Goal: Information Seeking & Learning: Learn about a topic

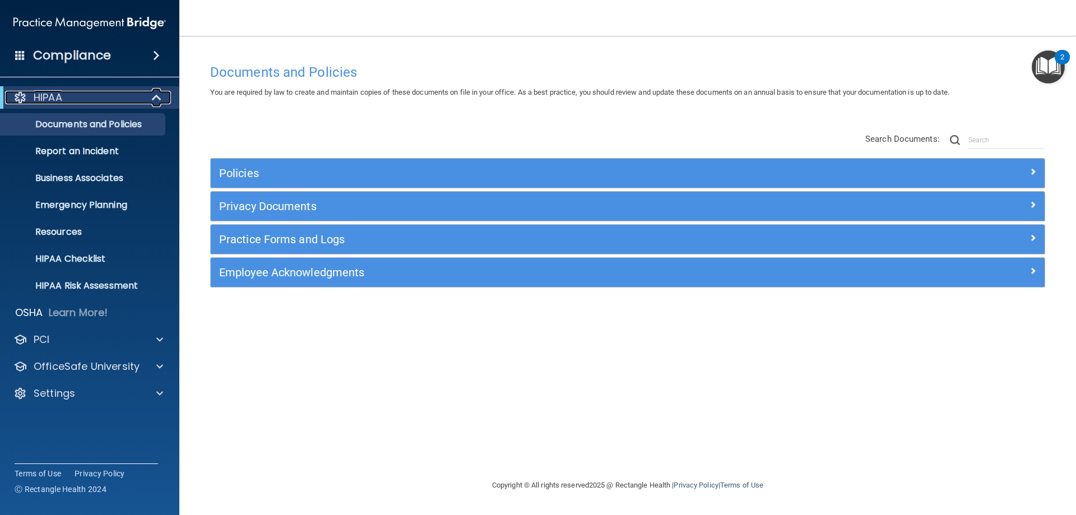
click at [148, 97] on div at bounding box center [156, 97] width 27 height 13
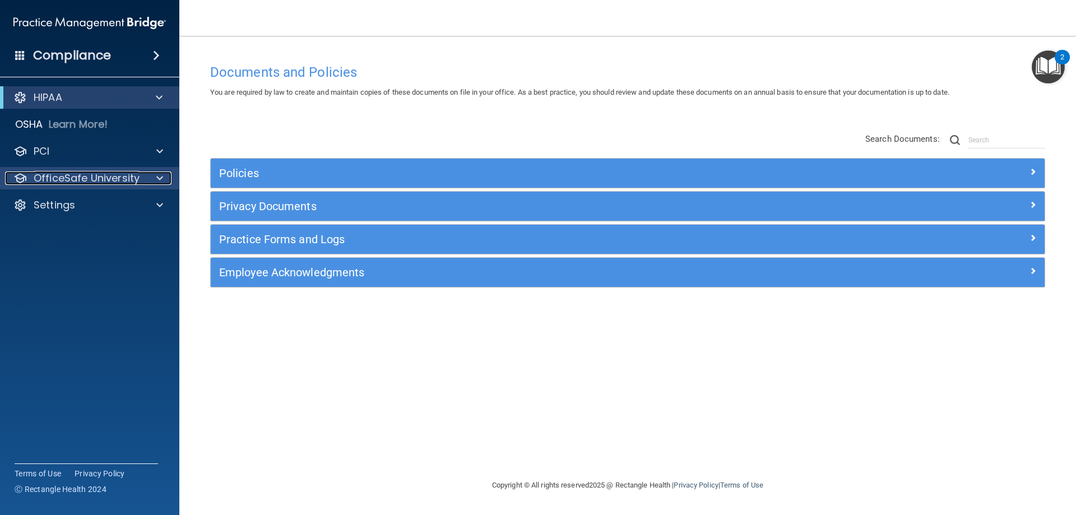
click at [156, 182] on span at bounding box center [159, 177] width 7 height 13
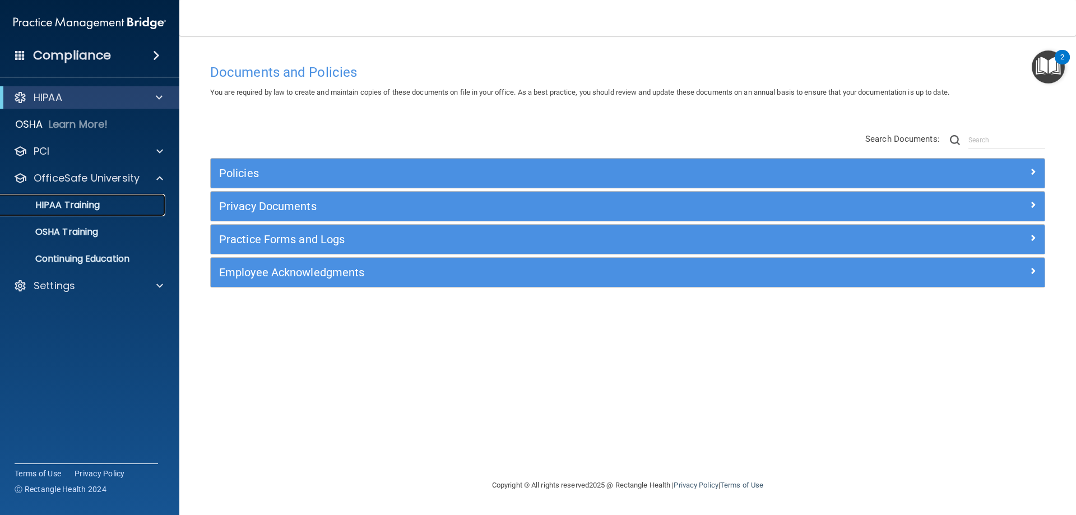
click at [107, 205] on div "HIPAA Training" at bounding box center [83, 204] width 153 height 11
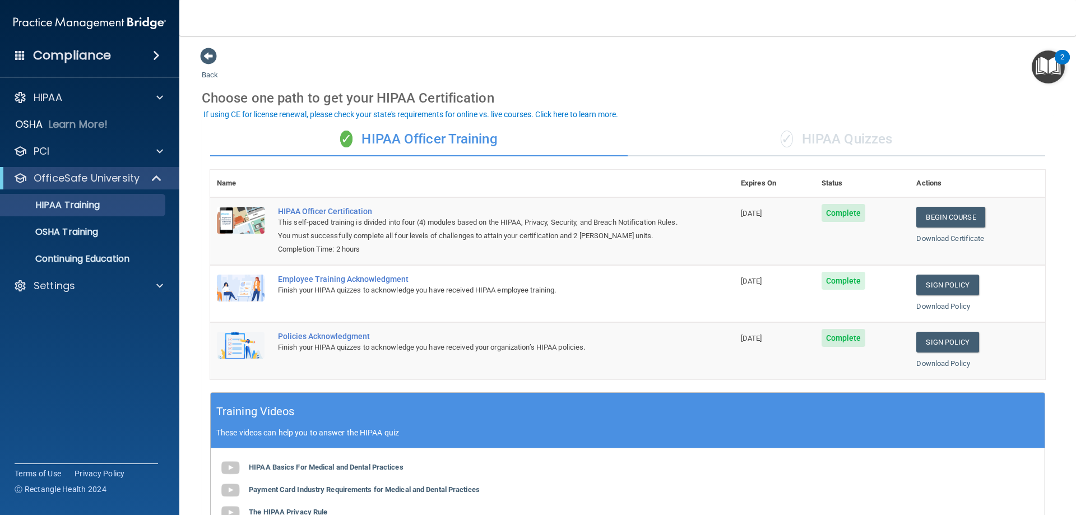
click at [794, 130] on div "✓ HIPAA Quizzes" at bounding box center [836, 140] width 417 height 34
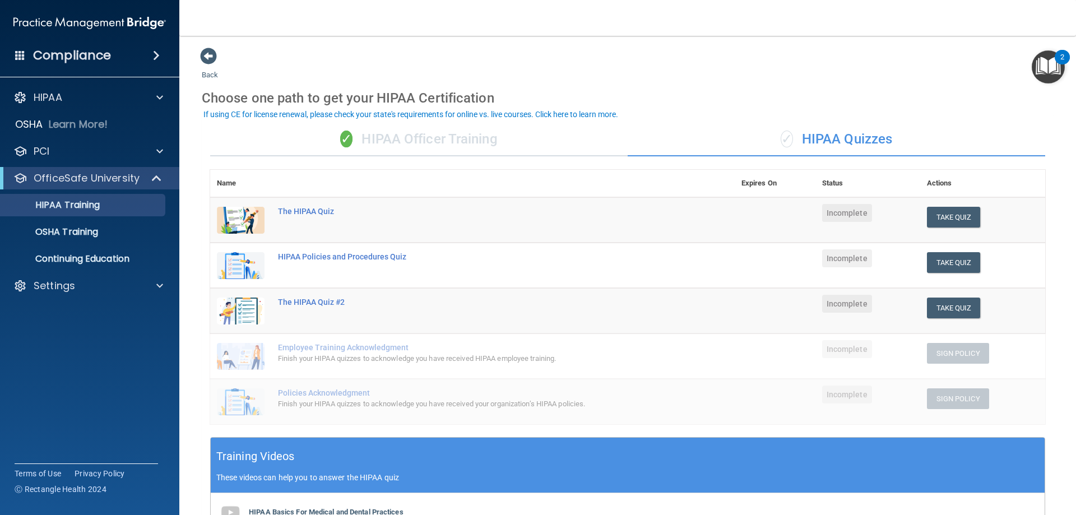
click at [520, 141] on div "✓ HIPAA Officer Training" at bounding box center [418, 140] width 417 height 34
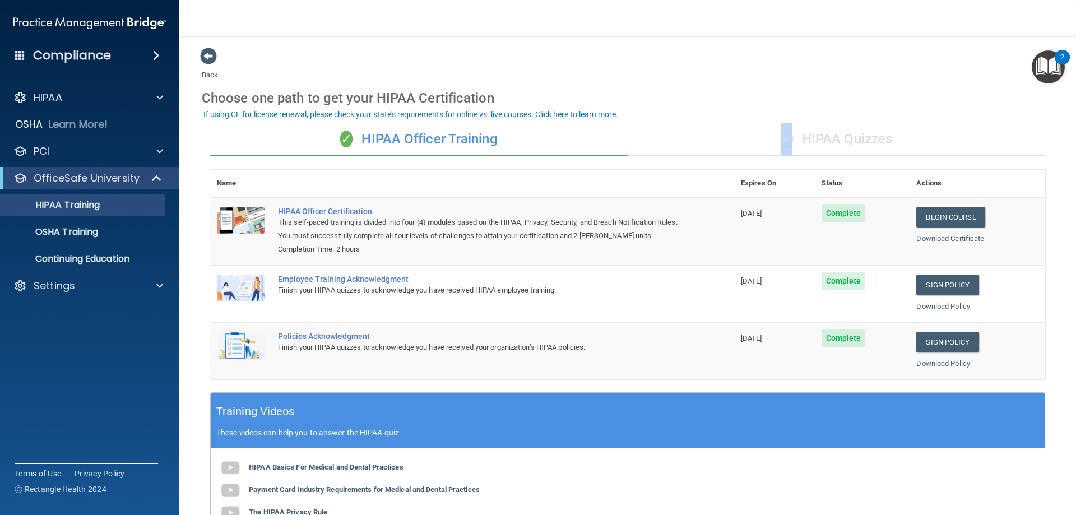
click at [781, 137] on span "✓" at bounding box center [787, 139] width 12 height 17
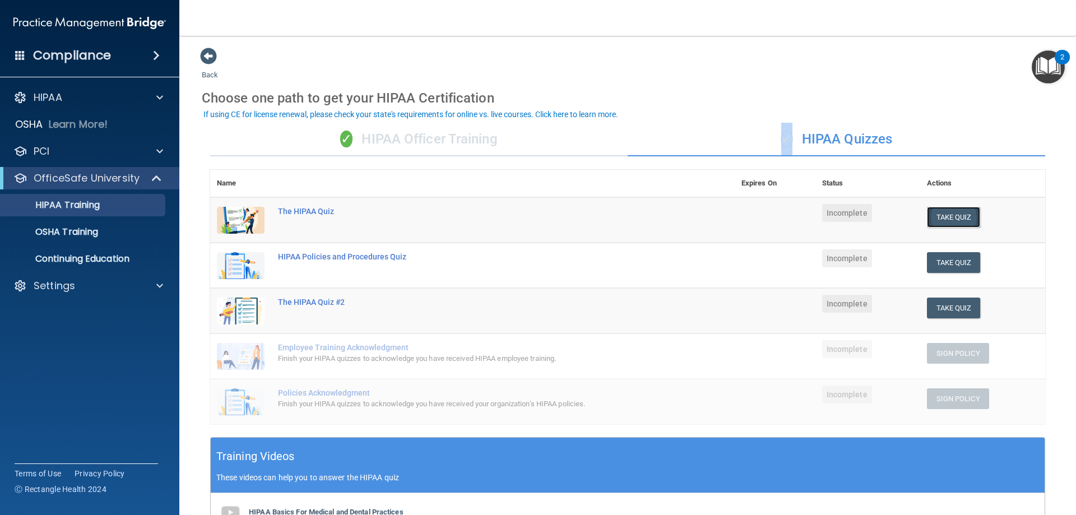
click at [949, 217] on button "Take Quiz" at bounding box center [954, 217] width 54 height 21
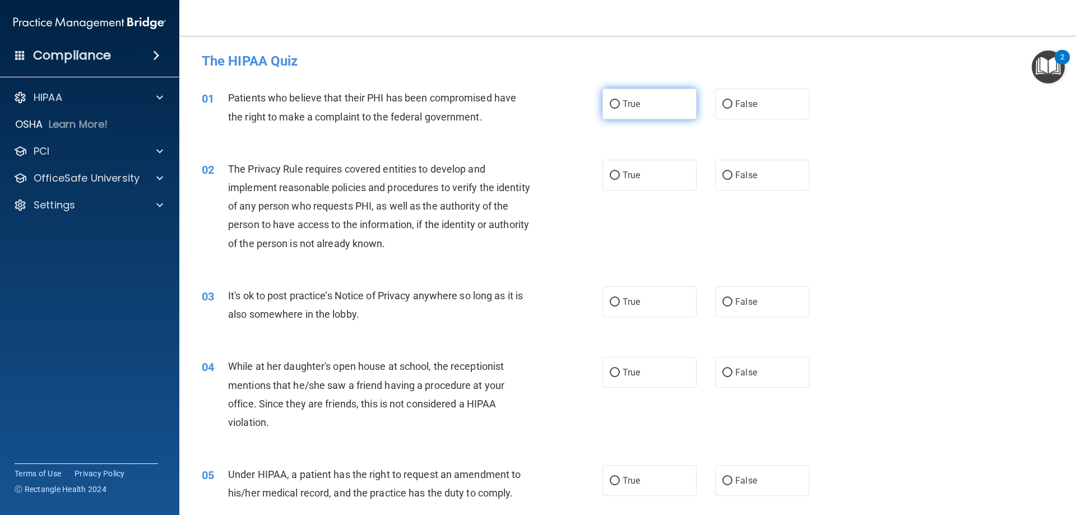
click at [672, 115] on label "True" at bounding box center [649, 104] width 94 height 31
click at [620, 109] on input "True" at bounding box center [615, 104] width 10 height 8
radio input "true"
click at [638, 305] on label "True" at bounding box center [649, 301] width 94 height 31
click at [620, 305] on input "True" at bounding box center [615, 302] width 10 height 8
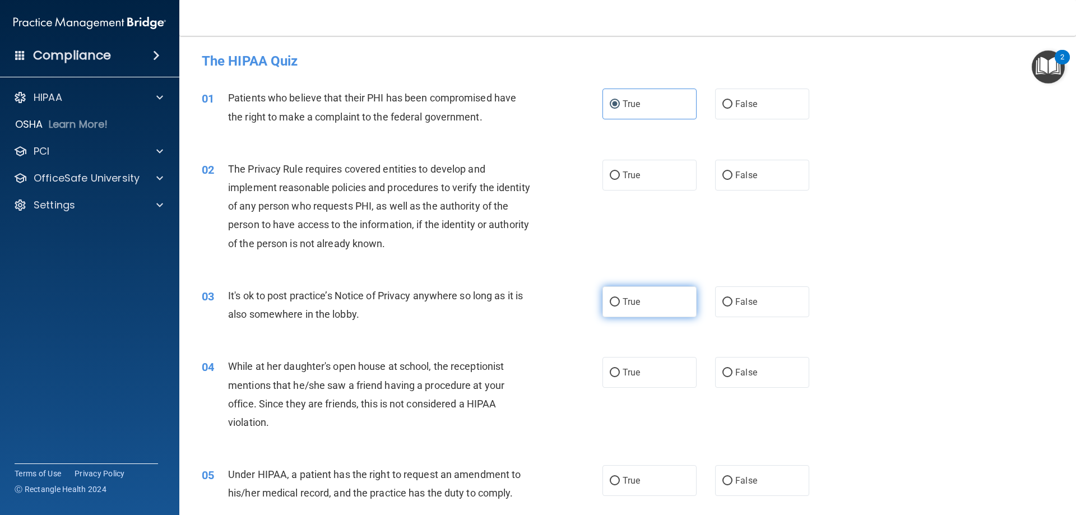
radio input "true"
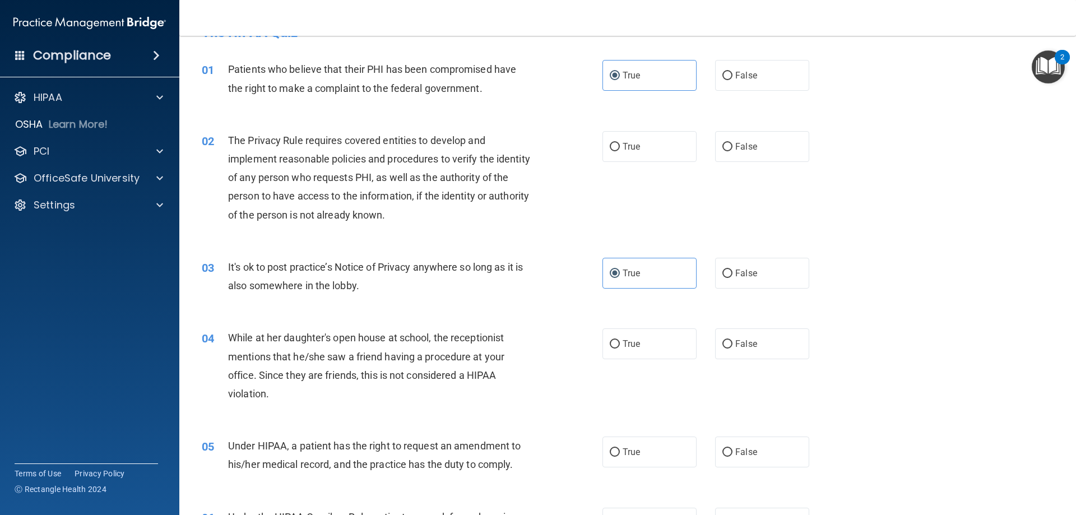
scroll to position [56, 0]
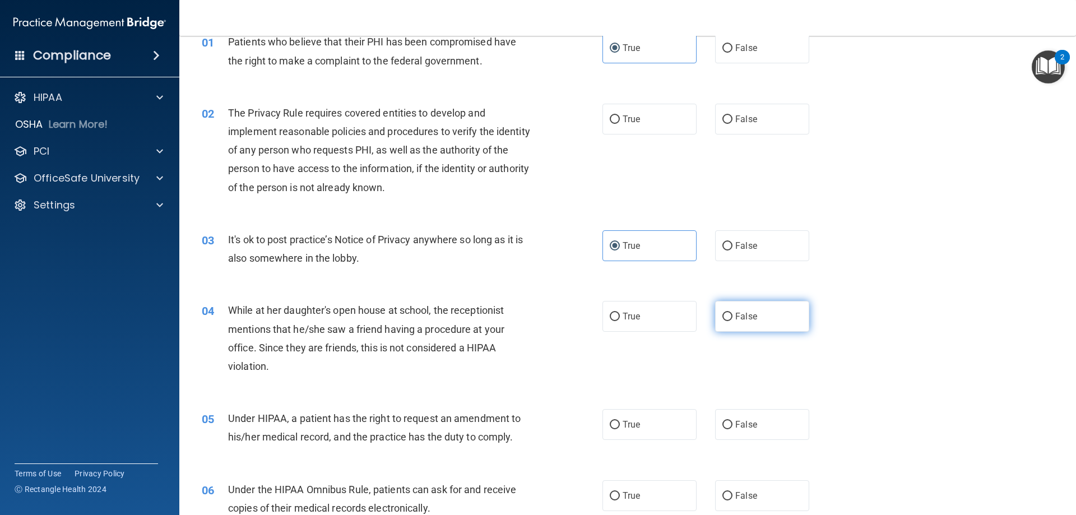
click at [754, 319] on label "False" at bounding box center [762, 316] width 94 height 31
click at [732, 319] on input "False" at bounding box center [727, 317] width 10 height 8
radio input "true"
click at [771, 419] on label "False" at bounding box center [762, 424] width 94 height 31
click at [732, 421] on input "False" at bounding box center [727, 425] width 10 height 8
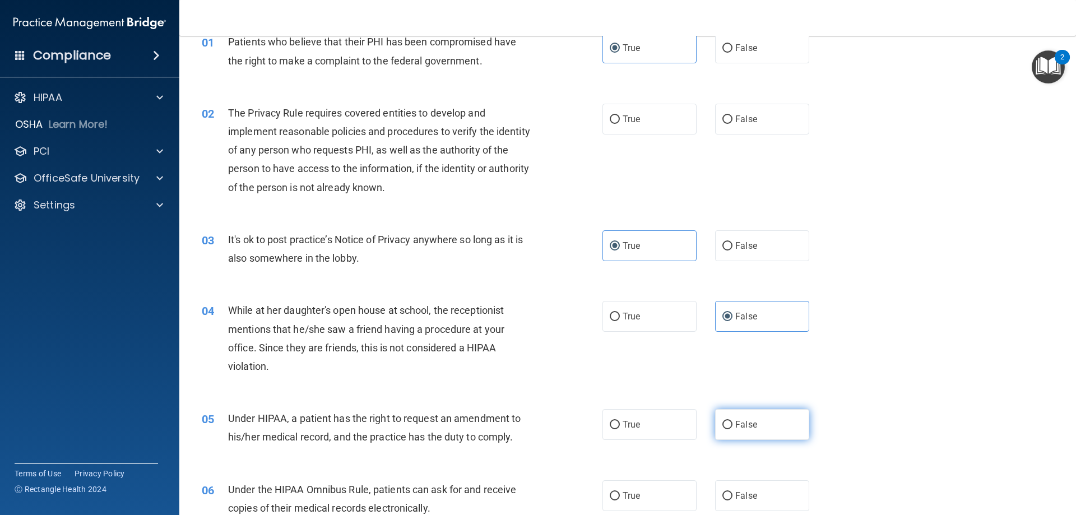
radio input "true"
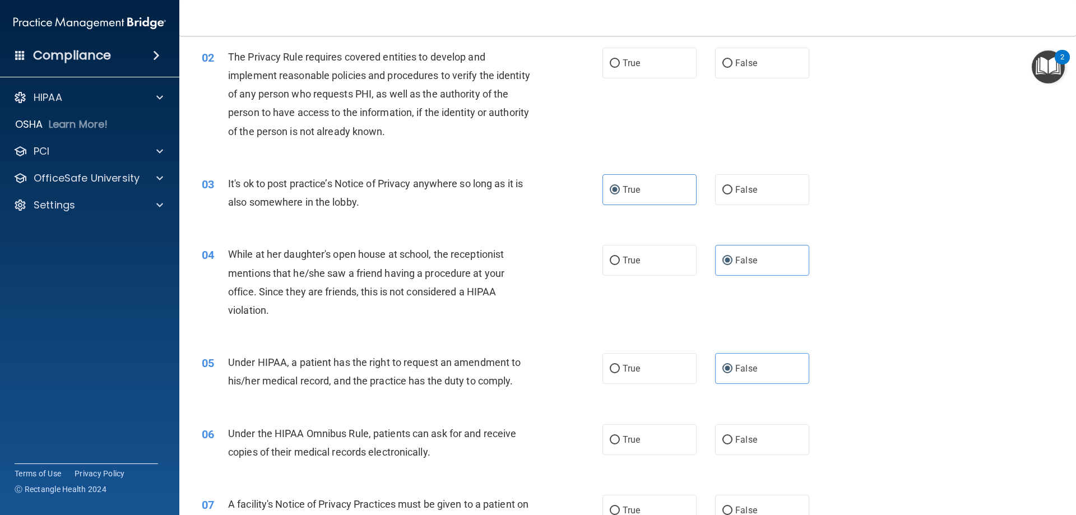
scroll to position [168, 0]
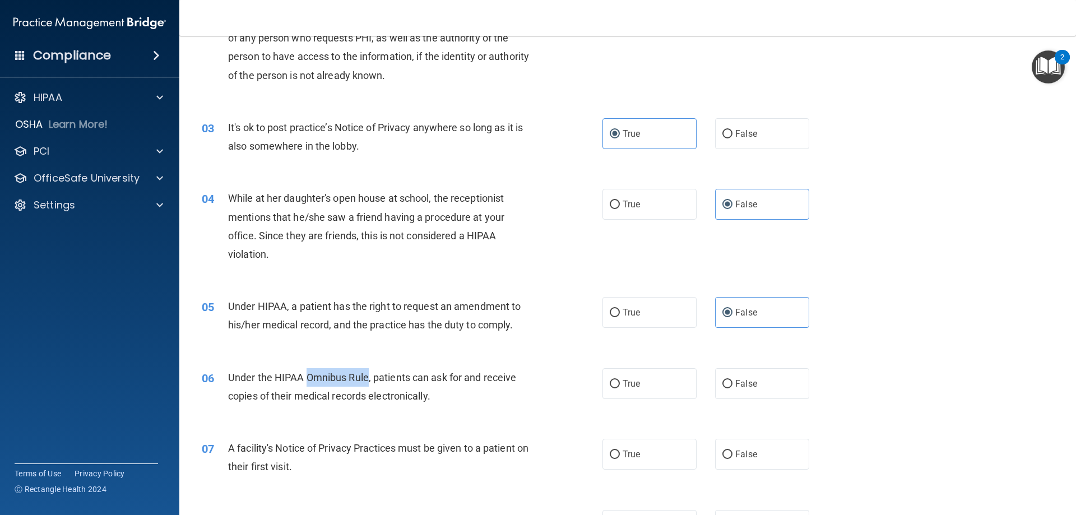
drag, startPoint x: 307, startPoint y: 377, endPoint x: 356, endPoint y: 375, distance: 49.4
click at [366, 375] on span "Under the HIPAA Omnibus Rule, patients can ask for and receive copies of their …" at bounding box center [372, 387] width 288 height 30
click at [302, 375] on span "Under the HIPAA Omnibus Rule, patients can ask for and receive copies of their …" at bounding box center [372, 387] width 288 height 30
drag, startPoint x: 272, startPoint y: 375, endPoint x: 370, endPoint y: 374, distance: 98.6
click at [370, 374] on span "Under the HIPAA Omnibus Rule, patients can ask for and receive copies of their …" at bounding box center [372, 387] width 288 height 30
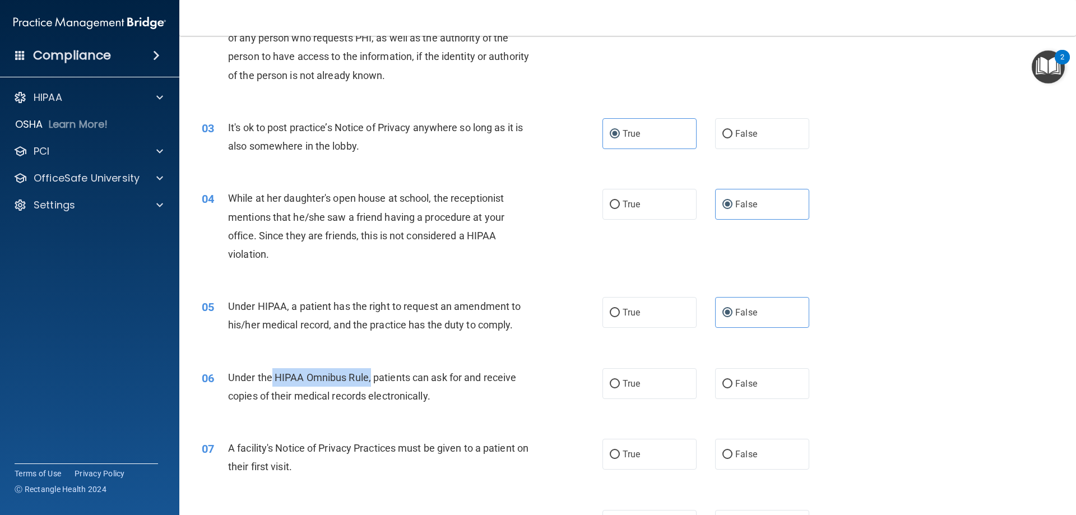
copy span "HIPAA Omnibus Rule,"
click at [796, 370] on label "False" at bounding box center [762, 383] width 94 height 31
click at [732, 380] on input "False" at bounding box center [727, 384] width 10 height 8
radio input "true"
click at [648, 444] on label "True" at bounding box center [649, 454] width 94 height 31
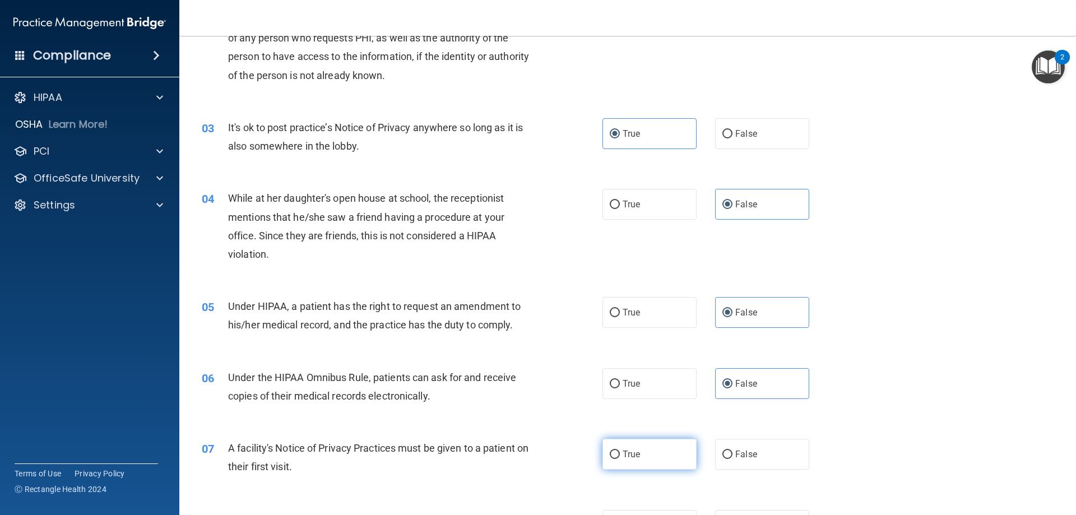
click at [620, 451] on input "True" at bounding box center [615, 455] width 10 height 8
radio input "true"
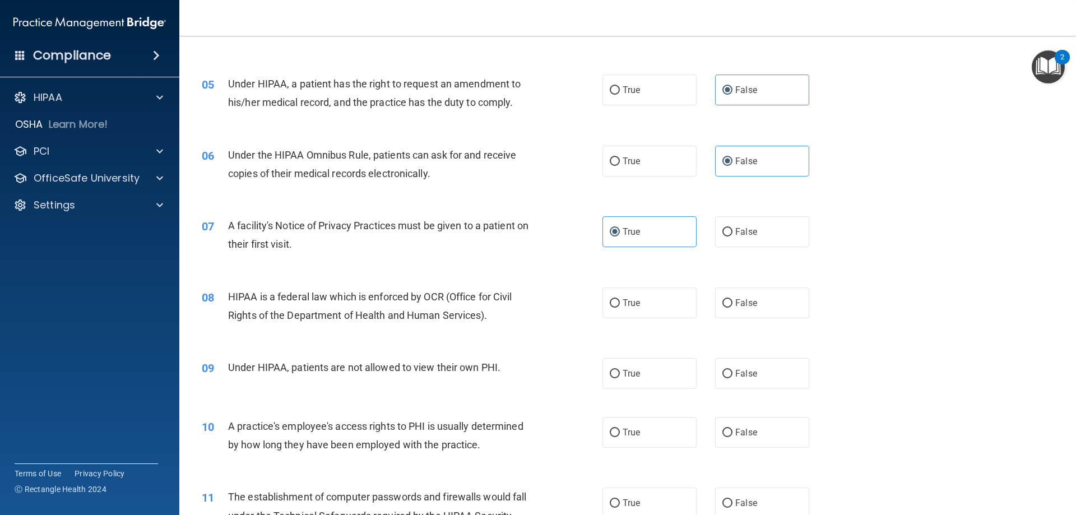
scroll to position [392, 0]
click at [652, 300] on label "True" at bounding box center [649, 301] width 94 height 31
click at [620, 300] on input "True" at bounding box center [615, 302] width 10 height 8
radio input "true"
click at [722, 368] on input "False" at bounding box center [727, 372] width 10 height 8
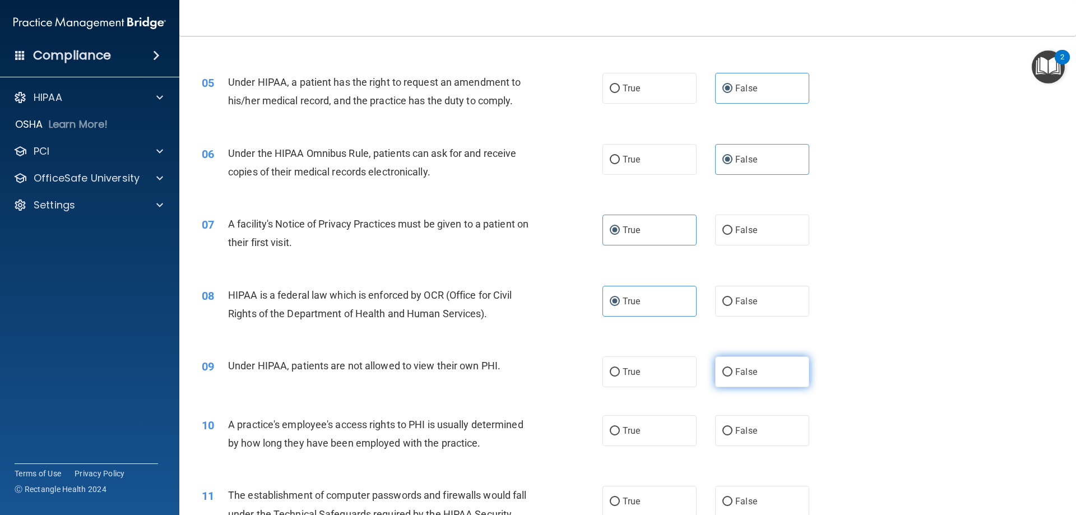
radio input "true"
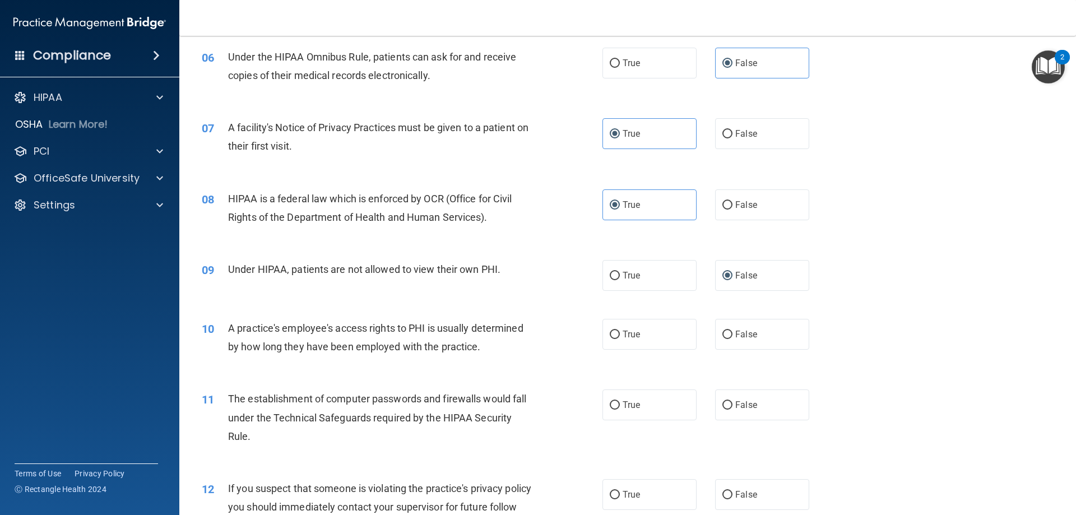
scroll to position [504, 0]
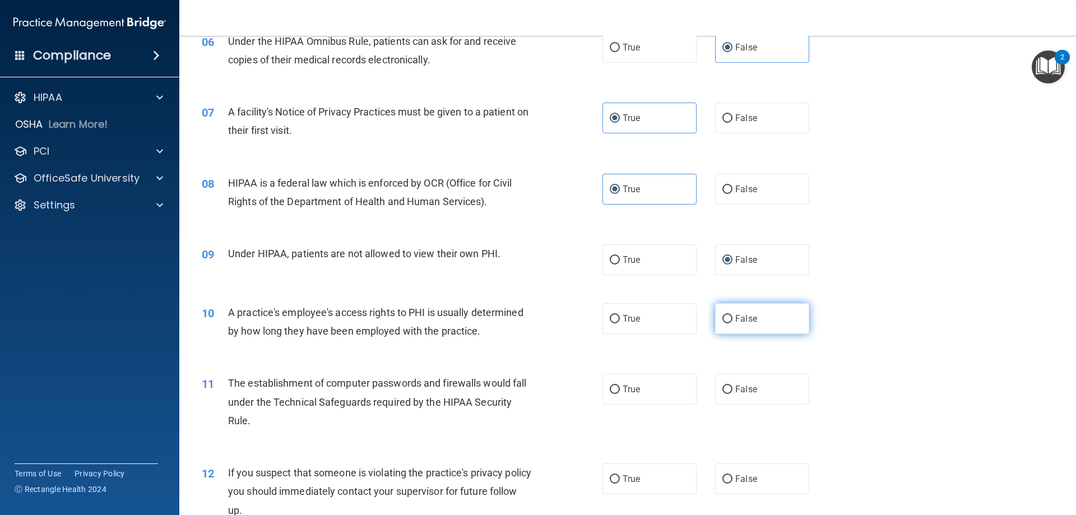
click at [774, 323] on label "False" at bounding box center [762, 318] width 94 height 31
click at [732, 323] on input "False" at bounding box center [727, 319] width 10 height 8
radio input "true"
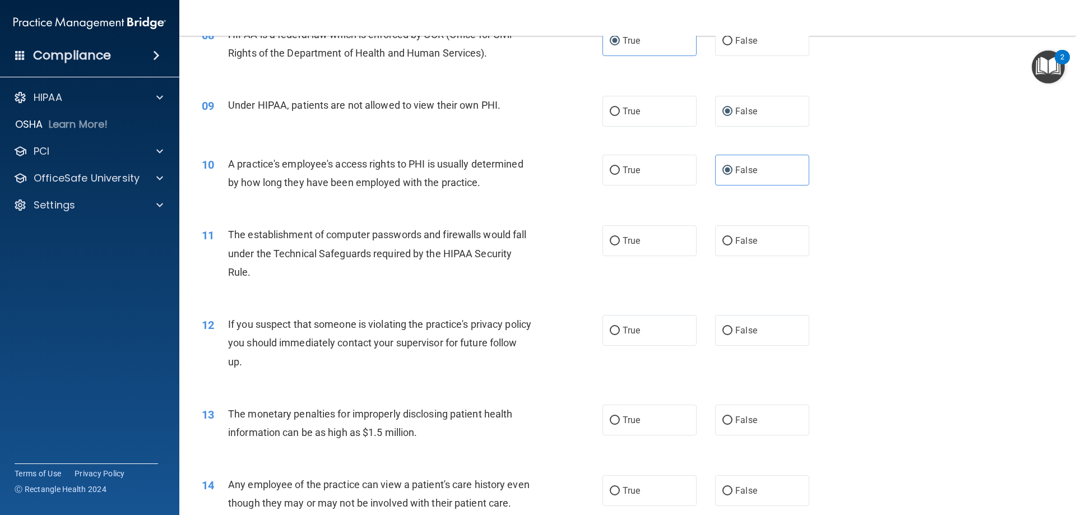
scroll to position [672, 0]
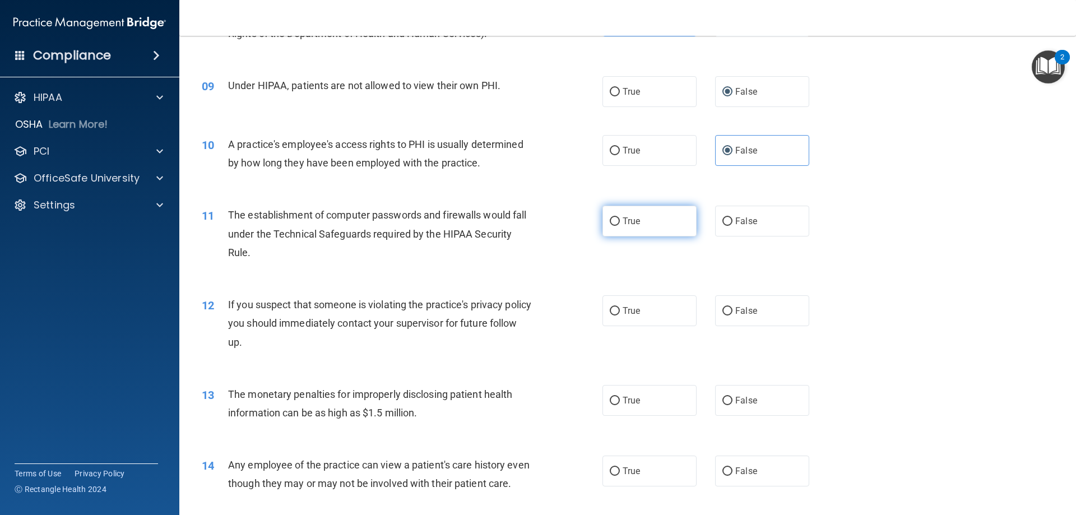
click at [637, 222] on label "True" at bounding box center [649, 221] width 94 height 31
click at [620, 222] on input "True" at bounding box center [615, 221] width 10 height 8
radio input "true"
click at [623, 314] on span "True" at bounding box center [631, 310] width 17 height 11
click at [619, 314] on input "True" at bounding box center [615, 311] width 10 height 8
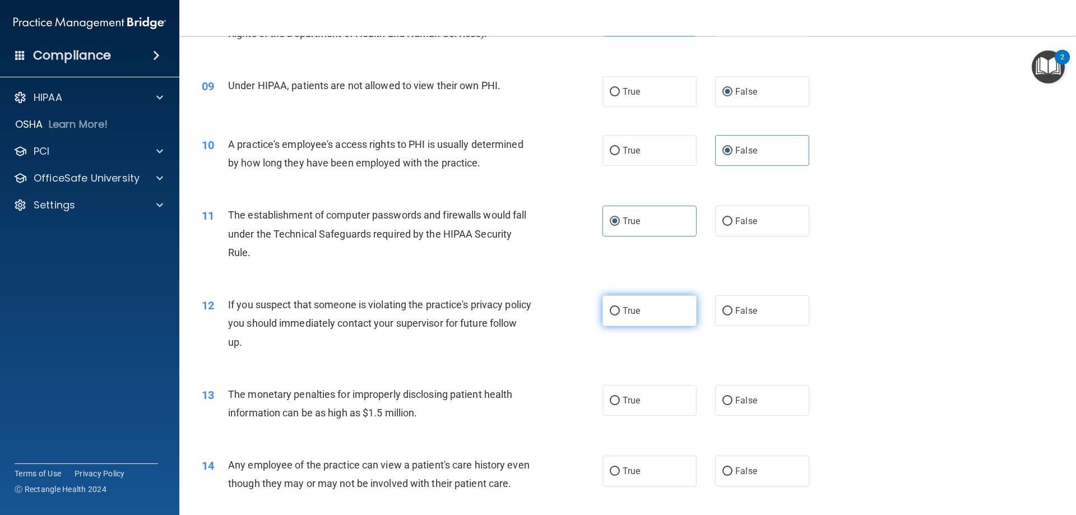
radio input "true"
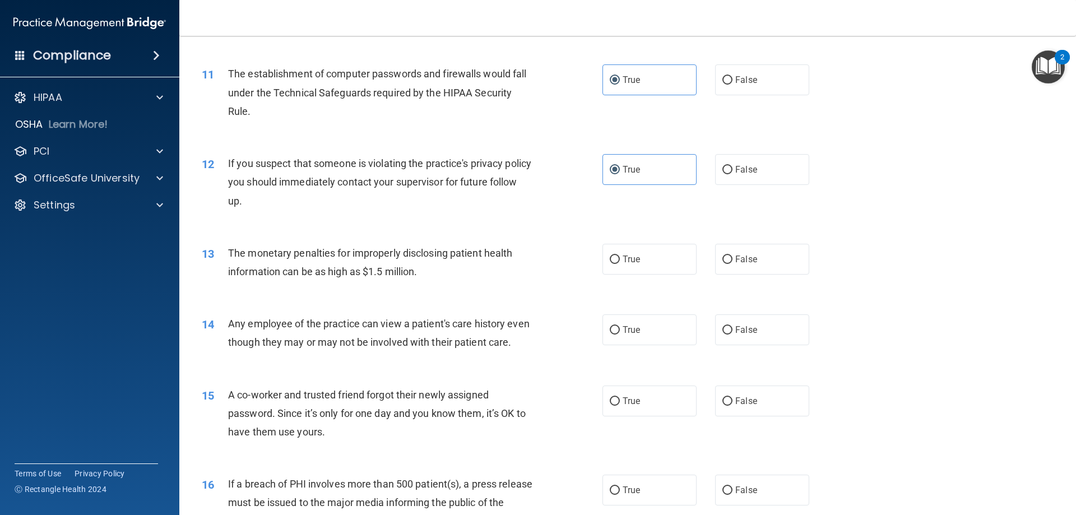
scroll to position [841, 0]
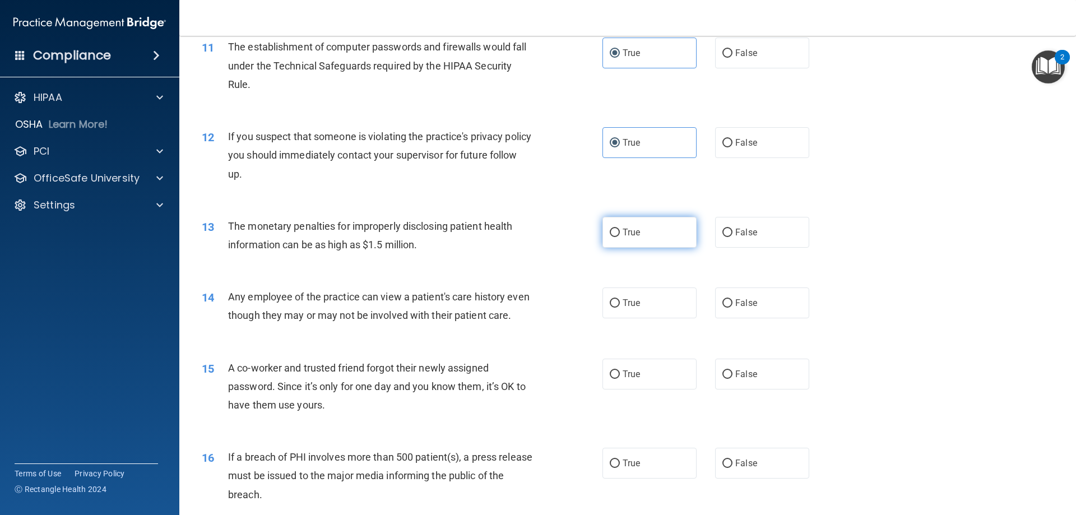
click at [639, 235] on label "True" at bounding box center [649, 232] width 94 height 31
click at [620, 235] on input "True" at bounding box center [615, 233] width 10 height 8
radio input "true"
click at [764, 314] on label "False" at bounding box center [762, 302] width 94 height 31
click at [732, 308] on input "False" at bounding box center [727, 303] width 10 height 8
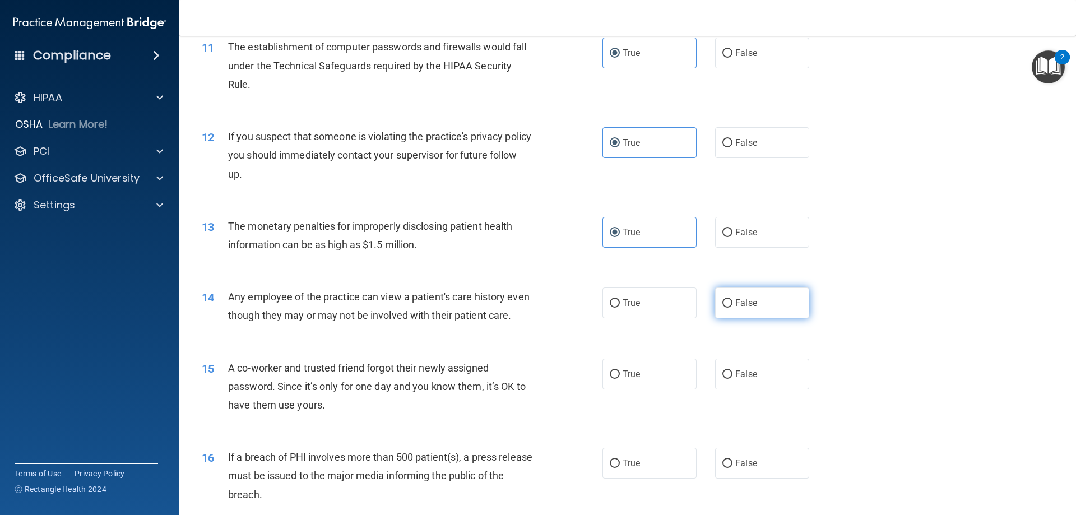
radio input "true"
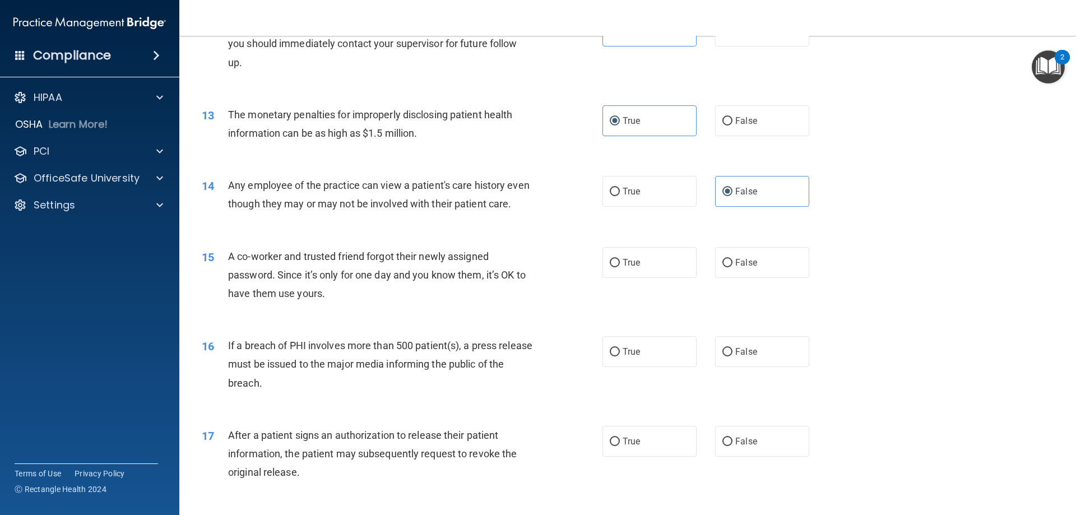
scroll to position [953, 0]
click at [735, 267] on span "False" at bounding box center [746, 262] width 22 height 11
click at [732, 267] on input "False" at bounding box center [727, 262] width 10 height 8
radio input "true"
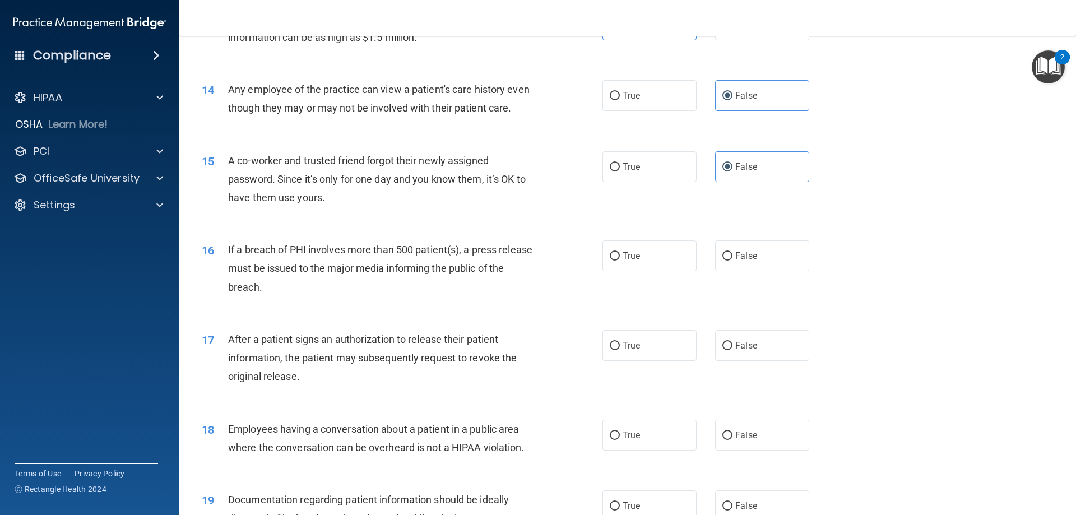
scroll to position [1065, 0]
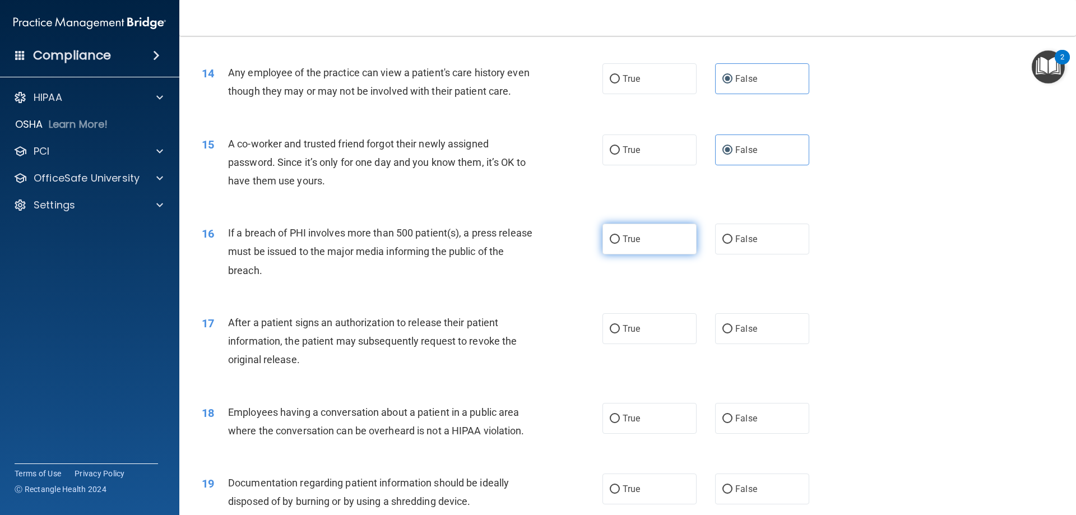
click at [642, 254] on label "True" at bounding box center [649, 239] width 94 height 31
click at [620, 244] on input "True" at bounding box center [615, 239] width 10 height 8
radio input "true"
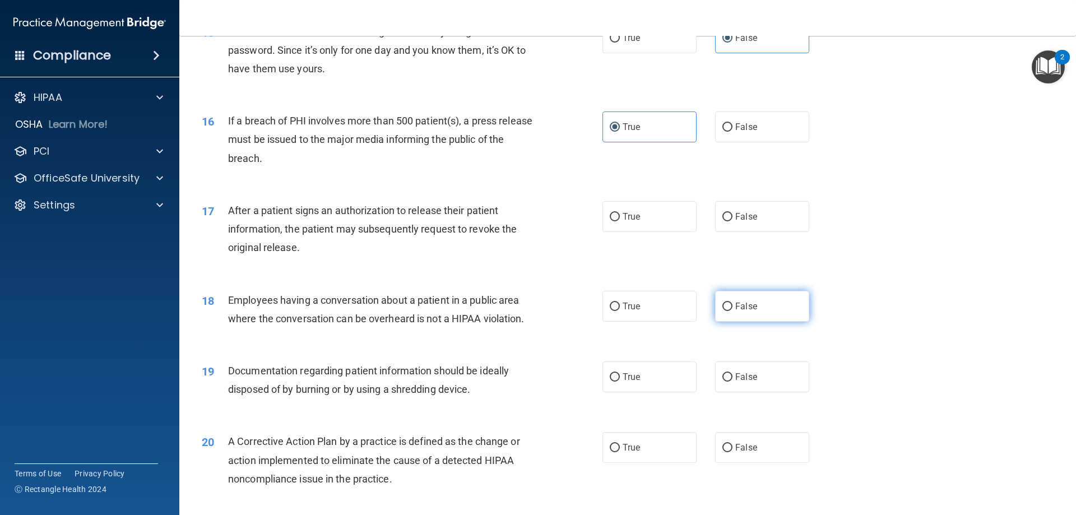
click at [785, 322] on label "False" at bounding box center [762, 306] width 94 height 31
click at [732, 311] on input "False" at bounding box center [727, 307] width 10 height 8
radio input "true"
click at [671, 232] on label "True" at bounding box center [649, 216] width 94 height 31
click at [620, 221] on input "True" at bounding box center [615, 217] width 10 height 8
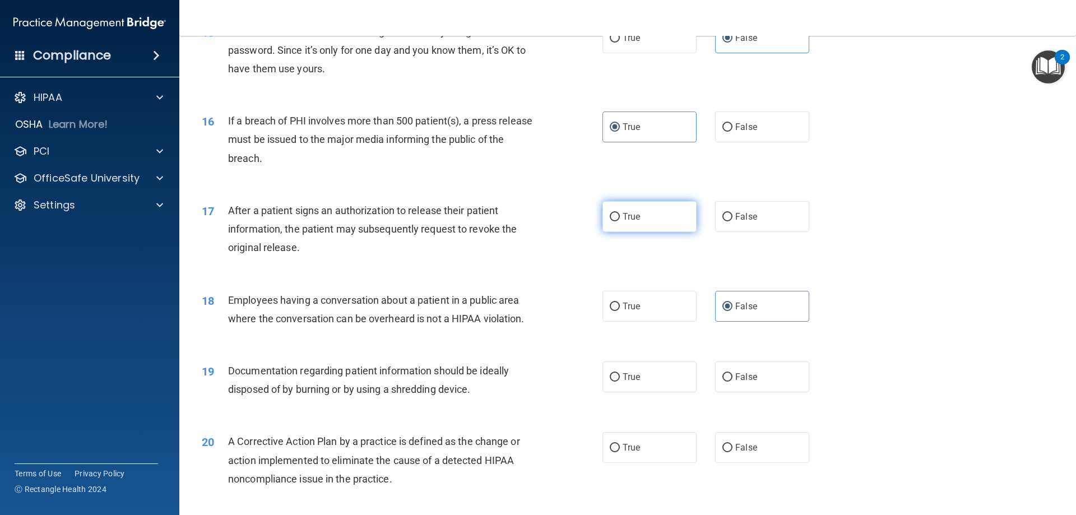
radio input "true"
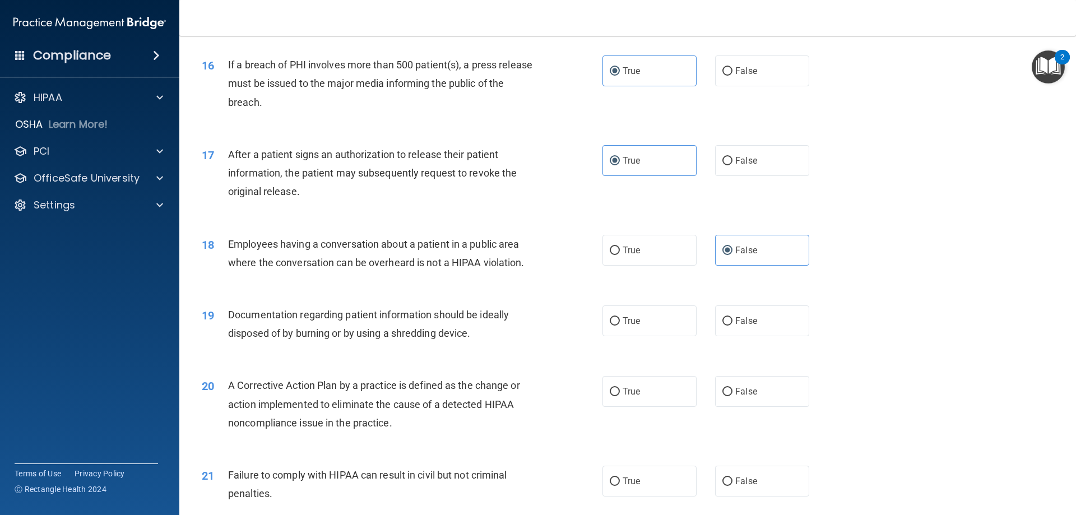
scroll to position [1289, 0]
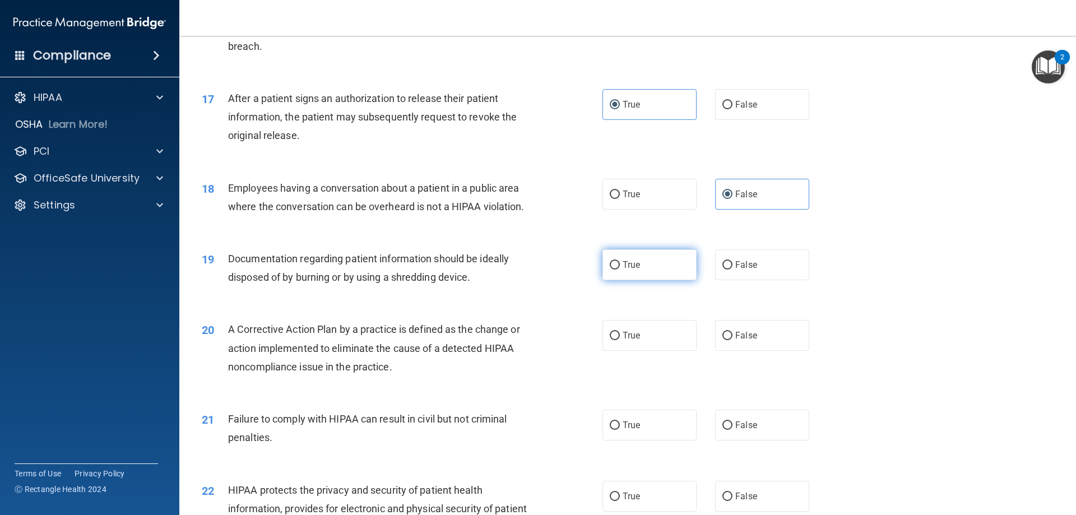
click at [676, 280] on label "True" at bounding box center [649, 264] width 94 height 31
click at [620, 270] on input "True" at bounding box center [615, 265] width 10 height 8
radio input "true"
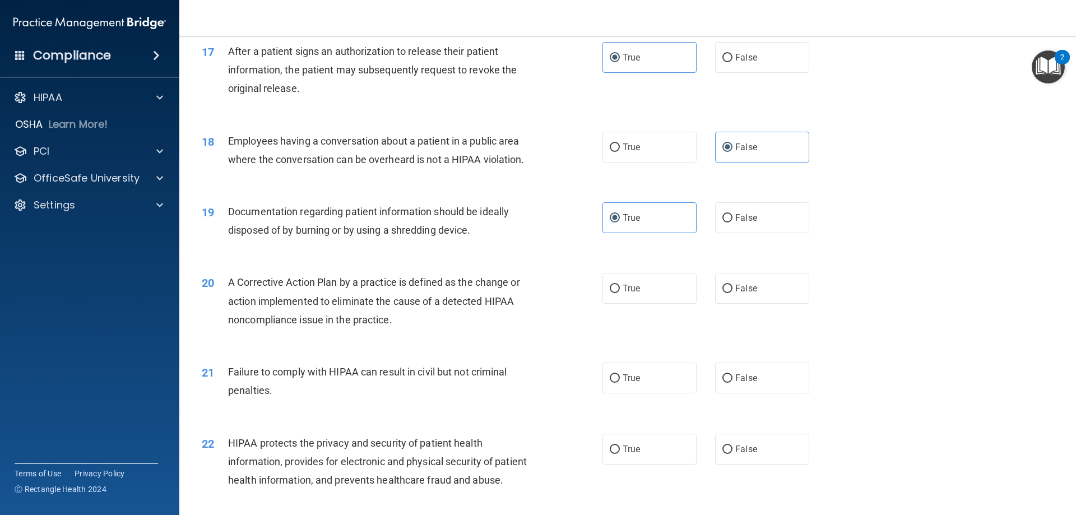
scroll to position [1401, 0]
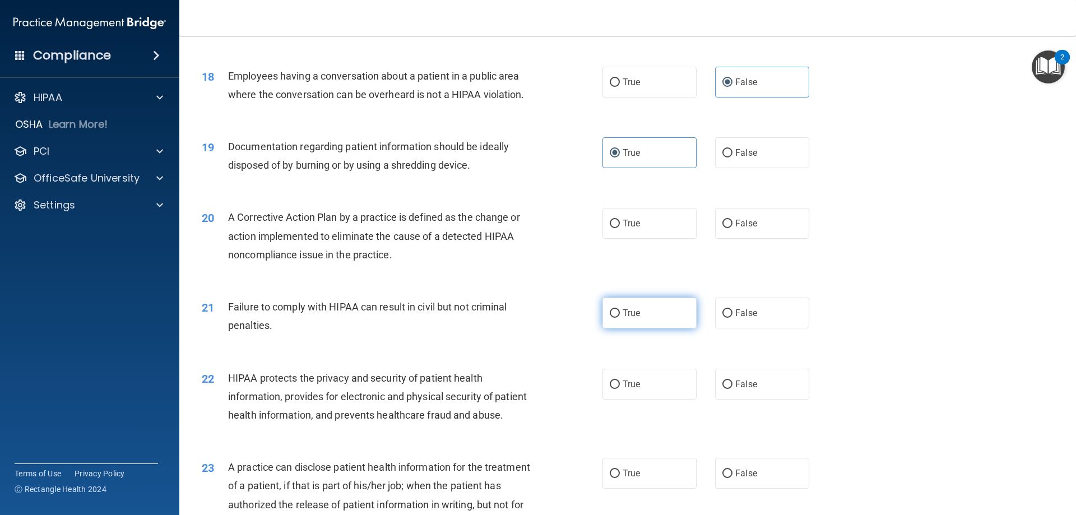
click at [634, 318] on span "True" at bounding box center [631, 313] width 17 height 11
click at [620, 318] on input "True" at bounding box center [615, 313] width 10 height 8
radio input "true"
click at [700, 328] on div "True False" at bounding box center [715, 313] width 226 height 31
click at [735, 318] on span "False" at bounding box center [746, 313] width 22 height 11
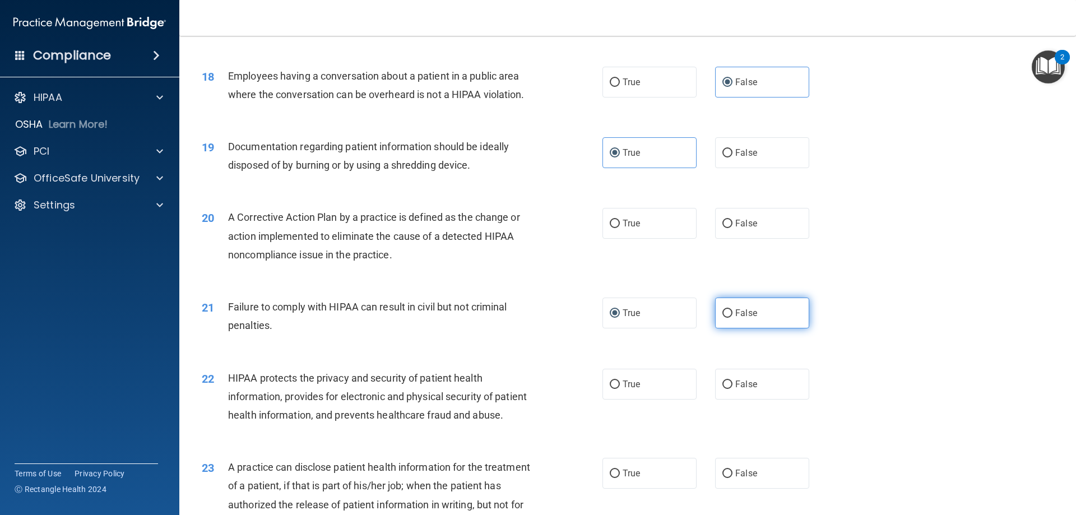
click at [750, 323] on label "False" at bounding box center [762, 313] width 94 height 31
click at [732, 318] on input "False" at bounding box center [727, 313] width 10 height 8
radio input "true"
radio input "false"
click at [633, 239] on label "True" at bounding box center [649, 223] width 94 height 31
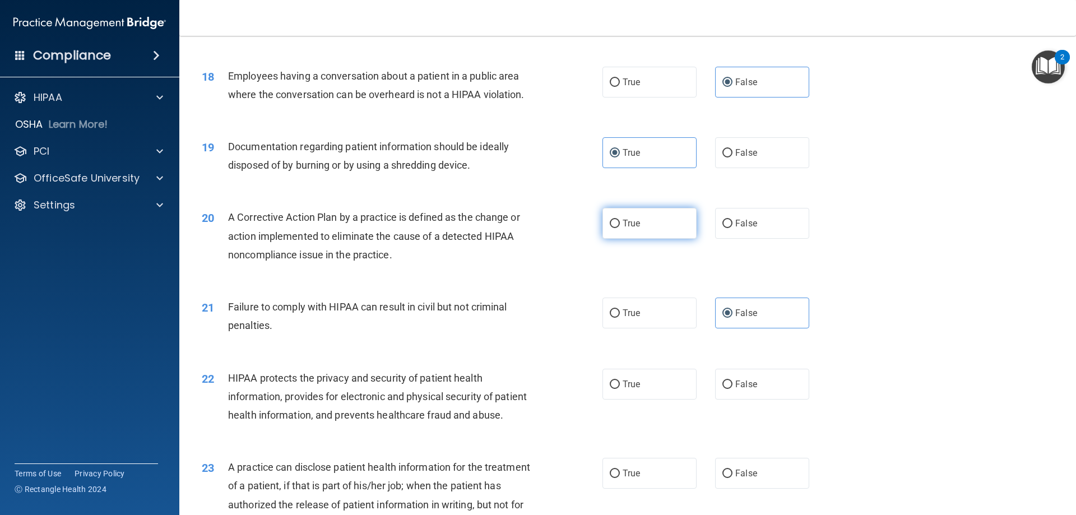
click at [620, 228] on input "True" at bounding box center [615, 224] width 10 height 8
radio input "true"
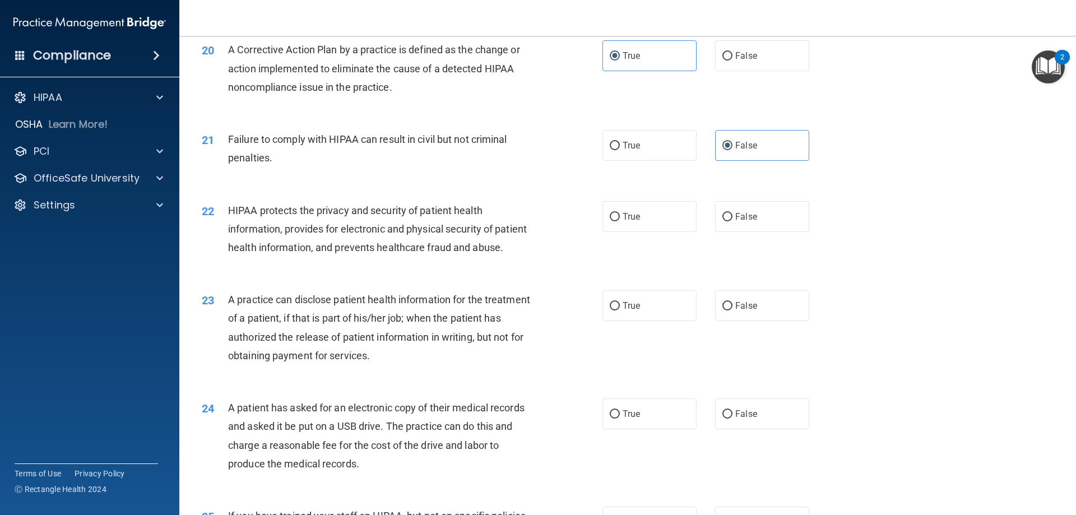
scroll to position [1569, 0]
click at [657, 231] on label "True" at bounding box center [649, 216] width 94 height 31
click at [620, 221] on input "True" at bounding box center [615, 216] width 10 height 8
radio input "true"
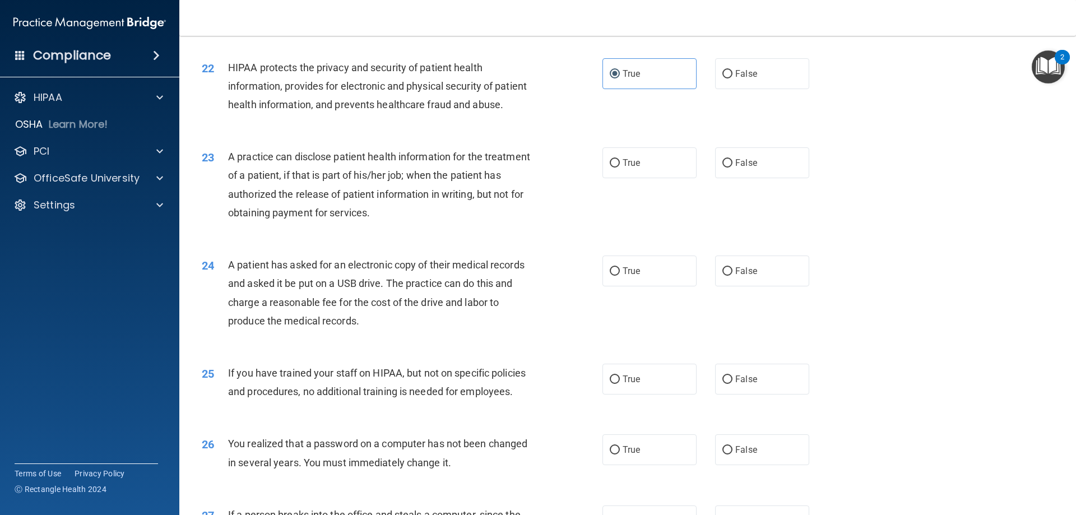
scroll to position [1737, 0]
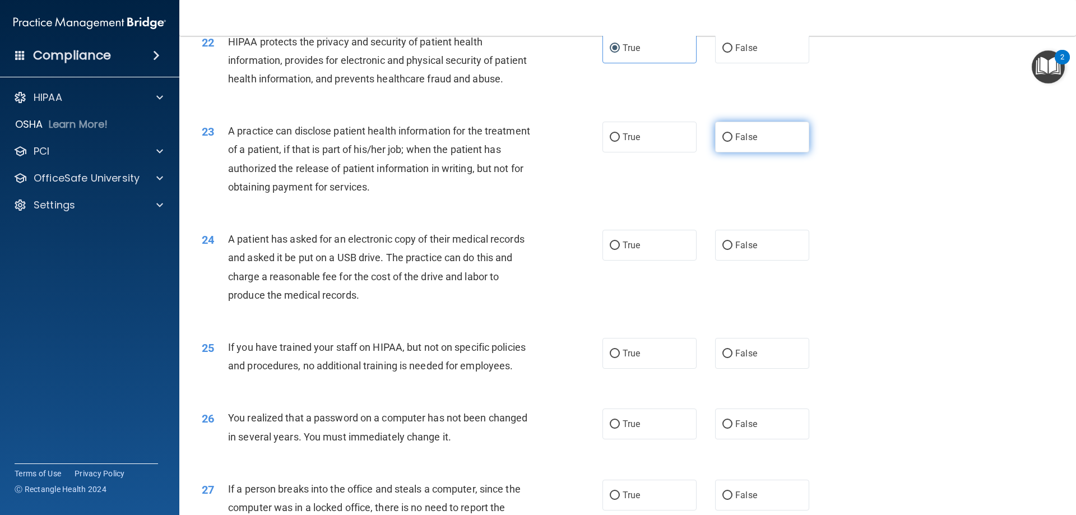
click at [727, 152] on label "False" at bounding box center [762, 137] width 94 height 31
click at [727, 142] on input "False" at bounding box center [727, 137] width 10 height 8
radio input "true"
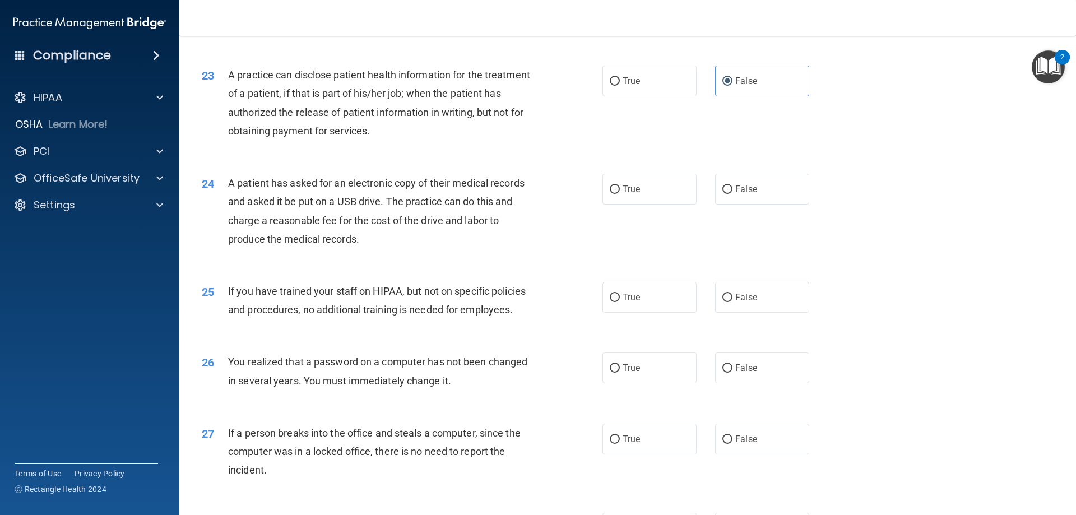
scroll to position [1849, 0]
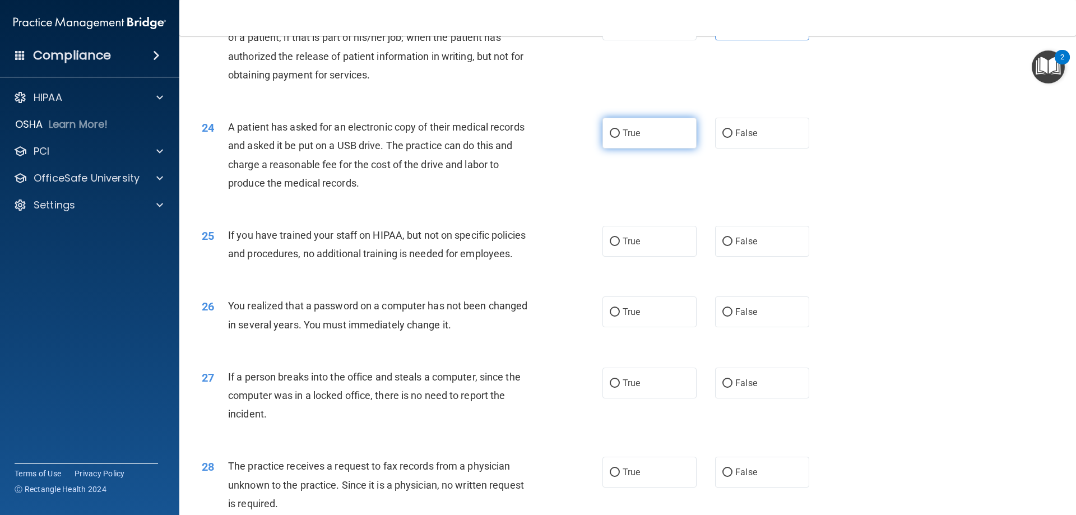
click at [683, 148] on label "True" at bounding box center [649, 133] width 94 height 31
click at [620, 138] on input "True" at bounding box center [615, 133] width 10 height 8
radio input "true"
click at [715, 257] on label "False" at bounding box center [762, 241] width 94 height 31
click at [722, 246] on input "False" at bounding box center [727, 242] width 10 height 8
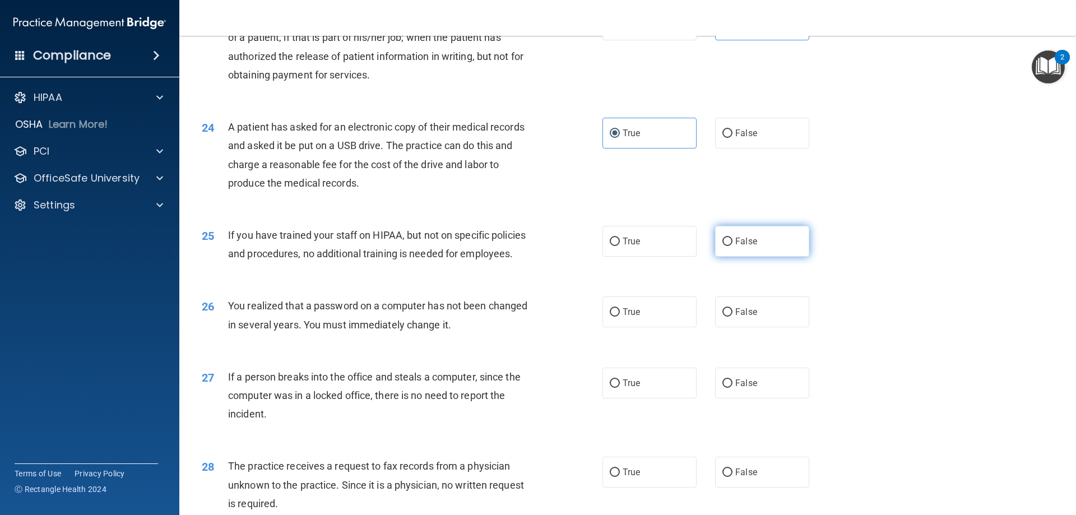
radio input "true"
click at [650, 327] on label "True" at bounding box center [649, 311] width 94 height 31
click at [620, 317] on input "True" at bounding box center [615, 312] width 10 height 8
radio input "true"
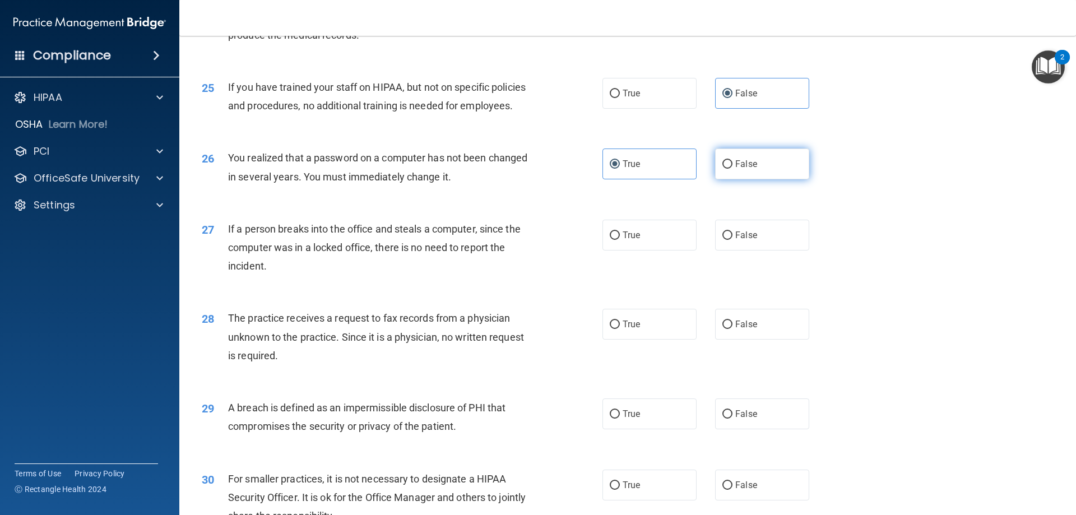
scroll to position [2017, 0]
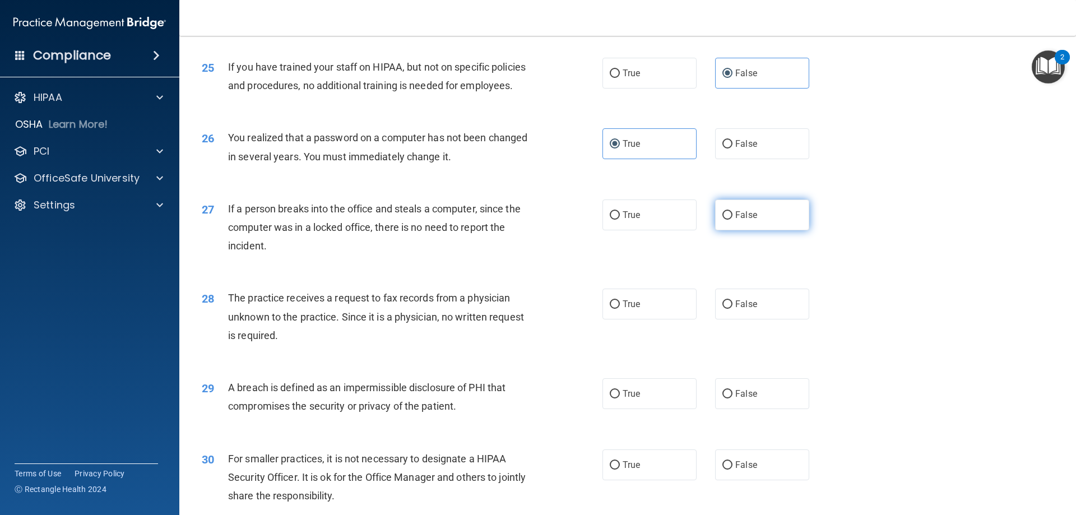
click at [753, 230] on label "False" at bounding box center [762, 214] width 94 height 31
click at [732, 220] on input "False" at bounding box center [727, 215] width 10 height 8
radio input "true"
click at [628, 309] on span "True" at bounding box center [631, 304] width 17 height 11
click at [620, 309] on input "True" at bounding box center [615, 304] width 10 height 8
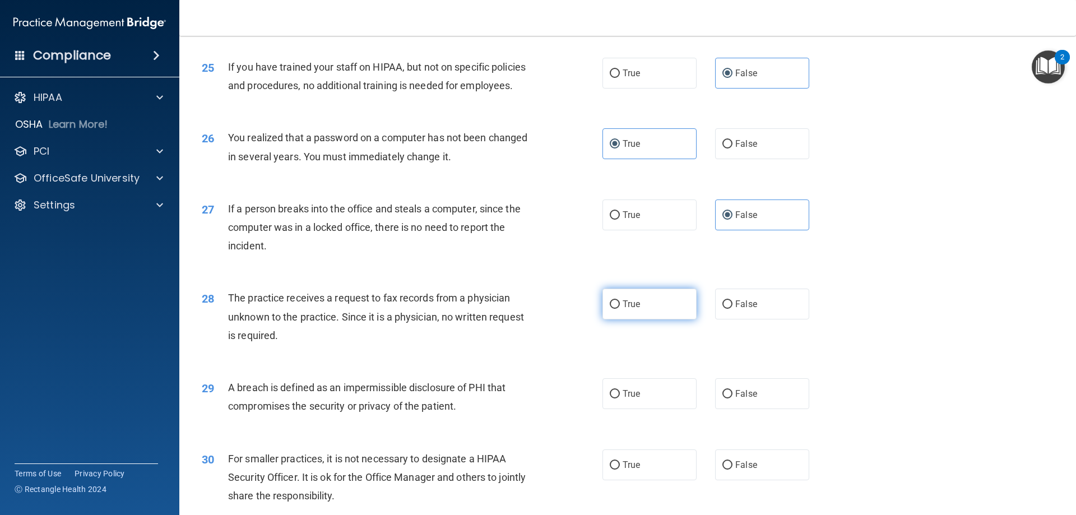
radio input "true"
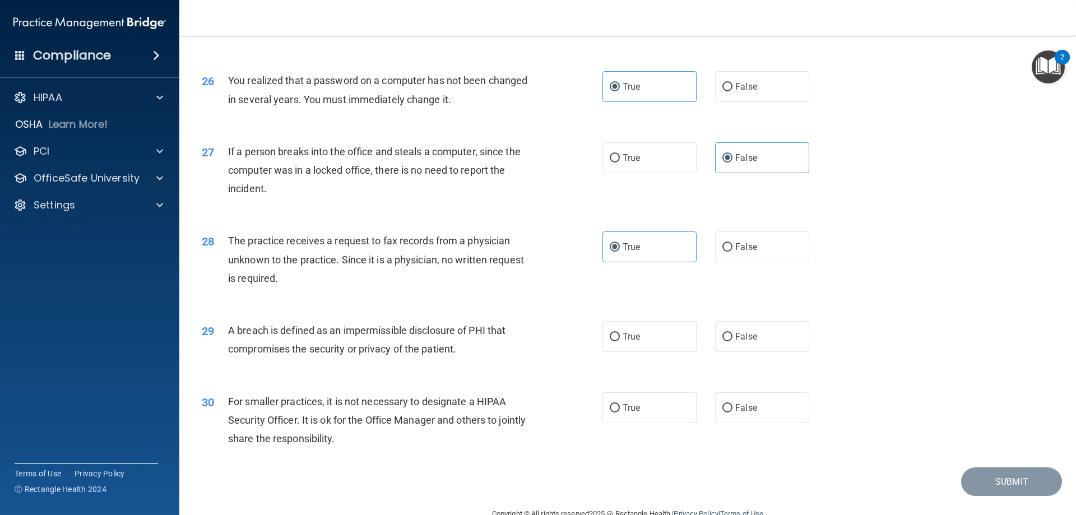
scroll to position [2129, 0]
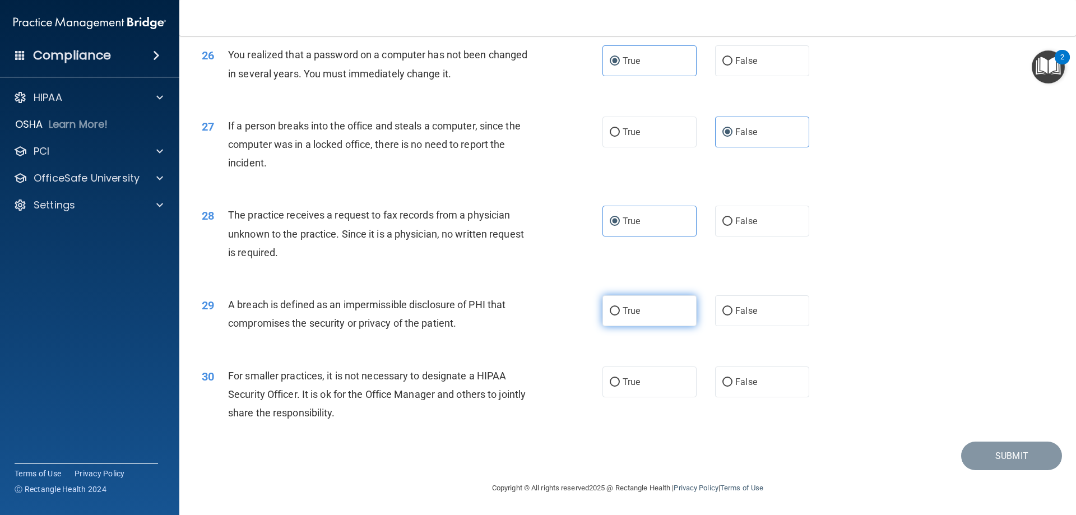
click at [648, 326] on label "True" at bounding box center [649, 310] width 94 height 31
click at [620, 315] on input "True" at bounding box center [615, 311] width 10 height 8
radio input "true"
click at [772, 397] on label "False" at bounding box center [762, 381] width 94 height 31
click at [732, 387] on input "False" at bounding box center [727, 382] width 10 height 8
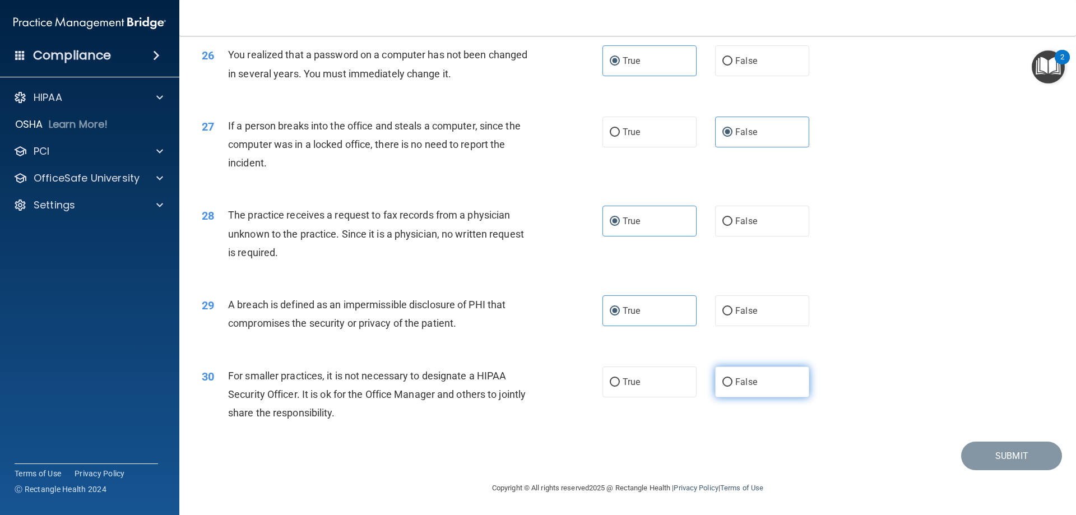
radio input "true"
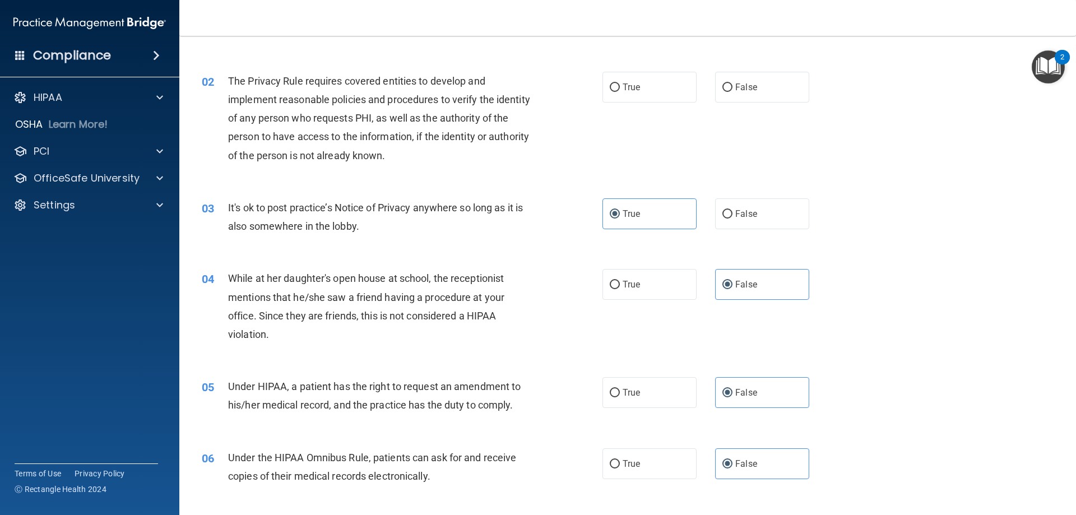
scroll to position [0, 0]
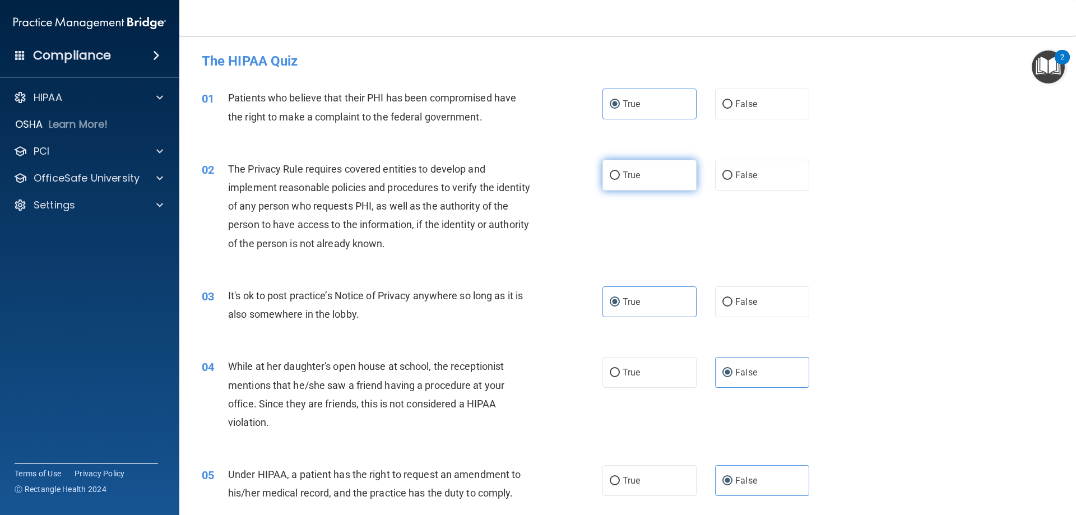
click at [646, 177] on label "True" at bounding box center [649, 175] width 94 height 31
click at [620, 177] on input "True" at bounding box center [615, 175] width 10 height 8
radio input "true"
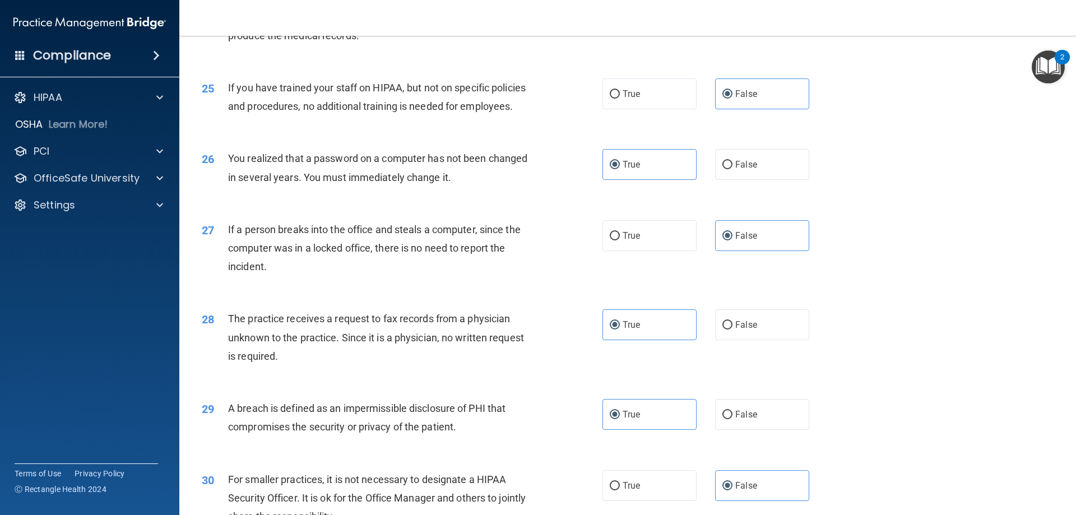
scroll to position [2137, 0]
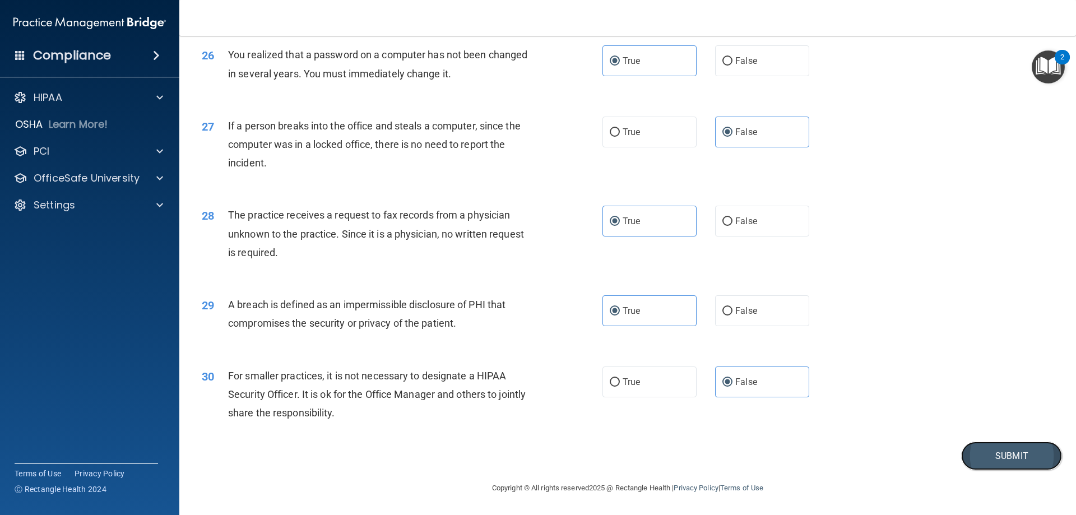
click at [992, 461] on button "Submit" at bounding box center [1011, 456] width 101 height 29
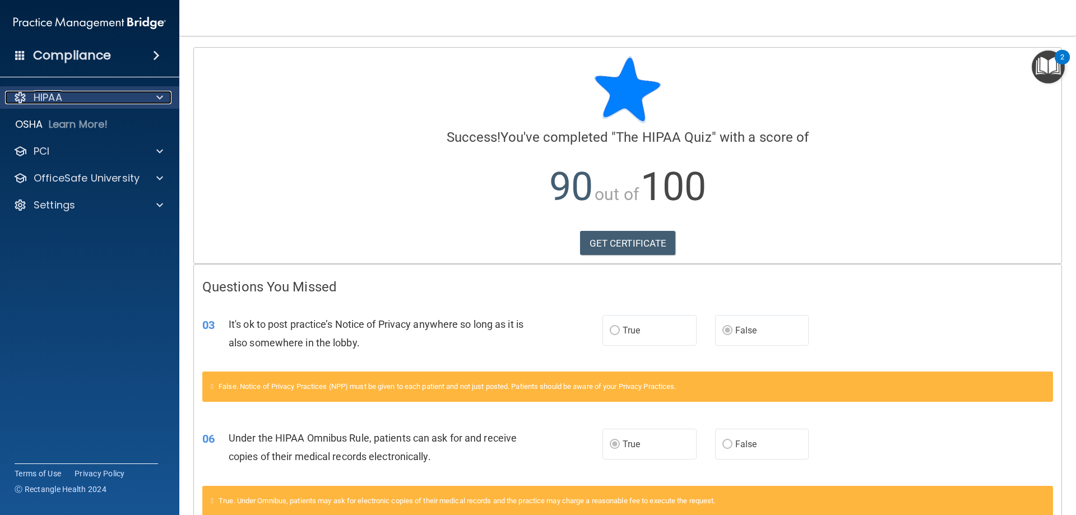
click at [64, 92] on div "HIPAA" at bounding box center [74, 97] width 139 height 13
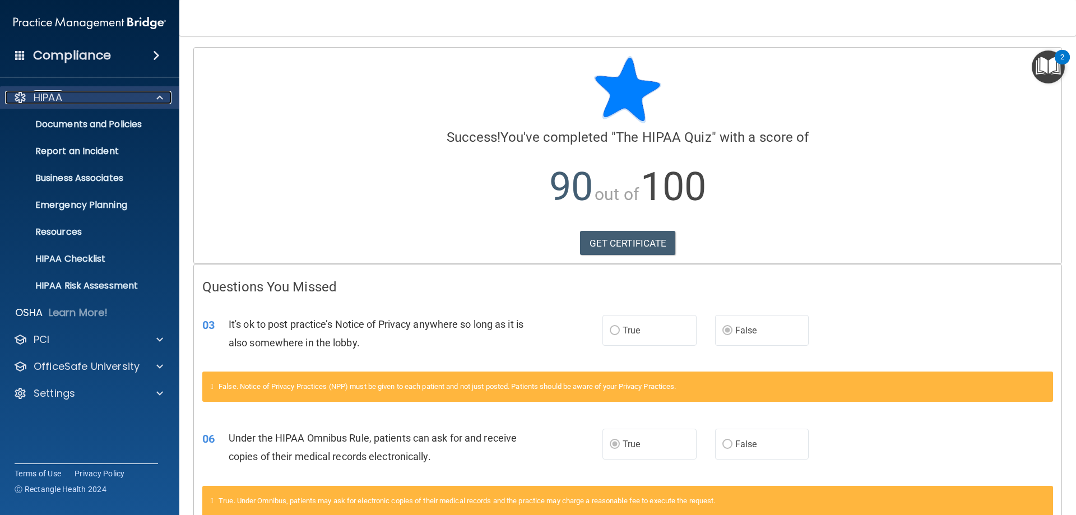
click at [96, 104] on div "HIPAA" at bounding box center [74, 97] width 139 height 13
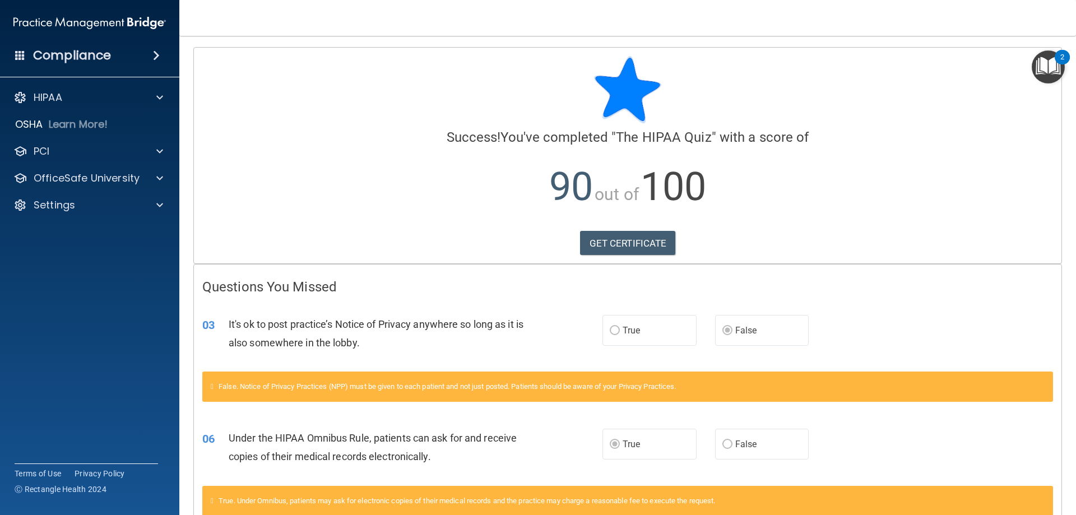
click at [96, 109] on div "HIPAA Documents and Policies Report an Incident Business Associates Emergency P…" at bounding box center [90, 153] width 180 height 143
click at [101, 98] on div "HIPAA" at bounding box center [74, 97] width 139 height 13
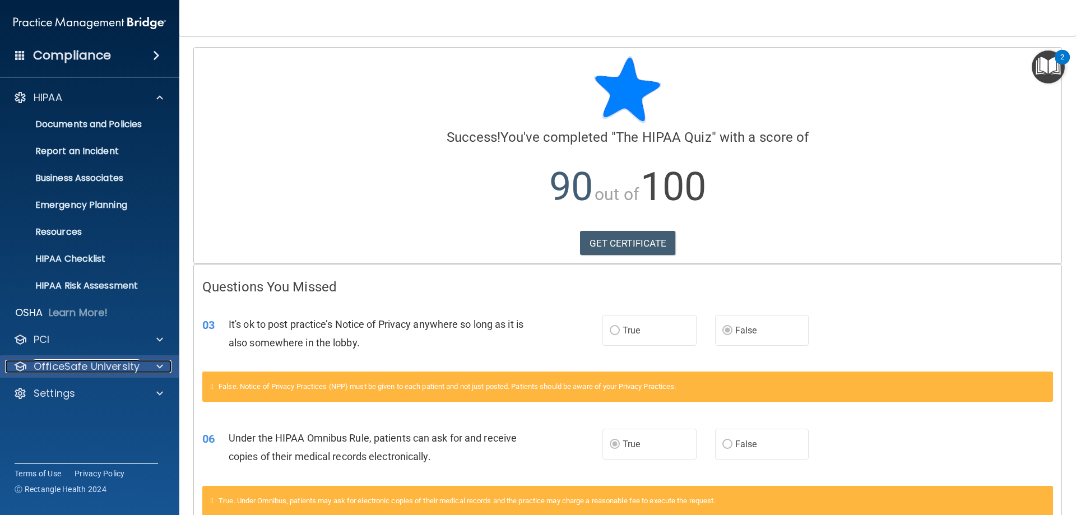
click at [70, 369] on p "OfficeSafe University" at bounding box center [87, 366] width 106 height 13
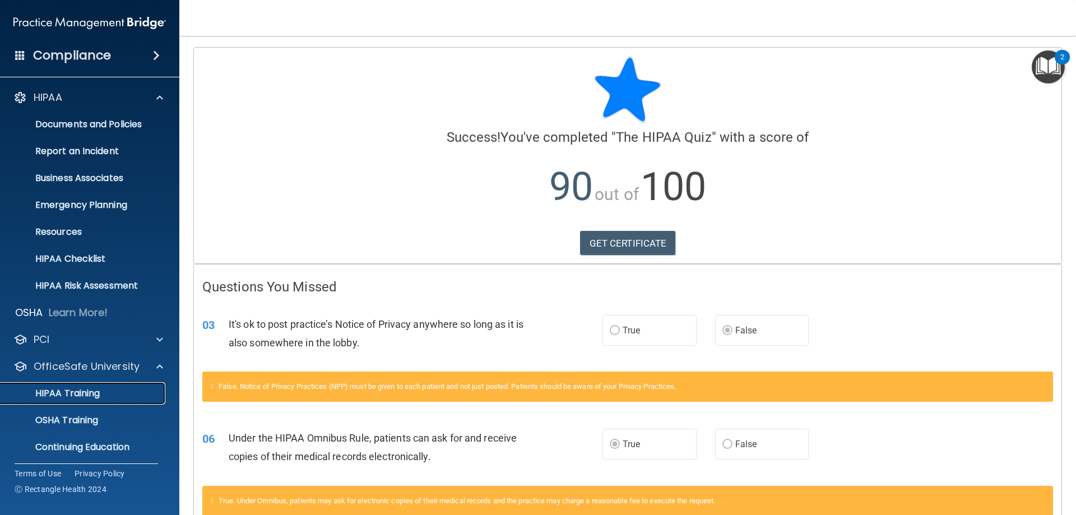
click at [88, 394] on p "HIPAA Training" at bounding box center [53, 393] width 92 height 11
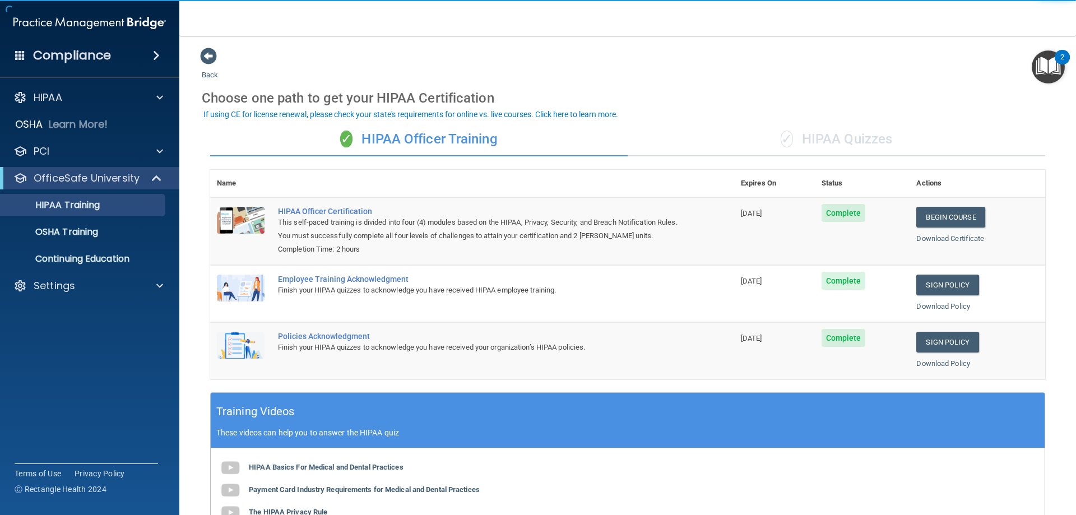
click at [815, 146] on div "✓ HIPAA Quizzes" at bounding box center [836, 140] width 417 height 34
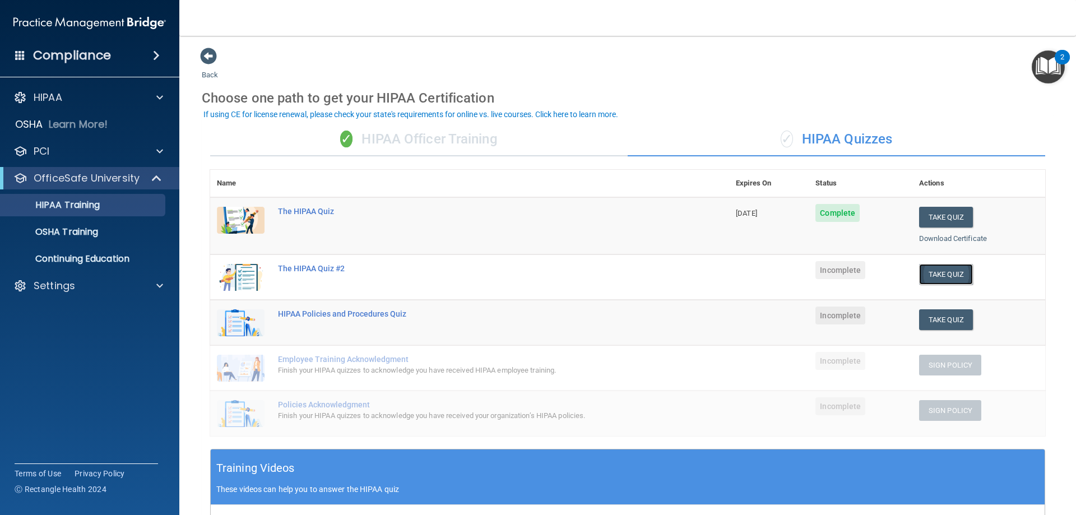
click at [942, 276] on button "Take Quiz" at bounding box center [946, 274] width 54 height 21
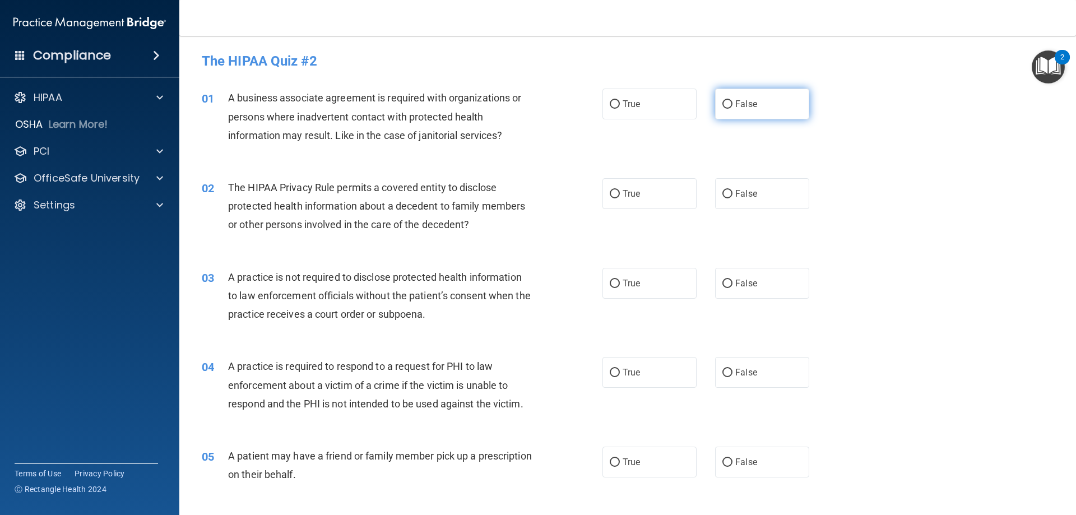
click at [736, 106] on span "False" at bounding box center [746, 104] width 22 height 11
click at [732, 106] on input "False" at bounding box center [727, 104] width 10 height 8
radio input "true"
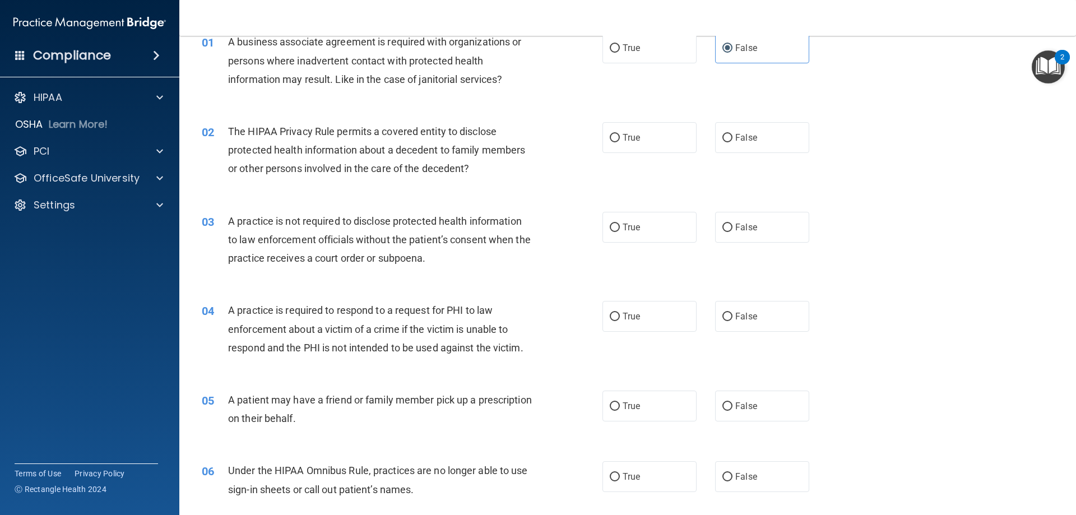
scroll to position [112, 0]
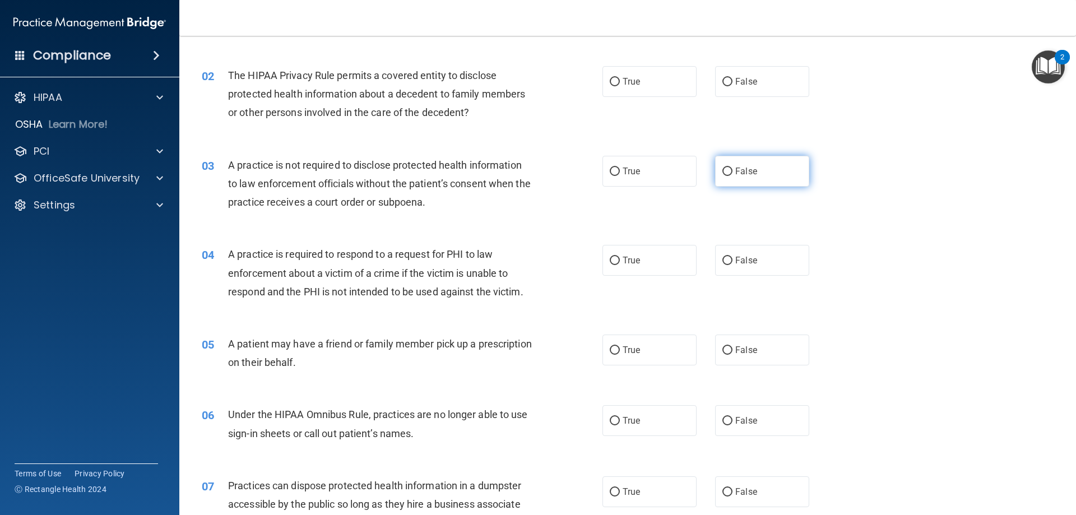
click at [748, 169] on span "False" at bounding box center [746, 171] width 22 height 11
click at [732, 169] on input "False" at bounding box center [727, 172] width 10 height 8
radio input "true"
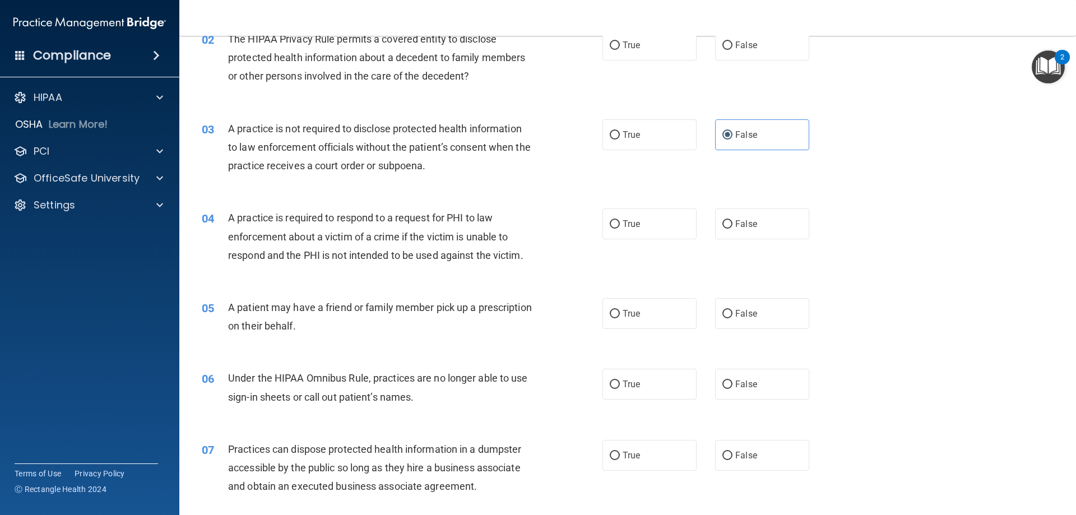
scroll to position [168, 0]
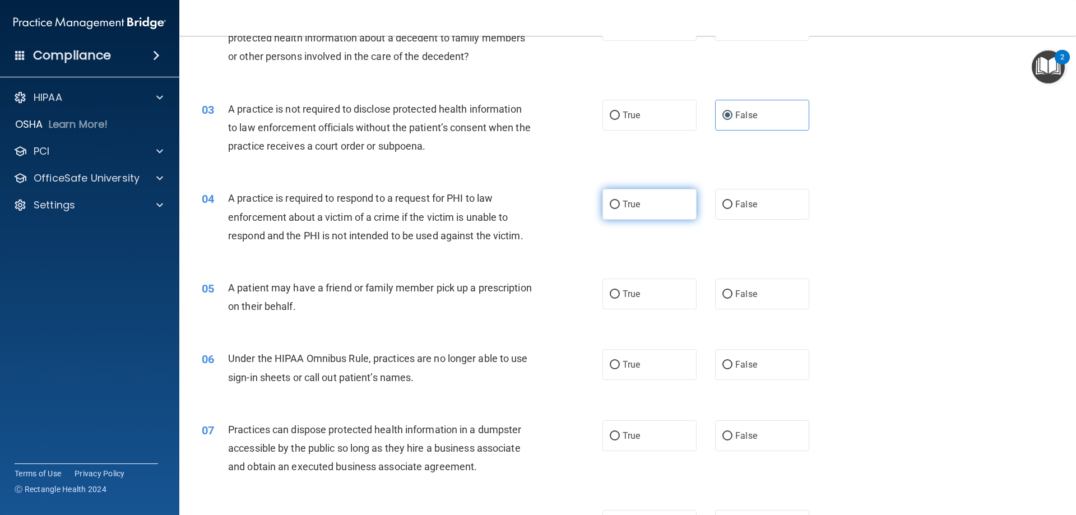
click at [632, 216] on label "True" at bounding box center [649, 204] width 94 height 31
click at [620, 209] on input "True" at bounding box center [615, 205] width 10 height 8
radio input "true"
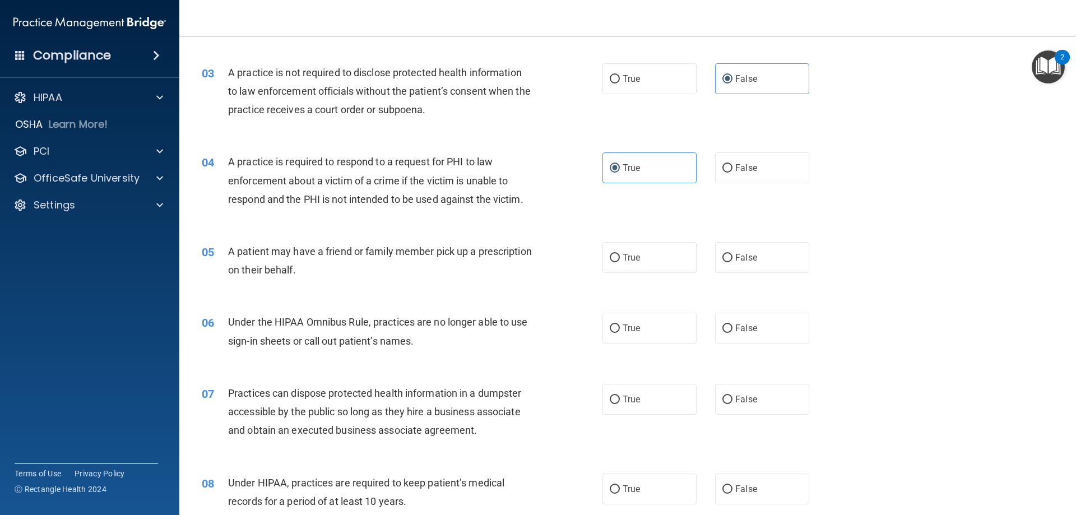
scroll to position [224, 0]
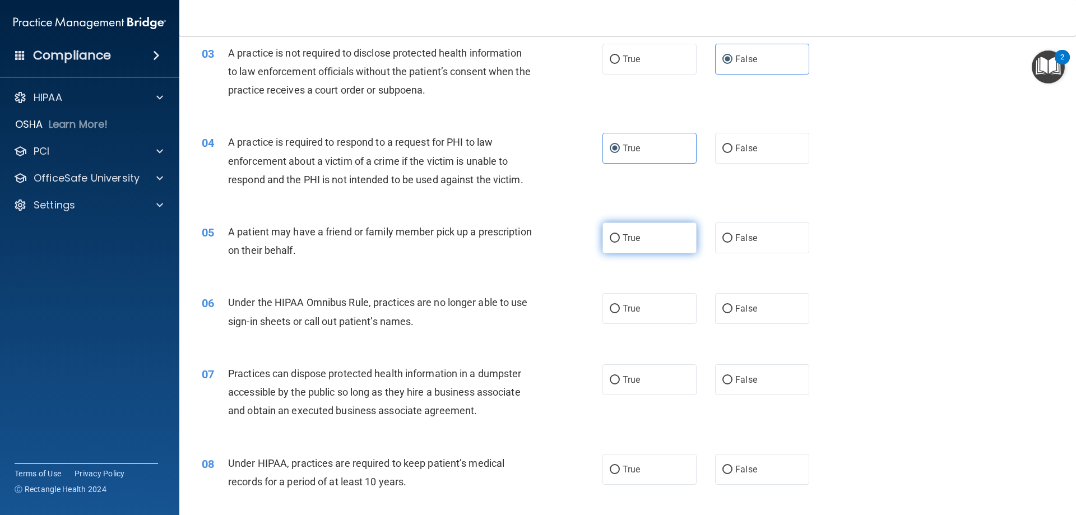
click at [634, 240] on span "True" at bounding box center [631, 238] width 17 height 11
click at [620, 240] on input "True" at bounding box center [615, 238] width 10 height 8
radio input "true"
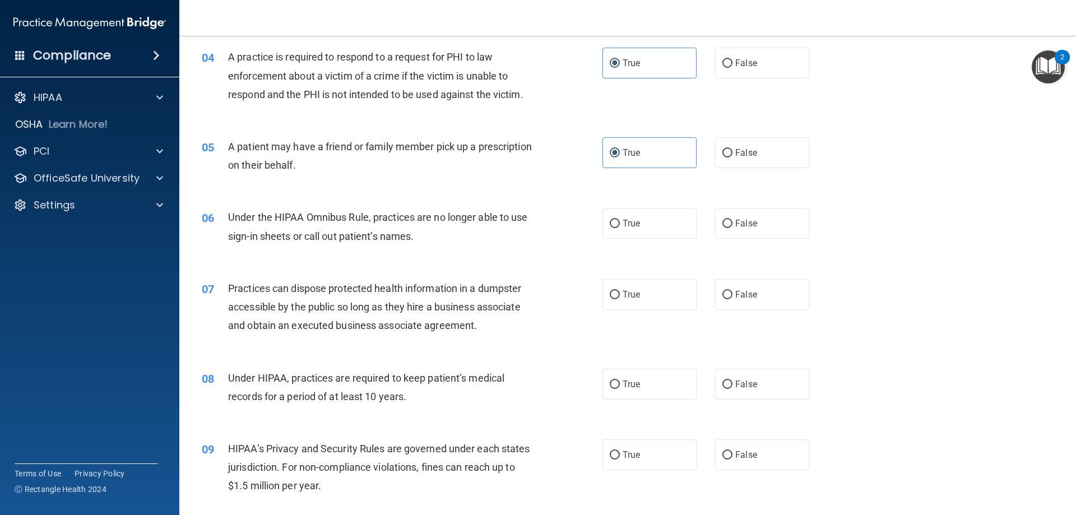
scroll to position [336, 0]
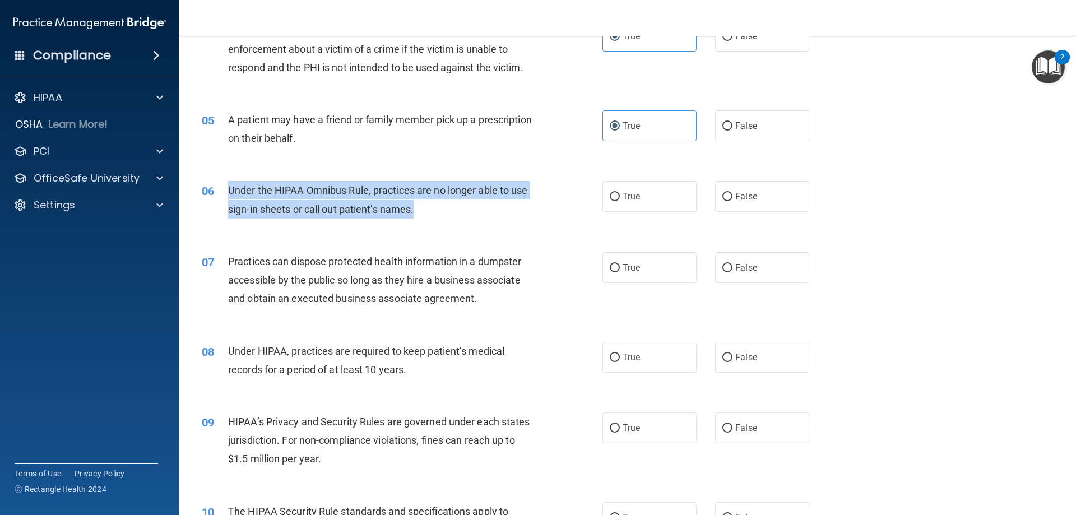
drag, startPoint x: 227, startPoint y: 188, endPoint x: 414, endPoint y: 218, distance: 189.5
click at [414, 218] on div "06 Under the HIPAA Omnibus Rule, practices are no longer able to use sign-in sh…" at bounding box center [402, 202] width 434 height 43
copy div "Under the HIPAA Omnibus Rule, practices are no longer able to use sign-in sheet…"
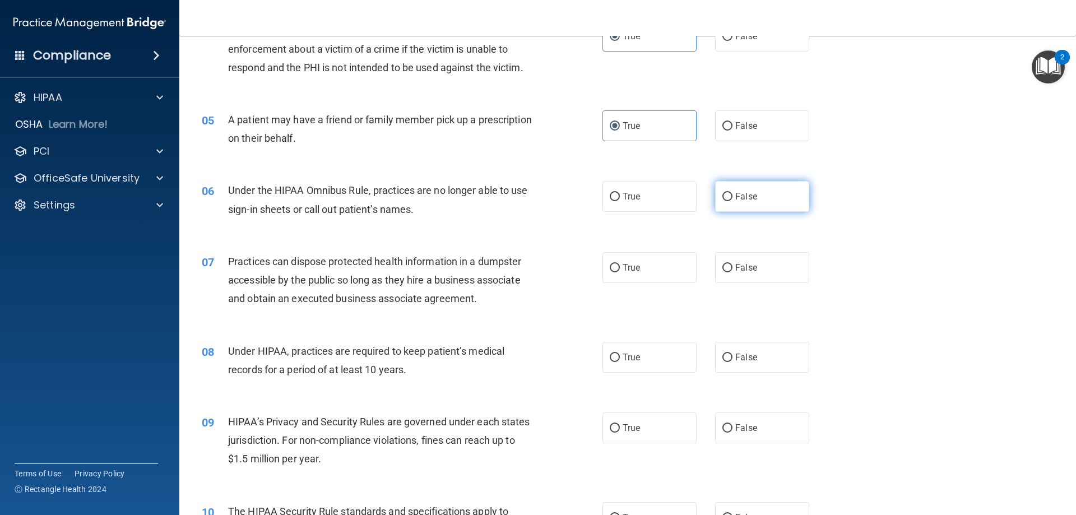
click at [749, 199] on span "False" at bounding box center [746, 196] width 22 height 11
click at [732, 199] on input "False" at bounding box center [727, 197] width 10 height 8
radio input "true"
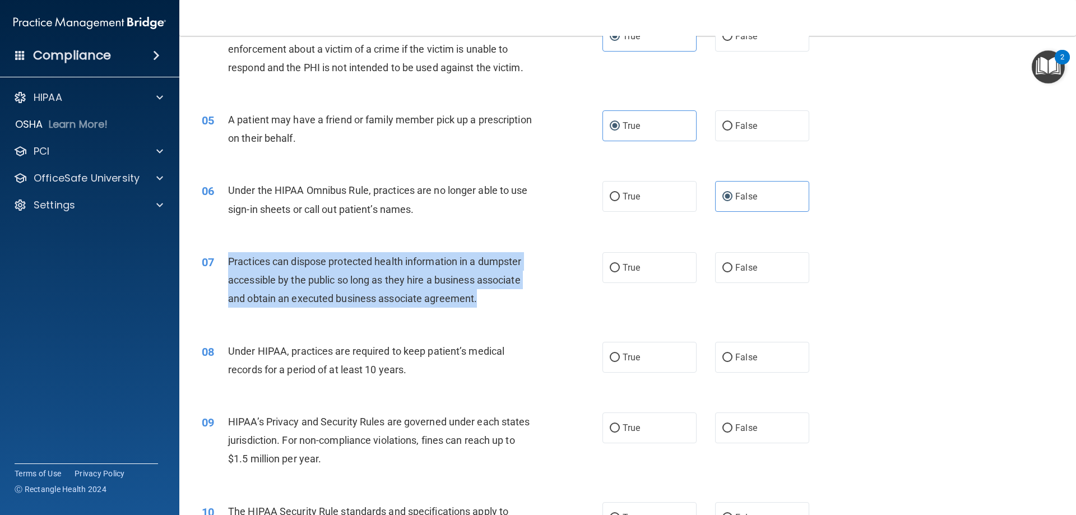
drag, startPoint x: 483, startPoint y: 294, endPoint x: 220, endPoint y: 257, distance: 265.5
click at [220, 257] on div "07 Practices can dispose protected health information in a dumpster accessible …" at bounding box center [402, 283] width 434 height 62
click at [441, 296] on span "Practices can dispose protected health information in a dumpster accessible by …" at bounding box center [374, 280] width 293 height 49
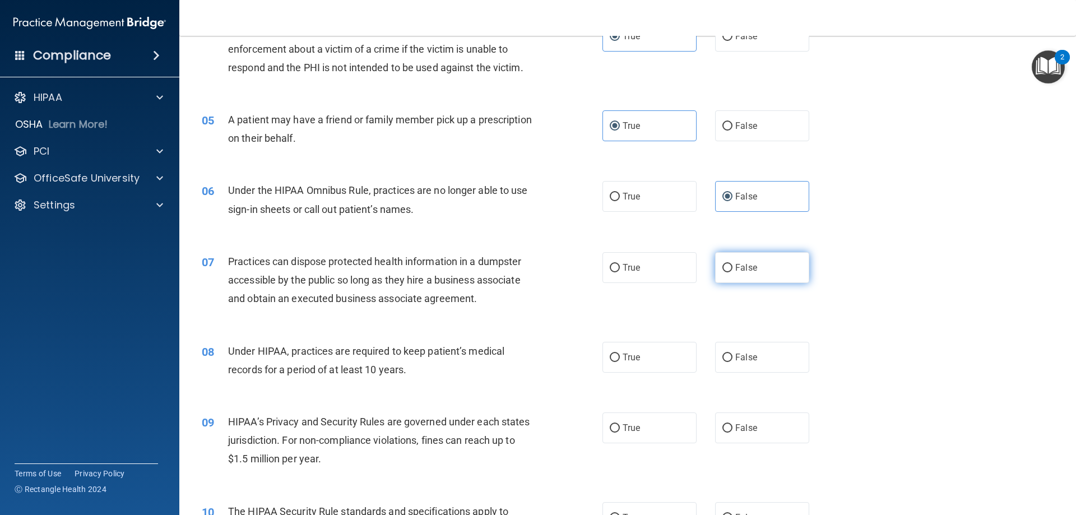
click at [742, 267] on span "False" at bounding box center [746, 267] width 22 height 11
click at [732, 267] on input "False" at bounding box center [727, 268] width 10 height 8
radio input "true"
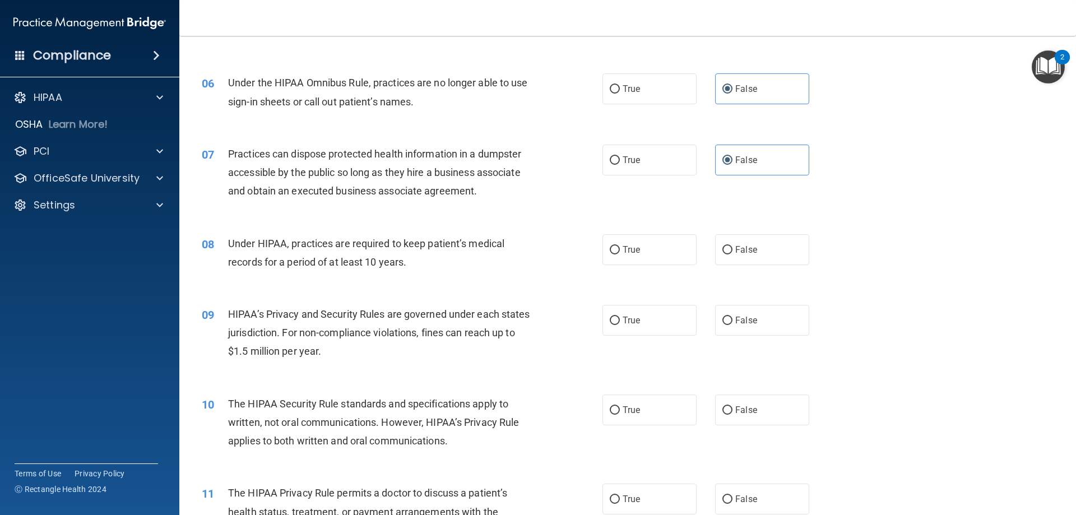
scroll to position [448, 0]
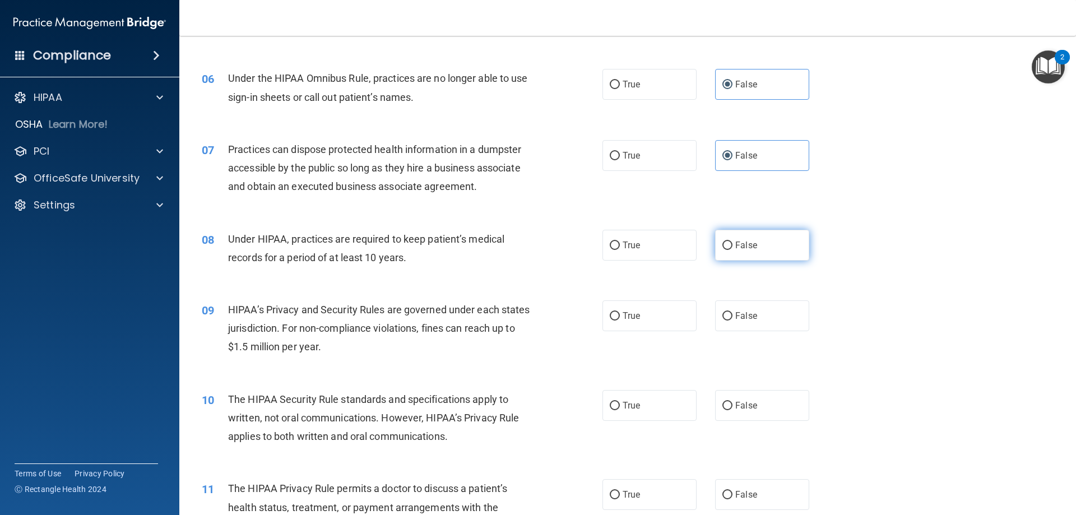
click at [748, 243] on span "False" at bounding box center [746, 245] width 22 height 11
click at [732, 243] on input "False" at bounding box center [727, 246] width 10 height 8
radio input "true"
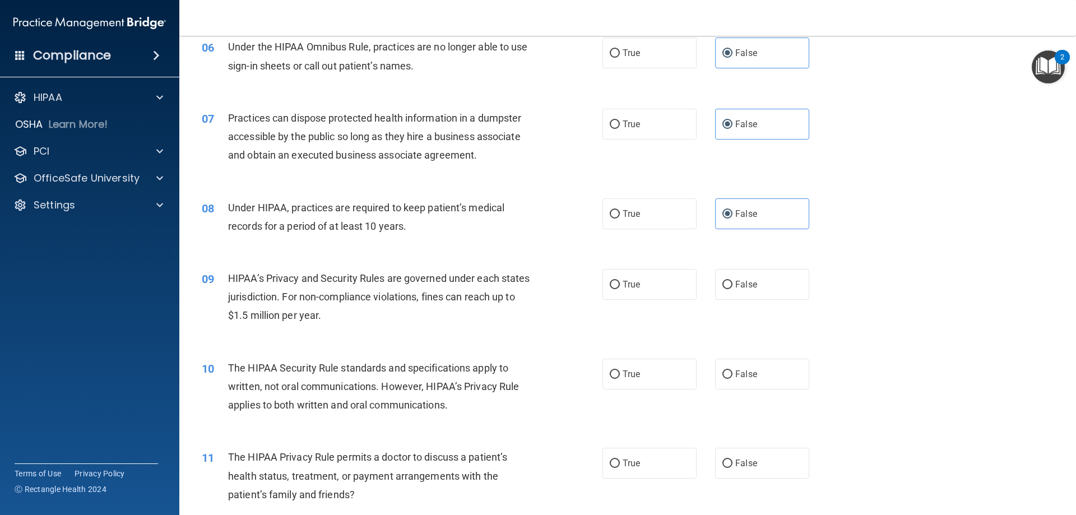
scroll to position [560, 0]
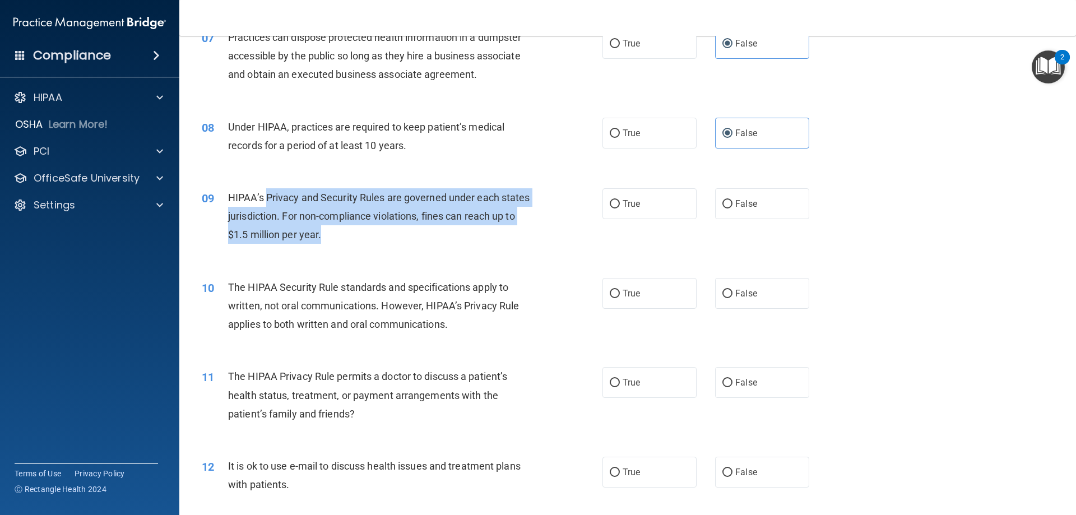
drag, startPoint x: 363, startPoint y: 237, endPoint x: 267, endPoint y: 208, distance: 100.2
click at [267, 207] on div "HIPAA’s Privacy and Security Rules are governed under each states jurisdiction.…" at bounding box center [384, 216] width 313 height 56
click at [434, 242] on div "HIPAA’s Privacy and Security Rules are governed under each states jurisdiction.…" at bounding box center [384, 216] width 313 height 56
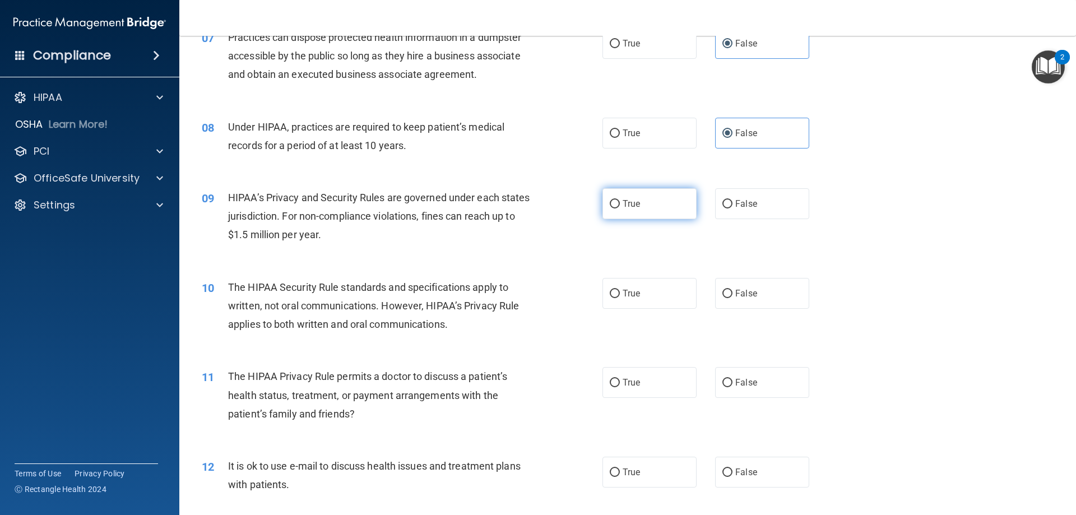
click at [665, 206] on label "True" at bounding box center [649, 203] width 94 height 31
click at [620, 206] on input "True" at bounding box center [615, 204] width 10 height 8
radio input "true"
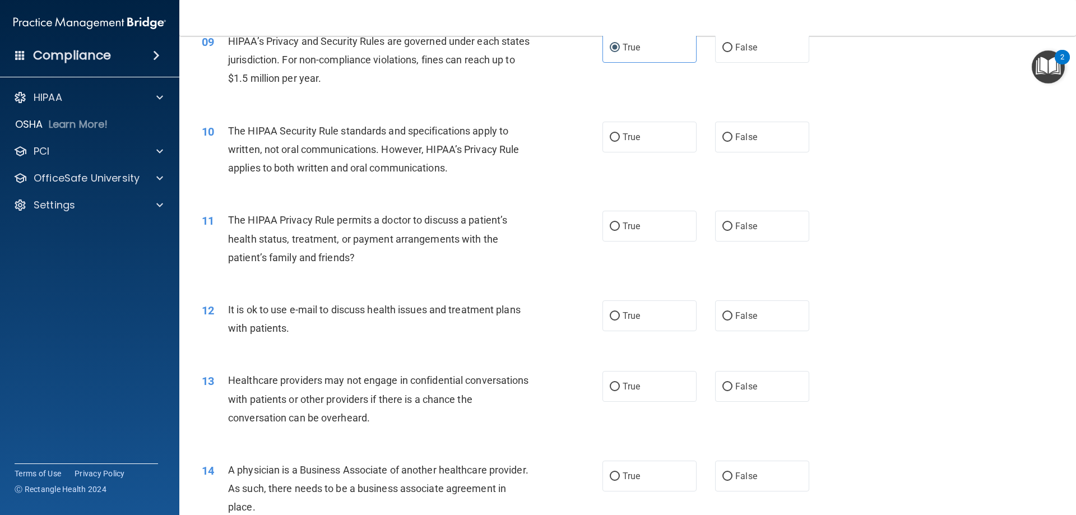
scroll to position [728, 0]
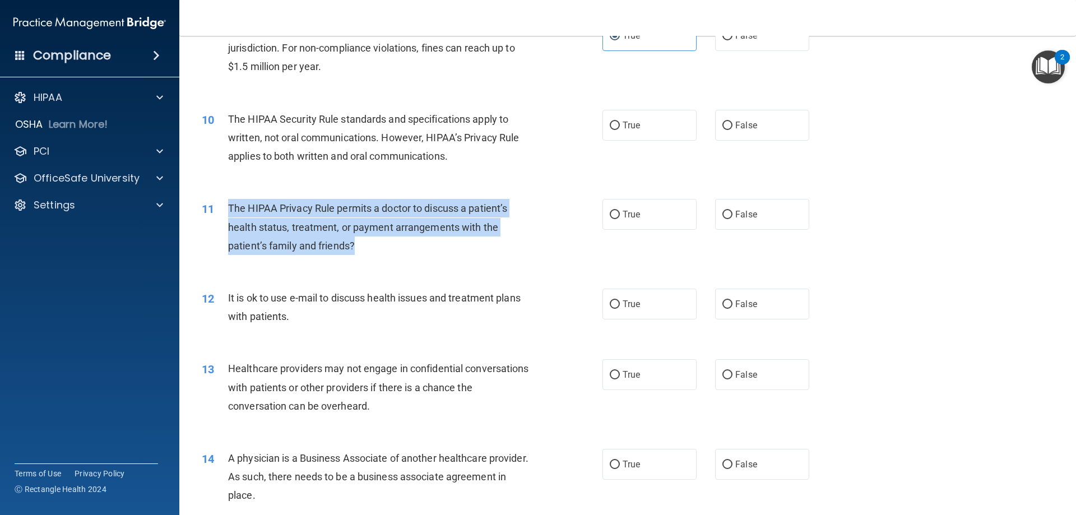
drag, startPoint x: 401, startPoint y: 250, endPoint x: 228, endPoint y: 208, distance: 178.3
click at [228, 208] on div "The HIPAA Privacy Rule permits a doctor to discuss a patient’s health status, t…" at bounding box center [384, 227] width 313 height 56
copy span "The HIPAA Privacy Rule permits a doctor to discuss a patient’s health status, t…"
click at [550, 213] on div "11 The HIPAA Privacy Rule permits a doctor to discuss a patient’s health status…" at bounding box center [402, 230] width 434 height 62
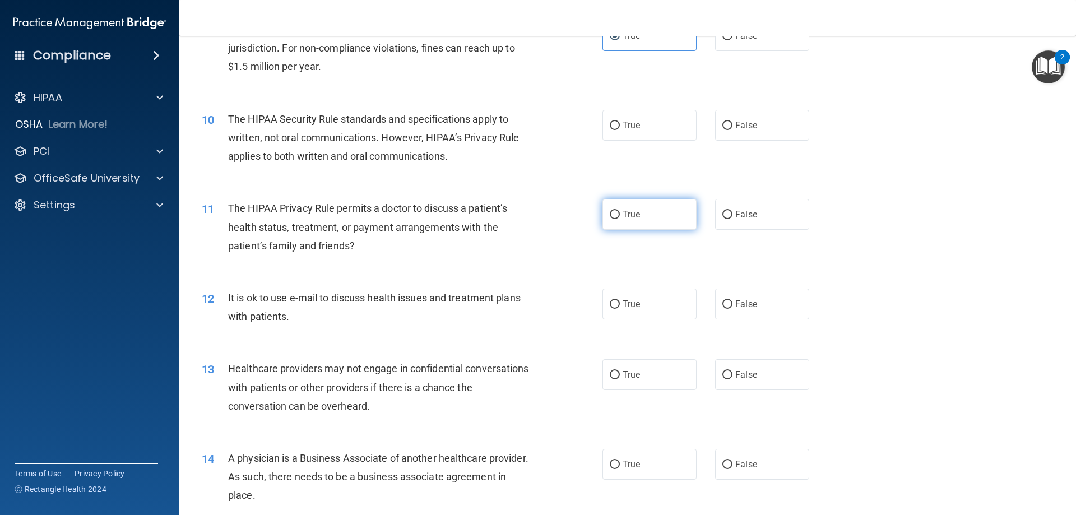
click at [628, 216] on span "True" at bounding box center [631, 214] width 17 height 11
click at [620, 216] on input "True" at bounding box center [615, 215] width 10 height 8
radio input "true"
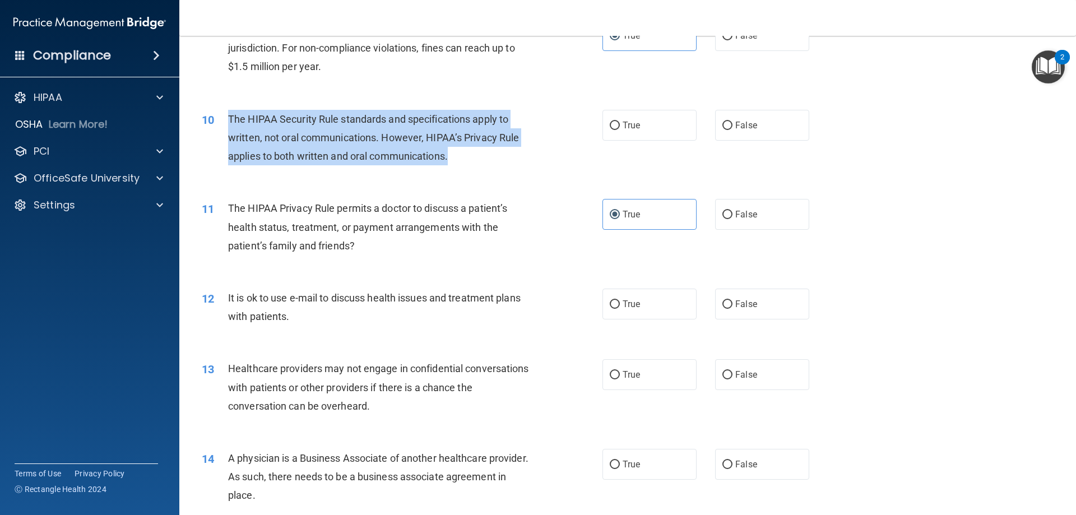
drag, startPoint x: 478, startPoint y: 154, endPoint x: 224, endPoint y: 117, distance: 256.5
click at [224, 117] on div "10 The HIPAA Security Rule standards and specifications apply to written, not o…" at bounding box center [402, 141] width 434 height 62
copy div "The HIPAA Security Rule standards and specifications apply to written, not oral…"
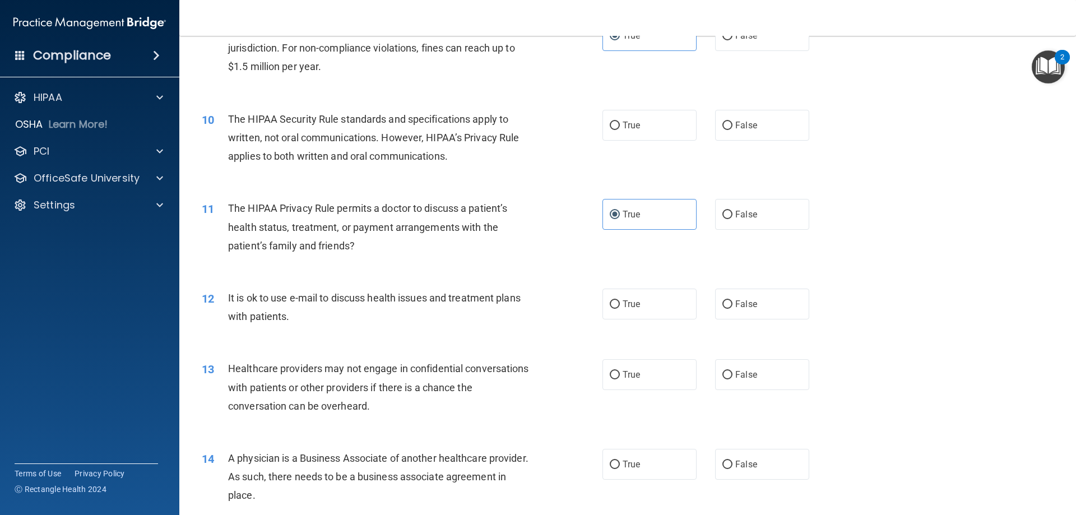
click at [570, 96] on div "10 The HIPAA Security Rule standards and specifications apply to written, not o…" at bounding box center [627, 141] width 869 height 90
click at [742, 132] on label "False" at bounding box center [762, 125] width 94 height 31
click at [732, 130] on input "False" at bounding box center [727, 126] width 10 height 8
radio input "true"
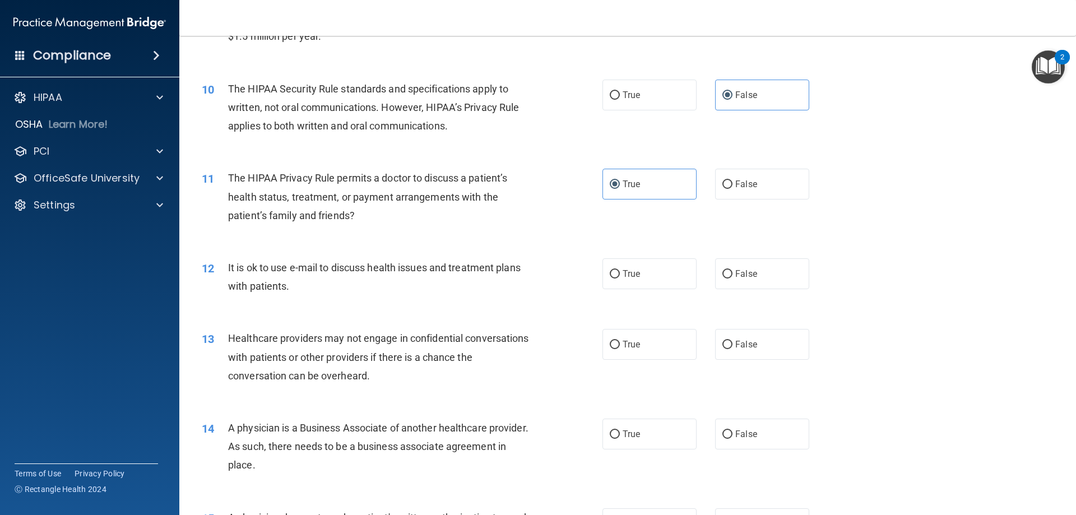
scroll to position [841, 0]
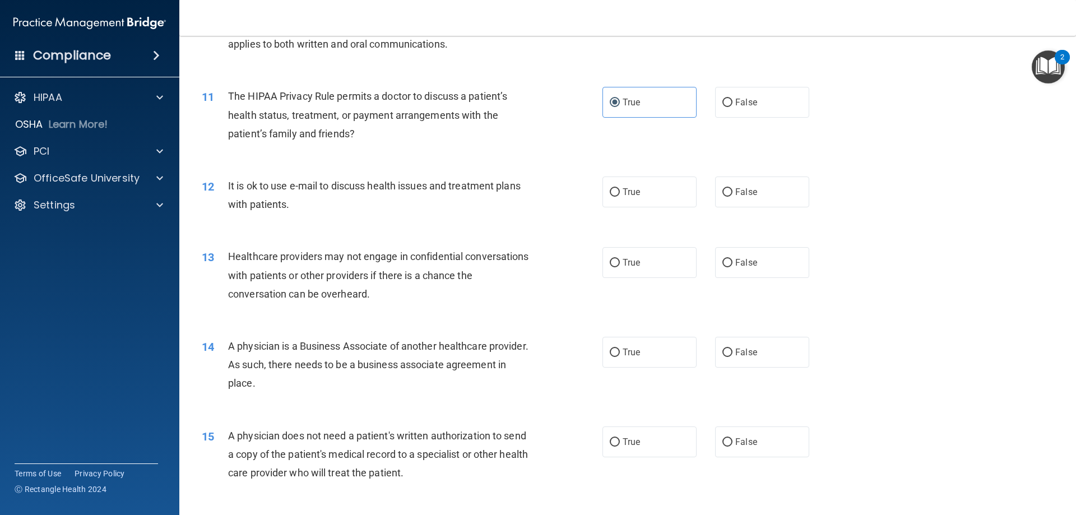
click at [295, 198] on div "It is ok to use e-mail to discuss health issues and treatment plans with patien…" at bounding box center [384, 195] width 313 height 37
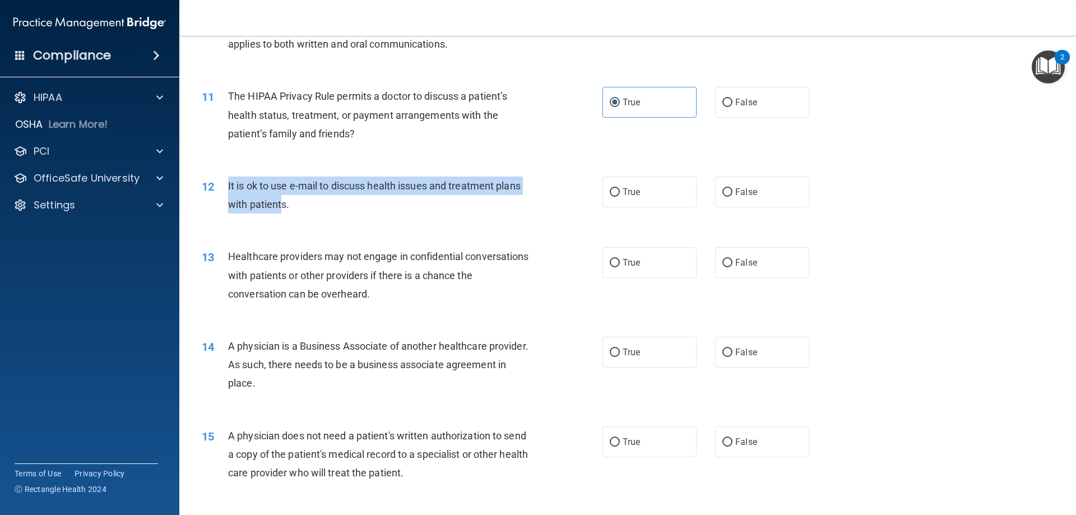
drag, startPoint x: 226, startPoint y: 184, endPoint x: 283, endPoint y: 200, distance: 58.9
click at [283, 200] on div "12 It is ok to use e-mail to discuss health issues and treatment plans with pat…" at bounding box center [402, 198] width 434 height 43
click at [283, 205] on span "It is ok to use e-mail to discuss health issues and treatment plans with patien…" at bounding box center [374, 195] width 293 height 30
drag, startPoint x: 290, startPoint y: 204, endPoint x: 228, endPoint y: 183, distance: 65.7
click at [228, 183] on div "It is ok to use e-mail to discuss health issues and treatment plans with patien…" at bounding box center [384, 195] width 313 height 37
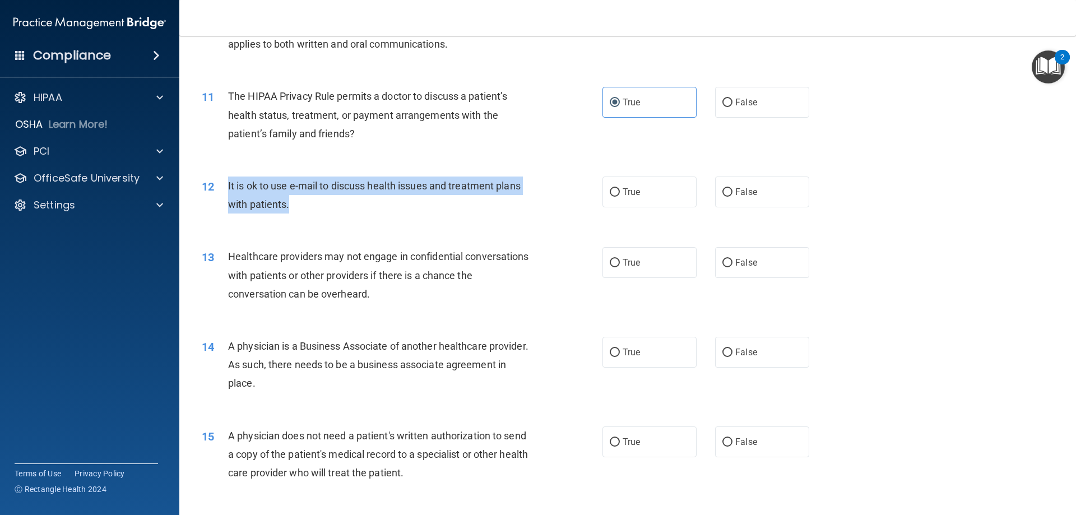
copy span "It is ok to use e-mail to discuss health issues and treatment plans with patien…"
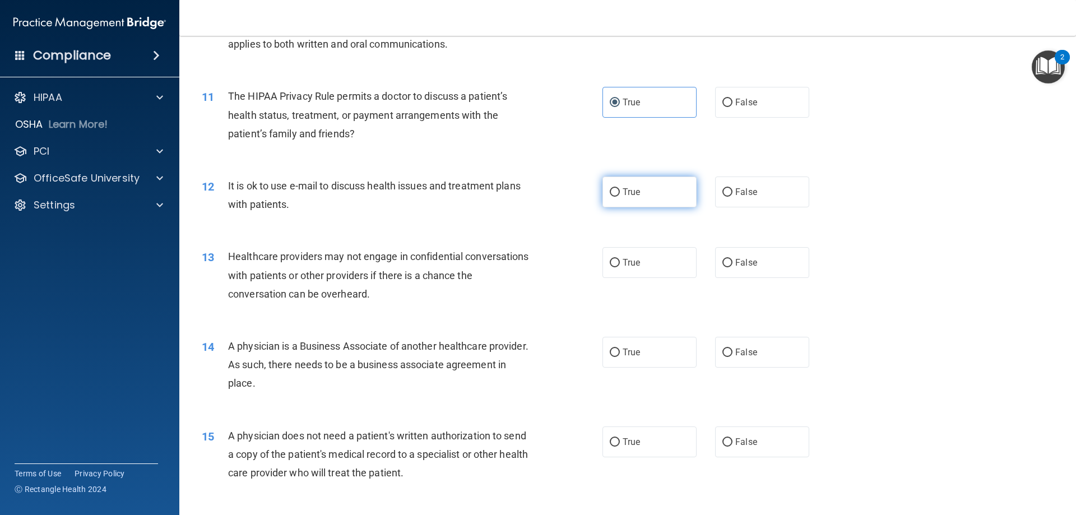
click at [635, 198] on label "True" at bounding box center [649, 192] width 94 height 31
click at [620, 197] on input "True" at bounding box center [615, 192] width 10 height 8
radio input "true"
click at [642, 263] on label "True" at bounding box center [649, 262] width 94 height 31
click at [620, 263] on input "True" at bounding box center [615, 263] width 10 height 8
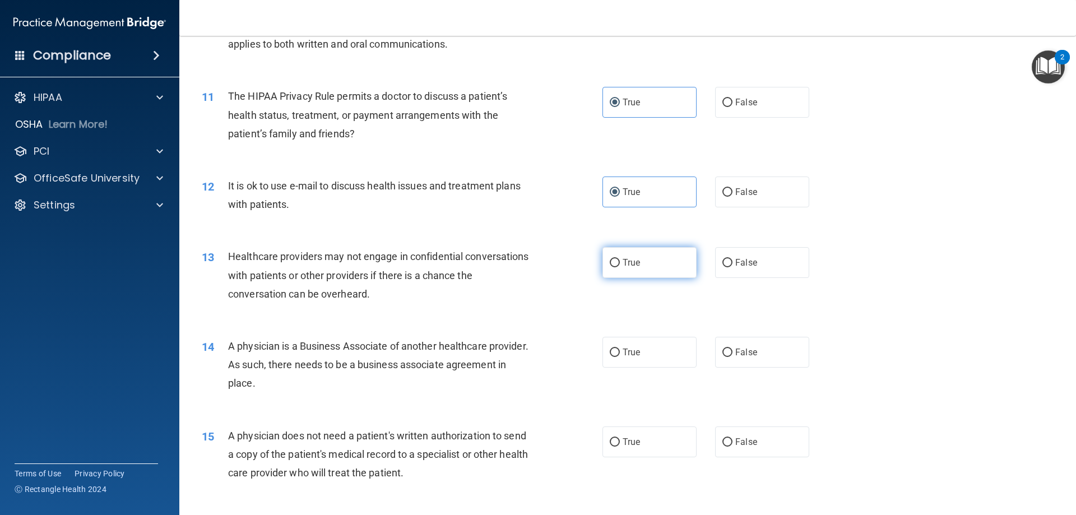
radio input "true"
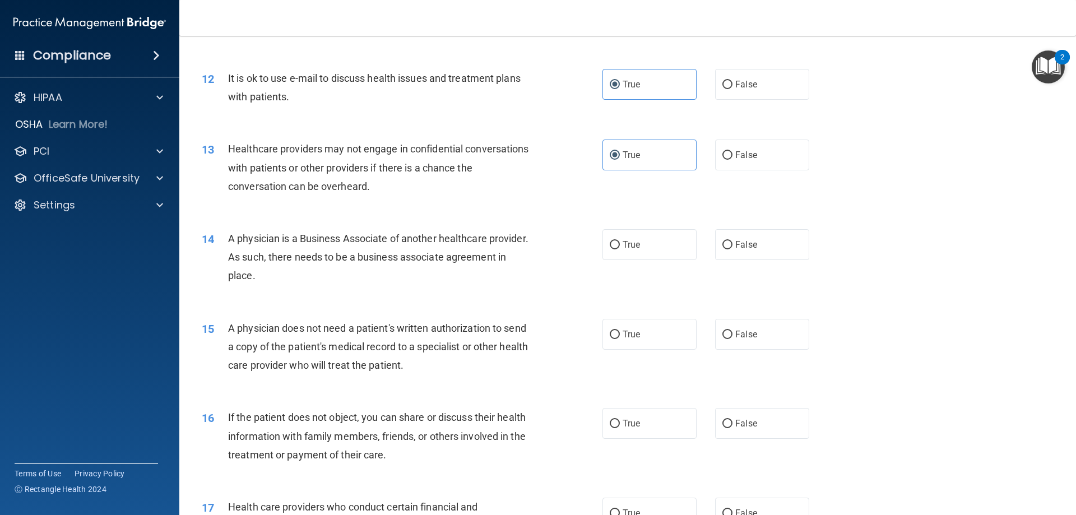
scroll to position [953, 0]
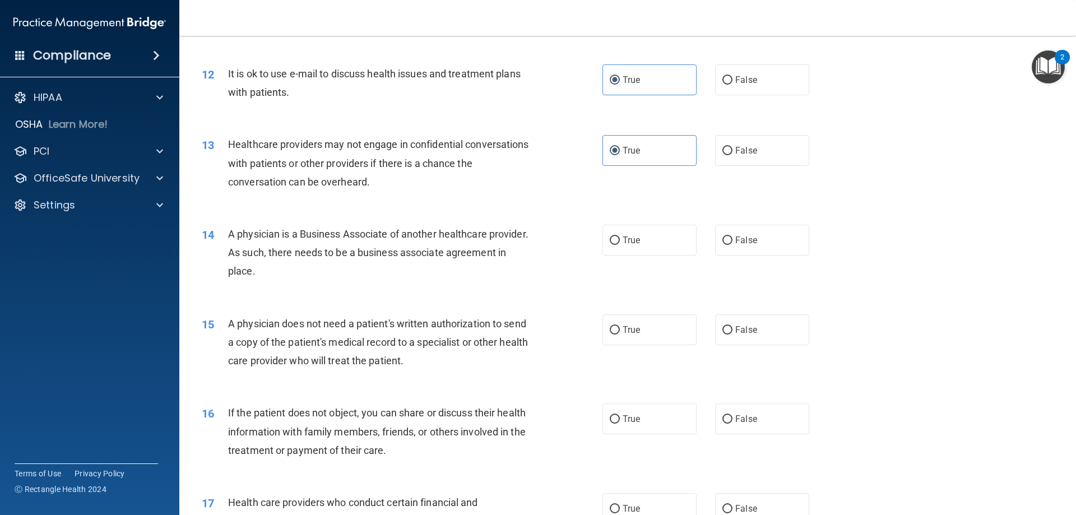
drag, startPoint x: 360, startPoint y: 267, endPoint x: 224, endPoint y: 236, distance: 139.6
click at [224, 236] on div "14 A physician is a Business Associate of another healthcare provider. As such,…" at bounding box center [402, 256] width 434 height 62
copy div "A physician is a Business Associate of another healthcare provider. As such, th…"
click at [509, 259] on div "A physician is a Business Associate of another healthcare provider. As such, th…" at bounding box center [384, 253] width 313 height 56
click at [722, 240] on input "False" at bounding box center [727, 240] width 10 height 8
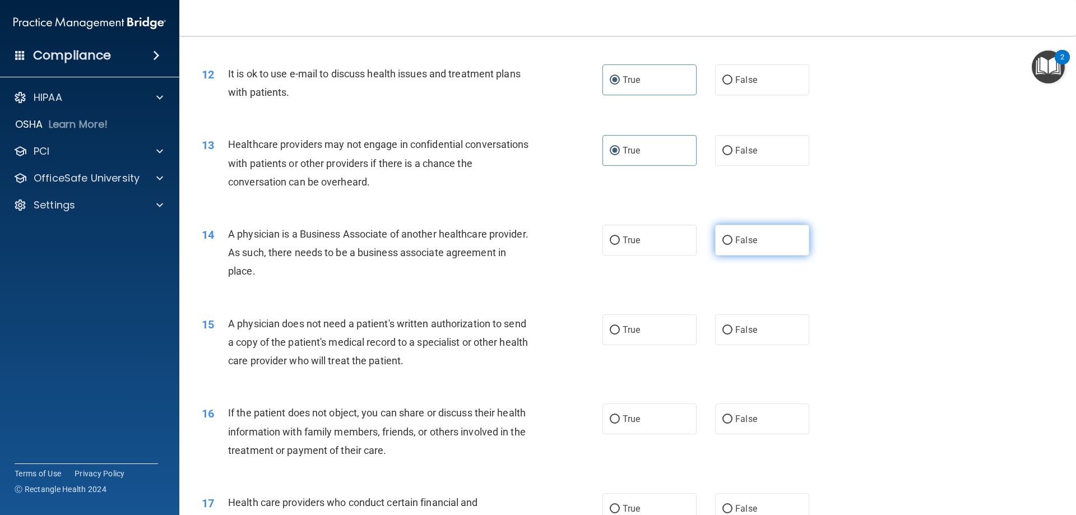
radio input "true"
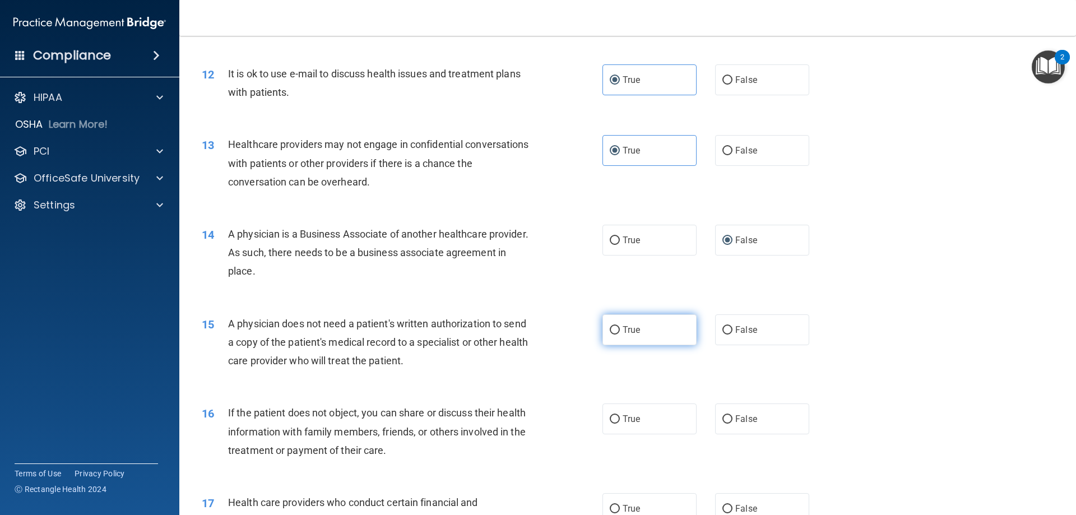
click at [628, 338] on label "True" at bounding box center [649, 329] width 94 height 31
click at [620, 335] on input "True" at bounding box center [615, 330] width 10 height 8
radio input "true"
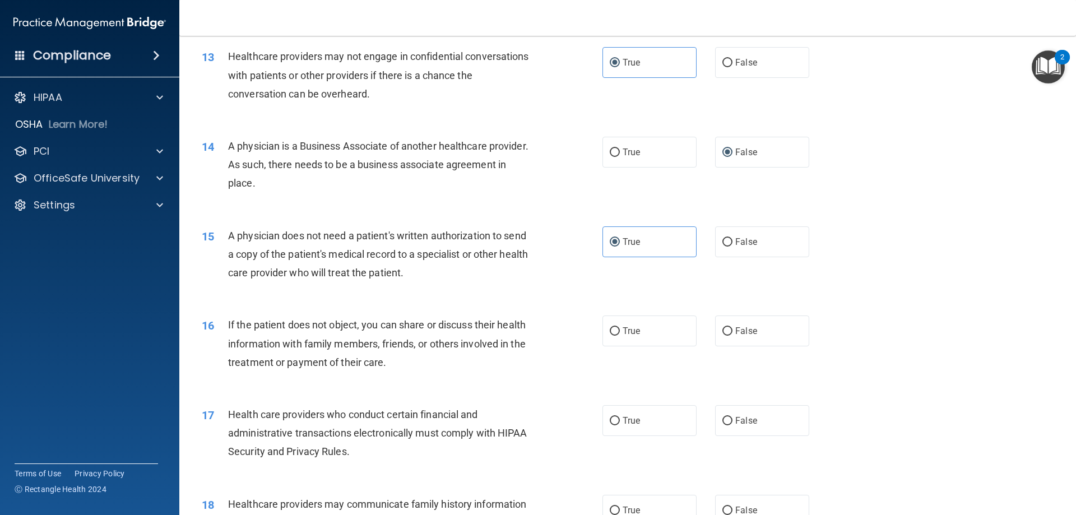
scroll to position [1121, 0]
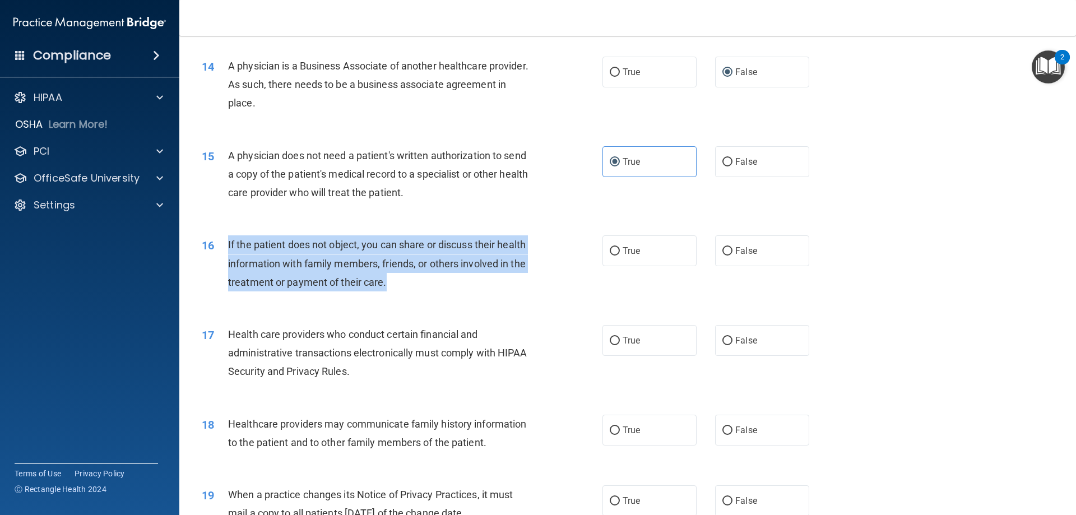
drag, startPoint x: 422, startPoint y: 284, endPoint x: 223, endPoint y: 246, distance: 202.4
click at [223, 246] on div "16 If the patient does not object, you can share or discuss their health inform…" at bounding box center [402, 266] width 434 height 62
click at [458, 284] on div "If the patient does not object, you can share or discuss their health informati…" at bounding box center [384, 263] width 313 height 56
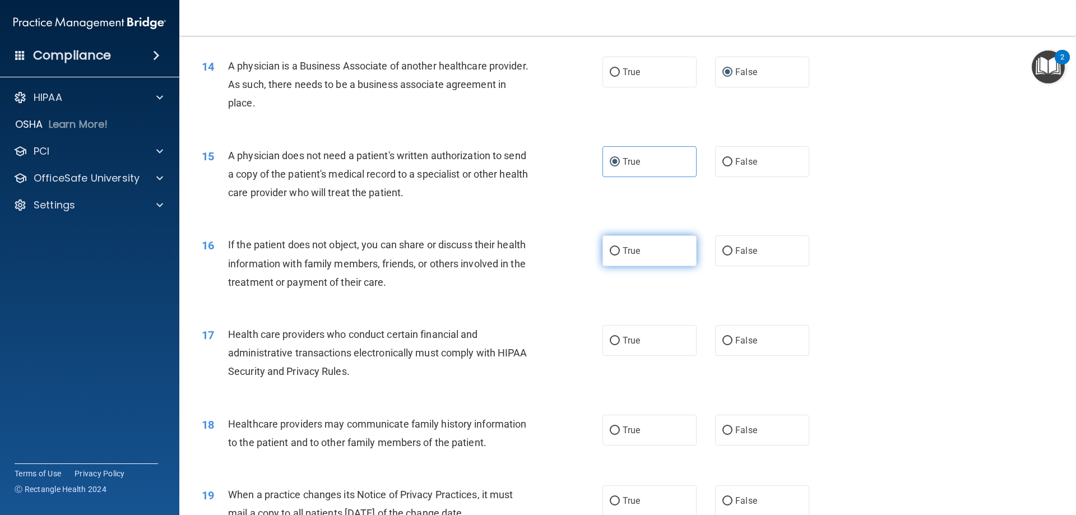
click at [651, 261] on label "True" at bounding box center [649, 250] width 94 height 31
click at [620, 256] on input "True" at bounding box center [615, 251] width 10 height 8
radio input "true"
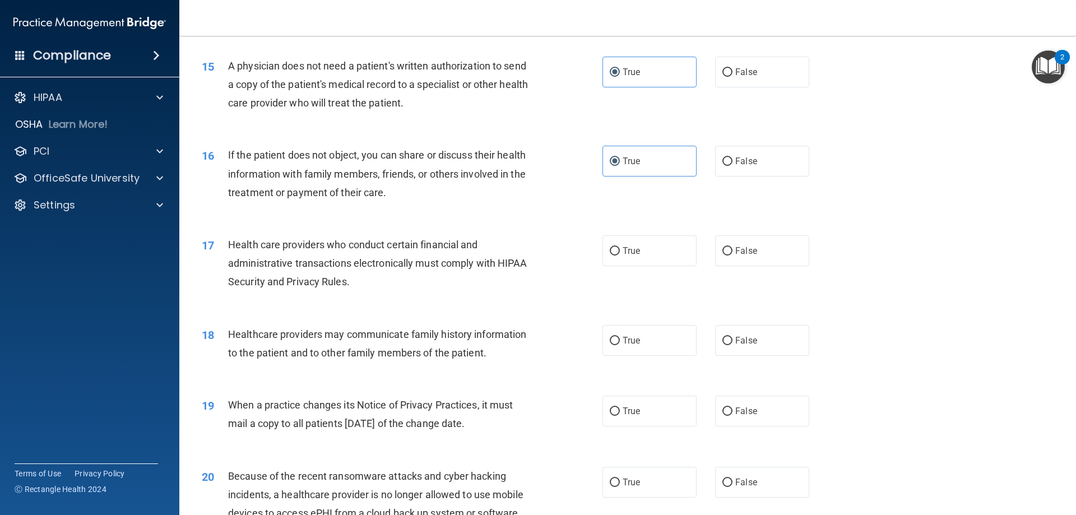
scroll to position [1289, 0]
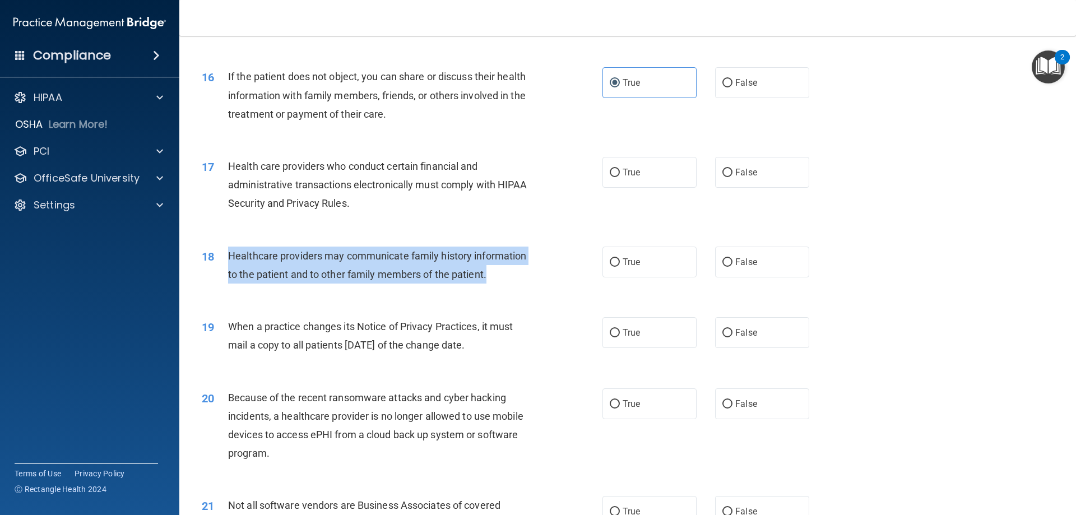
drag, startPoint x: 502, startPoint y: 270, endPoint x: 213, endPoint y: 257, distance: 288.9
click at [213, 257] on div "18 Healthcare providers may communicate family history information to the patie…" at bounding box center [402, 268] width 434 height 43
click at [349, 259] on span "Healthcare providers may communicate family history information to the patient …" at bounding box center [377, 265] width 298 height 30
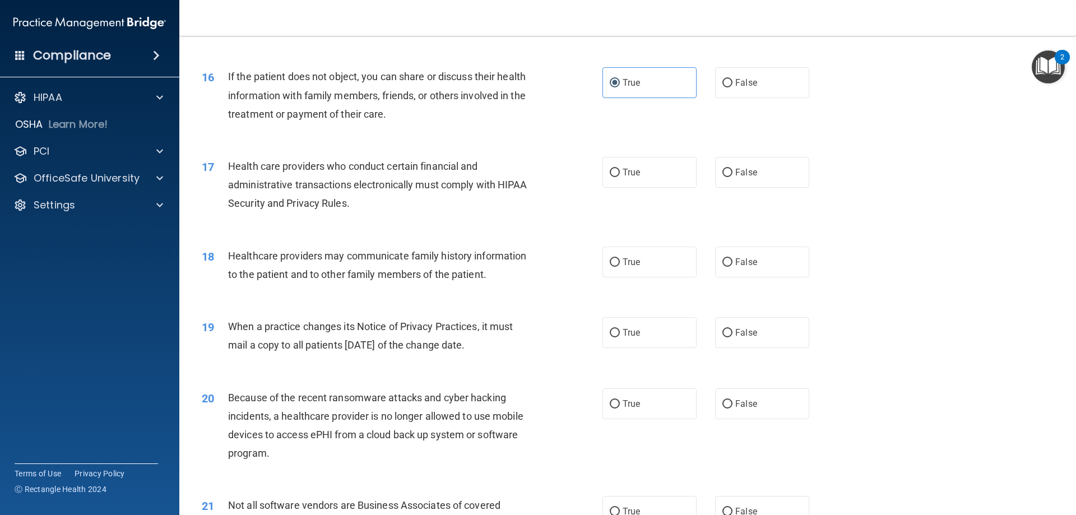
drag, startPoint x: 521, startPoint y: 348, endPoint x: 231, endPoint y: 328, distance: 289.8
click at [231, 328] on div "When a practice changes its Notice of Privacy Practices, it must mail a copy to…" at bounding box center [384, 335] width 313 height 37
drag, startPoint x: 344, startPoint y: 321, endPoint x: 344, endPoint y: 327, distance: 6.7
drag, startPoint x: 344, startPoint y: 327, endPoint x: 423, endPoint y: 308, distance: 82.0
click at [423, 308] on div "19 When a practice changes its Notice of Privacy Practices, it must mail a copy…" at bounding box center [627, 338] width 869 height 71
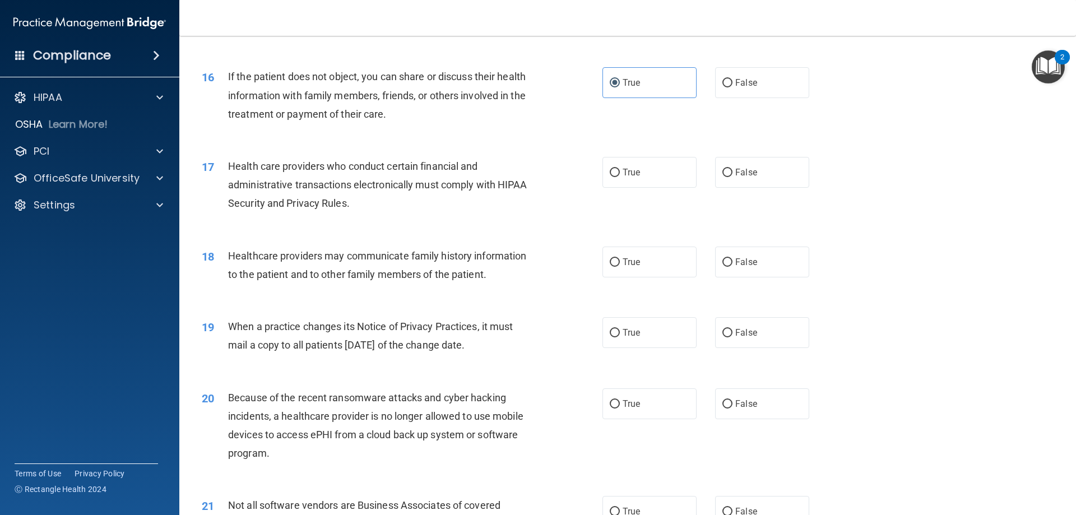
drag, startPoint x: 517, startPoint y: 342, endPoint x: 221, endPoint y: 330, distance: 296.7
click at [221, 330] on div "19 When a practice changes its Notice of Privacy Practices, it must mail a copy…" at bounding box center [402, 338] width 434 height 43
copy div "When a practice changes its Notice of Privacy Practices, it must mail a copy to…"
click at [731, 323] on label "False" at bounding box center [762, 332] width 94 height 31
click at [731, 329] on input "False" at bounding box center [727, 333] width 10 height 8
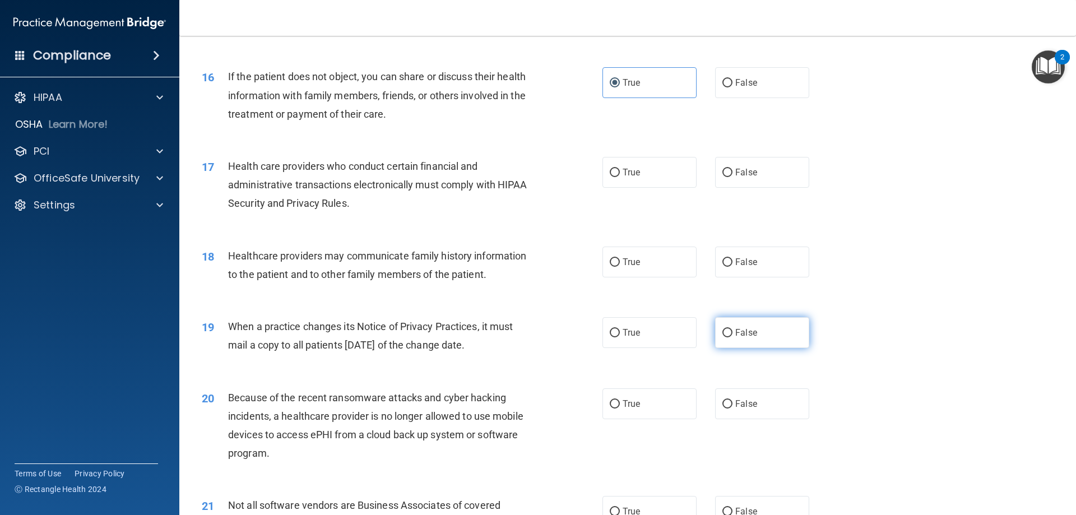
radio input "true"
drag, startPoint x: 518, startPoint y: 264, endPoint x: 321, endPoint y: 260, distance: 196.7
click at [321, 260] on div "Healthcare providers may communicate family history information to the patient …" at bounding box center [384, 265] width 313 height 37
click at [489, 270] on div "Healthcare providers may communicate family history information to the patient …" at bounding box center [384, 265] width 313 height 37
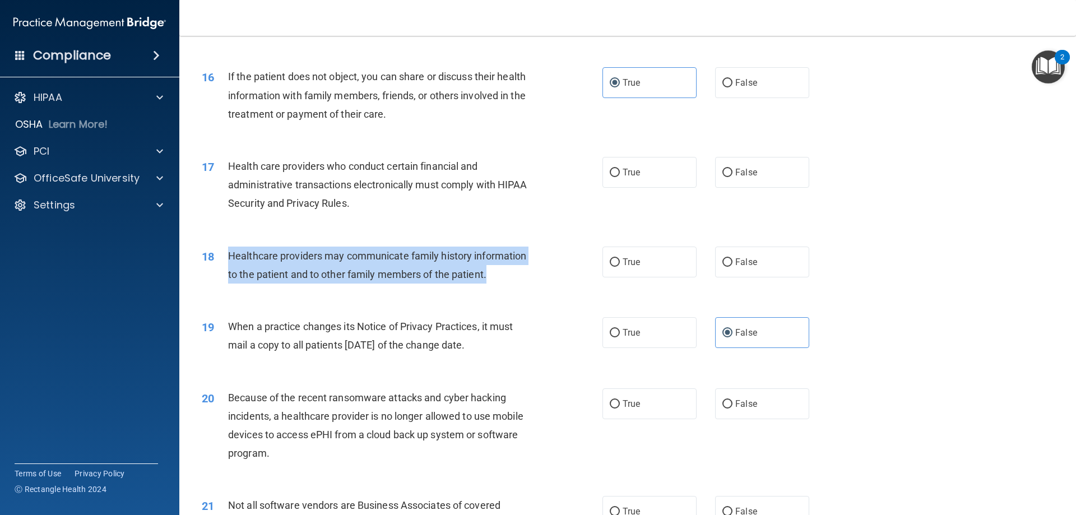
drag, startPoint x: 496, startPoint y: 272, endPoint x: 229, endPoint y: 256, distance: 267.8
click at [229, 256] on div "Healthcare providers may communicate family history information to the patient …" at bounding box center [384, 265] width 313 height 37
copy span "Healthcare providers may communicate family history information to the patient …"
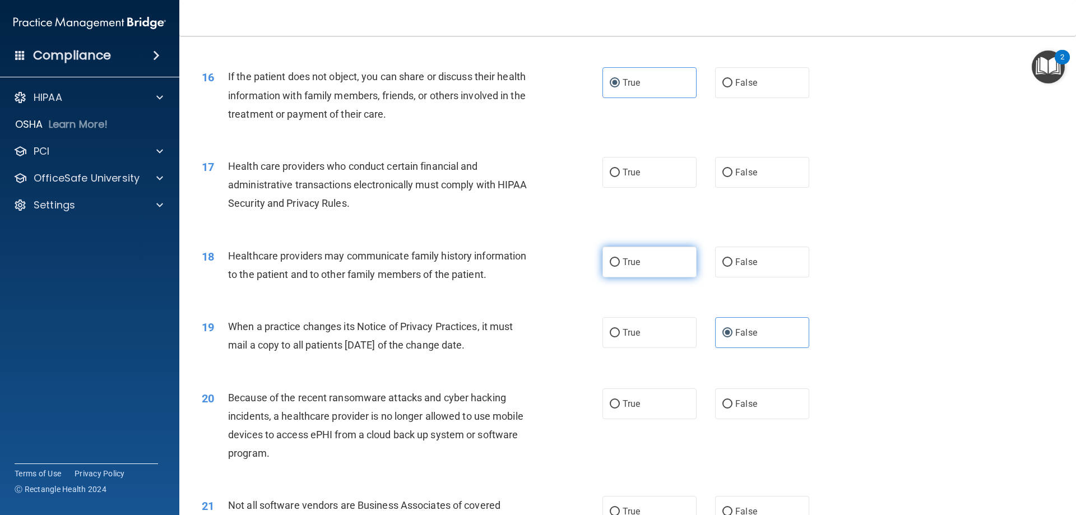
click at [623, 261] on span "True" at bounding box center [631, 262] width 17 height 11
click at [619, 261] on input "True" at bounding box center [615, 262] width 10 height 8
radio input "true"
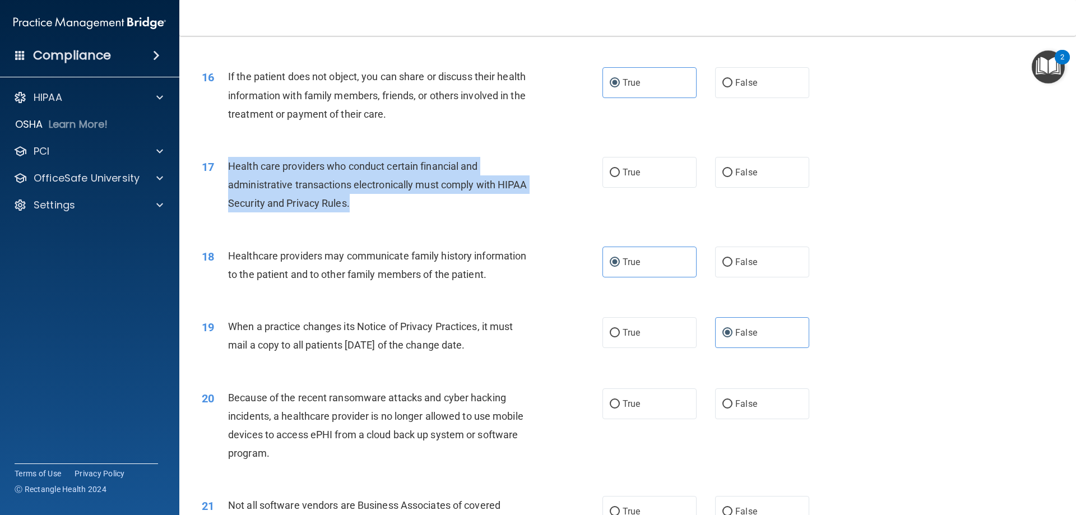
drag, startPoint x: 403, startPoint y: 200, endPoint x: 215, endPoint y: 168, distance: 191.5
click at [215, 168] on div "17 Health care providers who conduct certain financial and administrative trans…" at bounding box center [402, 188] width 434 height 62
copy div "Health care providers who conduct certain financial and administrative transact…"
click at [420, 211] on div "Health care providers who conduct certain financial and administrative transact…" at bounding box center [384, 185] width 313 height 56
click at [366, 203] on div "Health care providers who conduct certain financial and administrative transact…" at bounding box center [384, 185] width 313 height 56
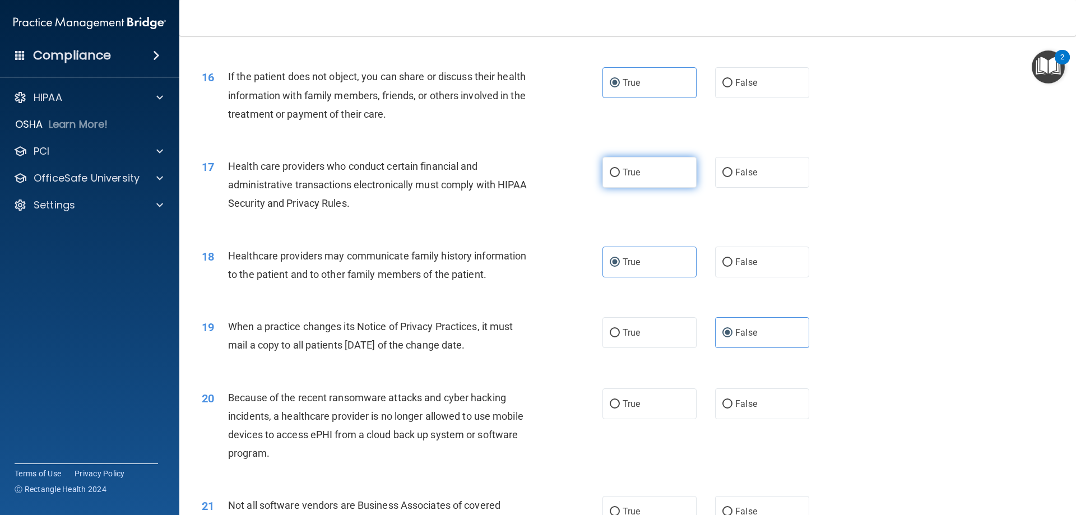
click at [642, 168] on label "True" at bounding box center [649, 172] width 94 height 31
click at [620, 169] on input "True" at bounding box center [615, 173] width 10 height 8
radio input "true"
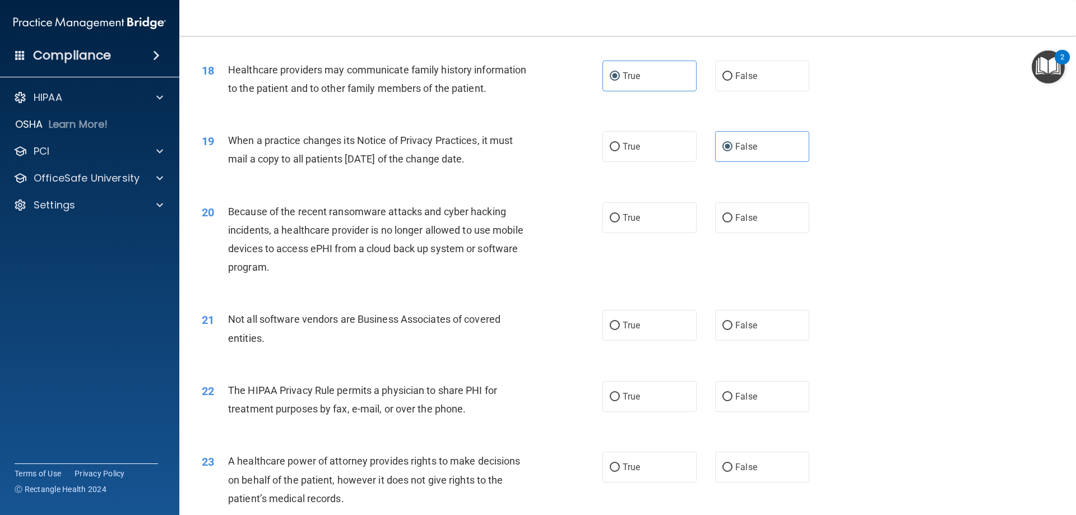
scroll to position [1513, 0]
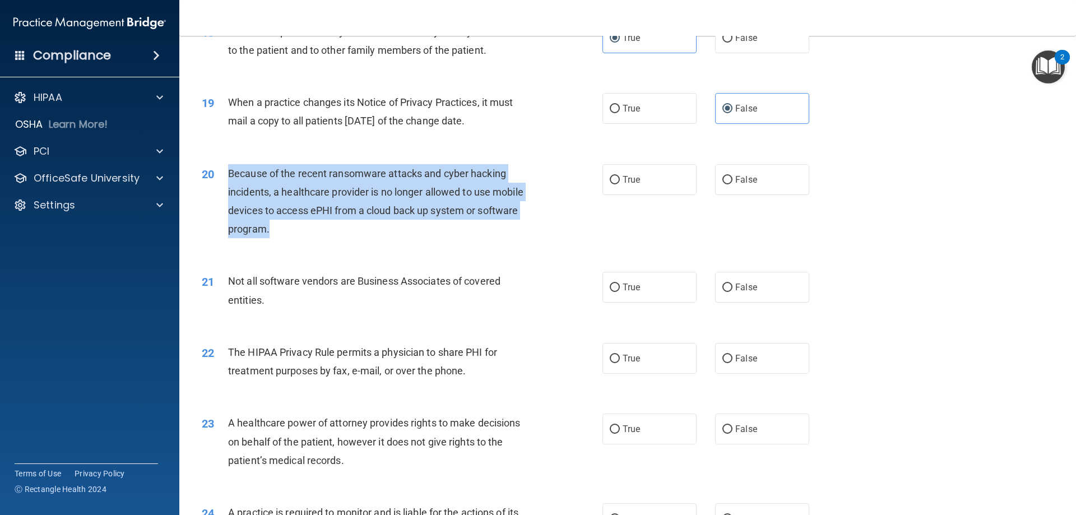
drag, startPoint x: 274, startPoint y: 230, endPoint x: 226, endPoint y: 178, distance: 70.6
click at [226, 178] on div "20 Because of the recent ransomware attacks and cyber hacking incidents, a heal…" at bounding box center [402, 204] width 434 height 80
copy div "Because of the recent ransomware attacks and cyber hacking incidents, a healthc…"
click at [396, 230] on div "Because of the recent ransomware attacks and cyber hacking incidents, a healthc…" at bounding box center [384, 201] width 313 height 75
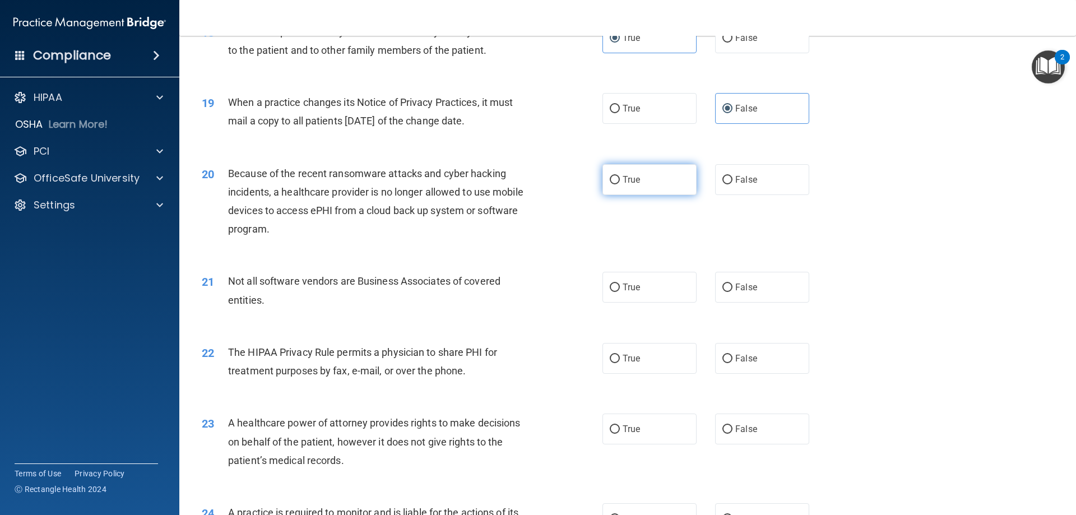
click at [623, 174] on label "True" at bounding box center [649, 179] width 94 height 31
click at [620, 176] on input "True" at bounding box center [615, 180] width 10 height 8
radio input "true"
click at [737, 175] on span "False" at bounding box center [746, 179] width 22 height 11
click at [732, 176] on input "False" at bounding box center [727, 180] width 10 height 8
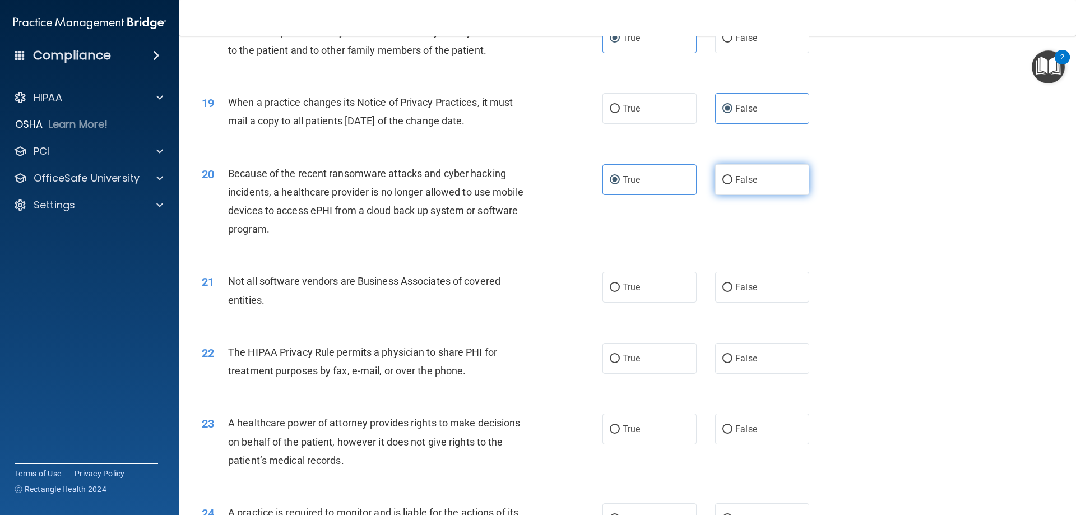
radio input "true"
radio input "false"
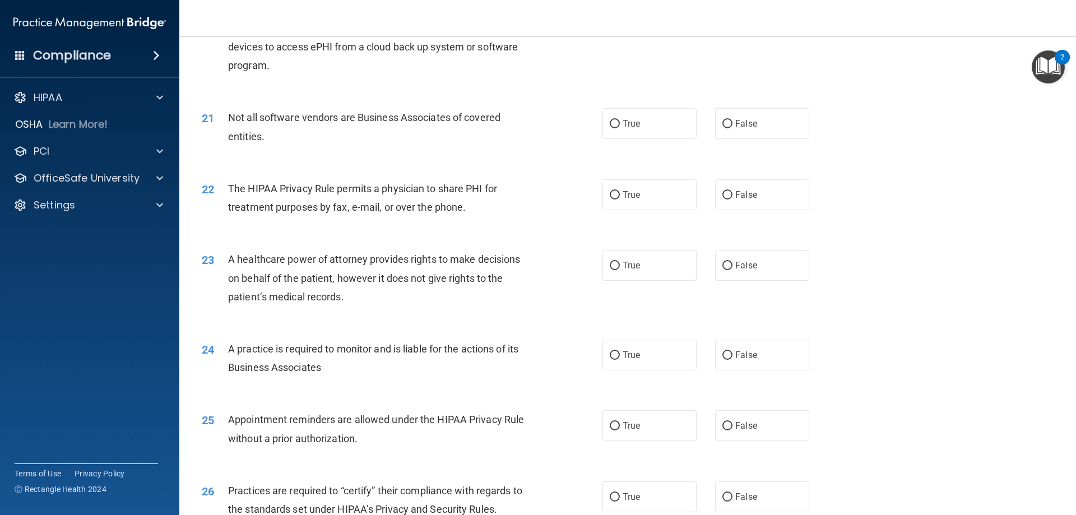
scroll to position [1681, 0]
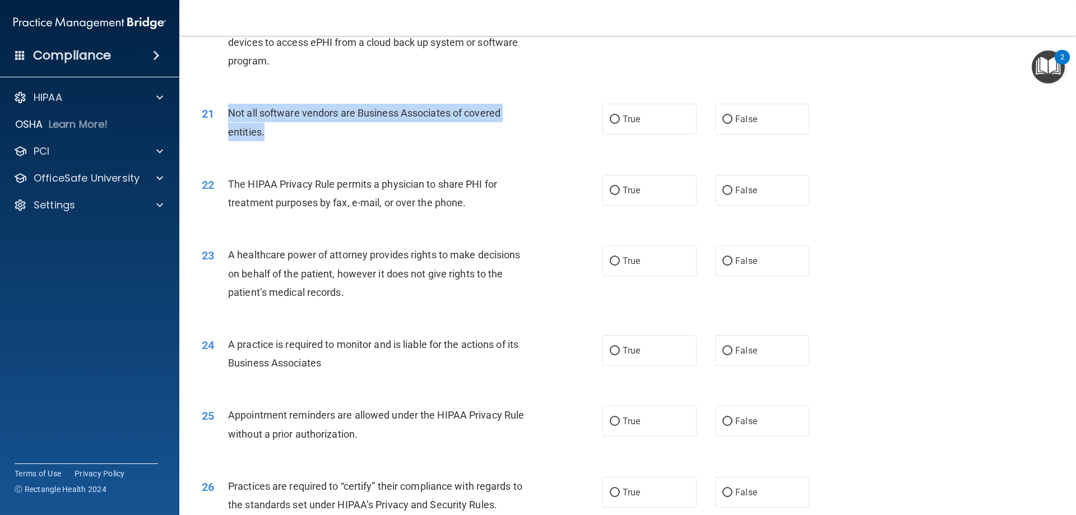
drag, startPoint x: 276, startPoint y: 125, endPoint x: 214, endPoint y: 113, distance: 64.0
click at [214, 113] on div "21 Not all software vendors are Business Associates of covered entities." at bounding box center [402, 125] width 434 height 43
drag, startPoint x: 289, startPoint y: 108, endPoint x: 240, endPoint y: 146, distance: 62.7
click at [240, 146] on div "21 Not all software vendors are Business Associates of covered entities." at bounding box center [402, 125] width 434 height 43
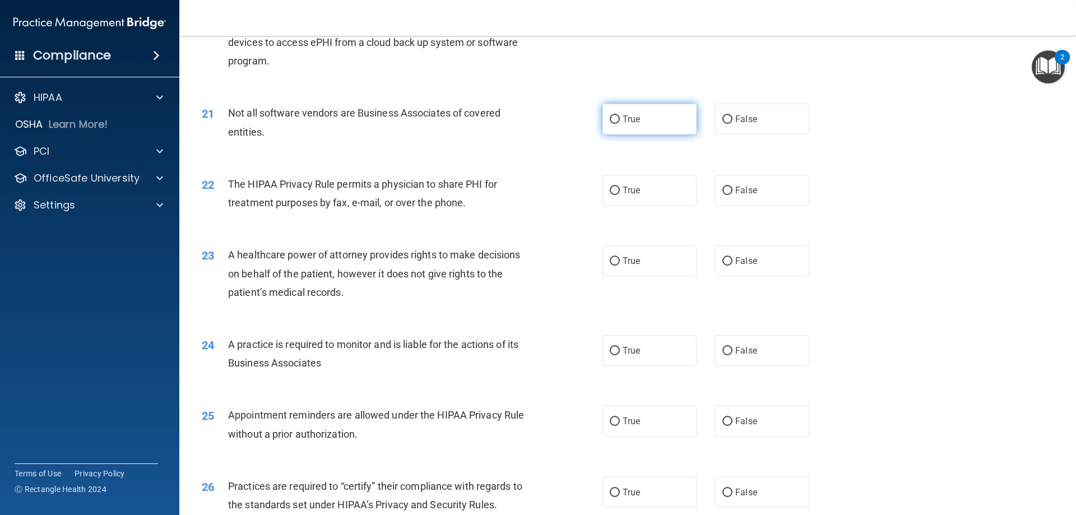
click at [623, 124] on span "True" at bounding box center [631, 119] width 17 height 11
click at [619, 124] on input "True" at bounding box center [615, 119] width 10 height 8
radio input "true"
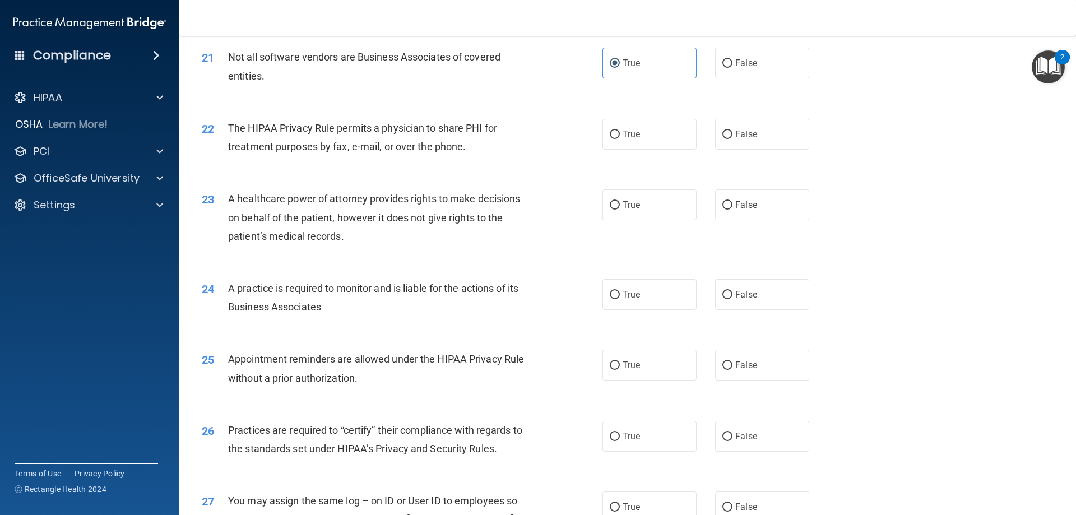
scroll to position [1793, 0]
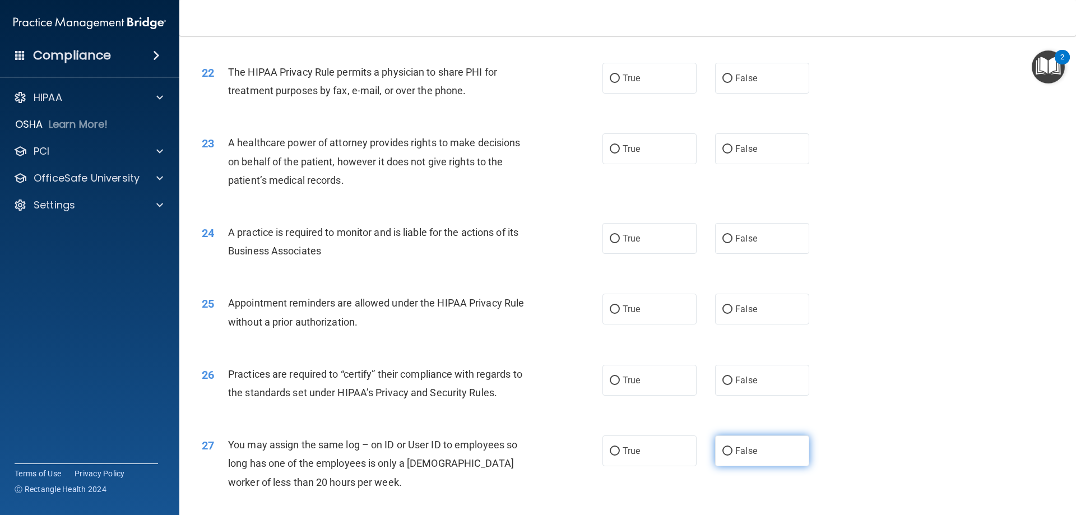
click at [725, 448] on input "False" at bounding box center [727, 451] width 10 height 8
radio input "true"
click at [656, 244] on label "True" at bounding box center [649, 238] width 94 height 31
click at [620, 243] on input "True" at bounding box center [615, 239] width 10 height 8
radio input "true"
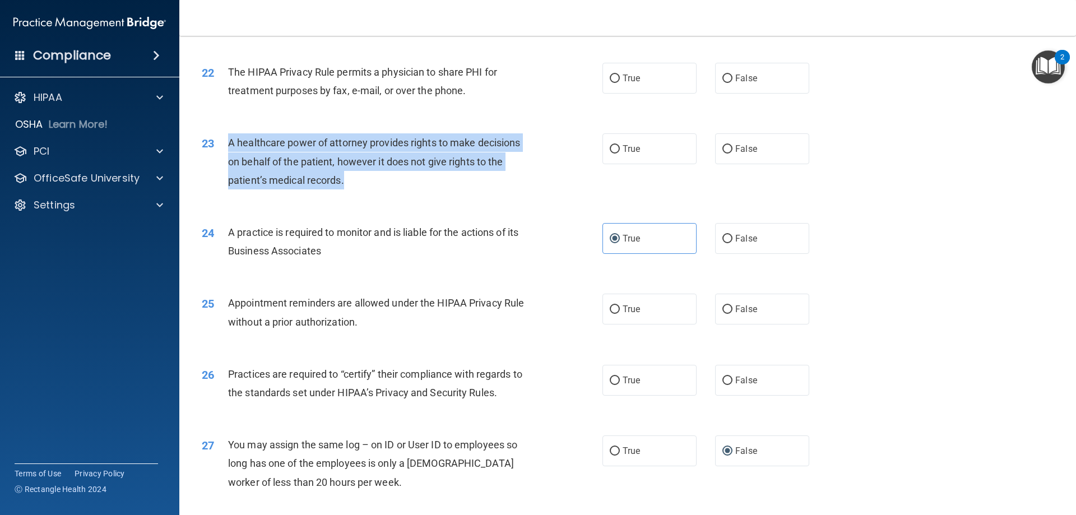
drag, startPoint x: 356, startPoint y: 174, endPoint x: 225, endPoint y: 142, distance: 135.0
click at [225, 142] on div "23 A healthcare power of attorney provides rights to make decisions on behalf o…" at bounding box center [402, 164] width 434 height 62
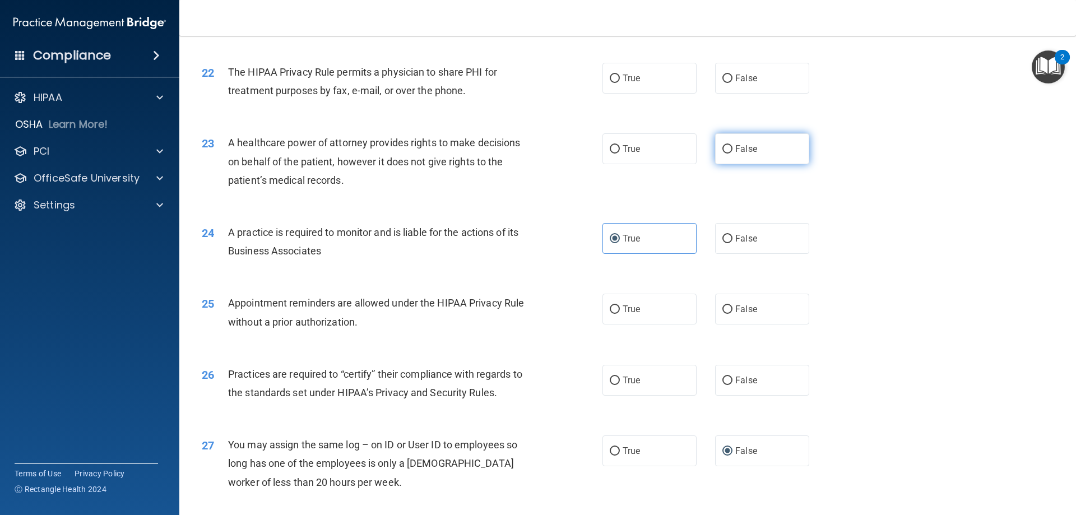
click at [730, 149] on label "False" at bounding box center [762, 148] width 94 height 31
click at [730, 149] on input "False" at bounding box center [727, 149] width 10 height 8
radio input "true"
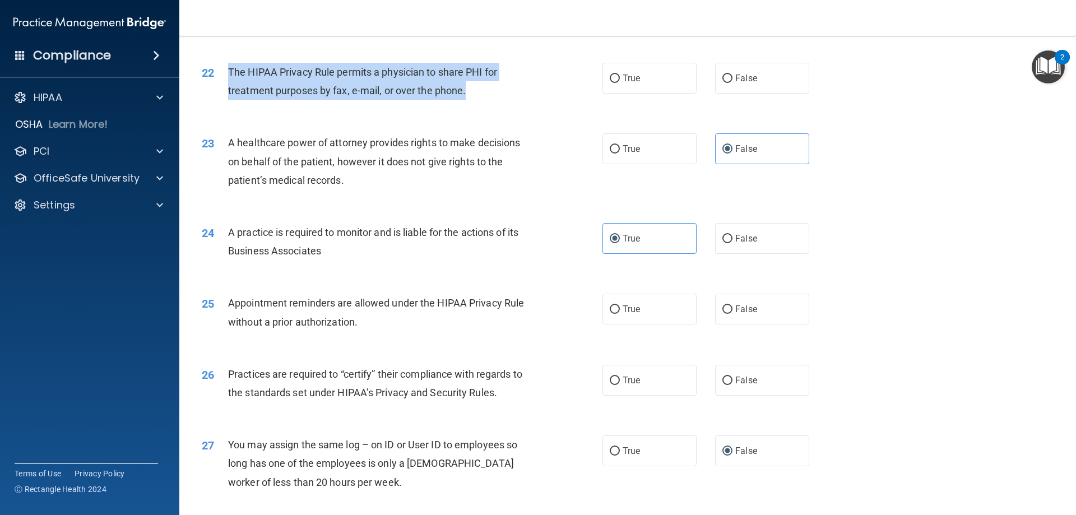
drag, startPoint x: 477, startPoint y: 87, endPoint x: 229, endPoint y: 71, distance: 249.3
click at [229, 71] on div "The HIPAA Privacy Rule permits a physician to share PHI for treatment purposes …" at bounding box center [384, 81] width 313 height 37
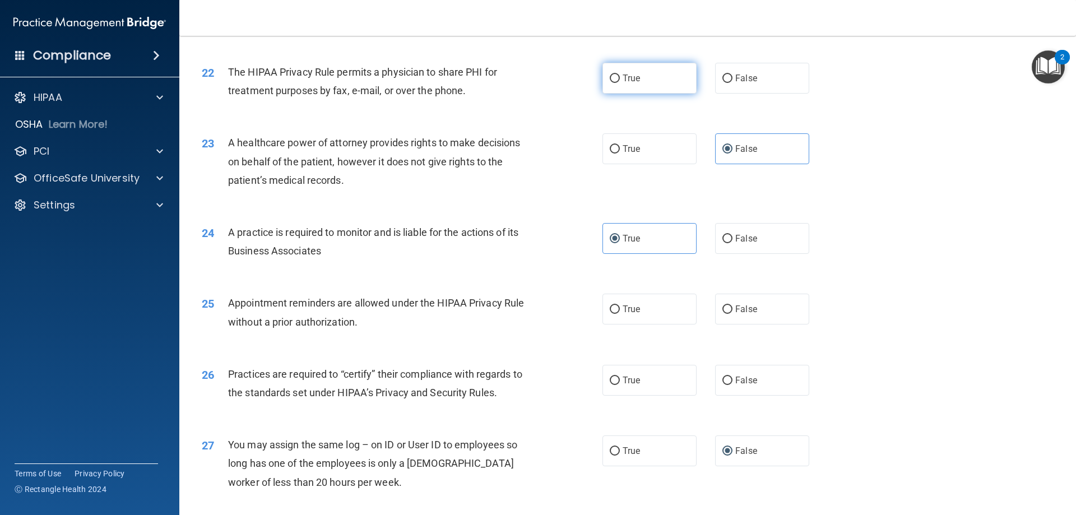
click at [622, 71] on label "True" at bounding box center [649, 78] width 94 height 31
click at [620, 75] on input "True" at bounding box center [615, 79] width 10 height 8
radio input "true"
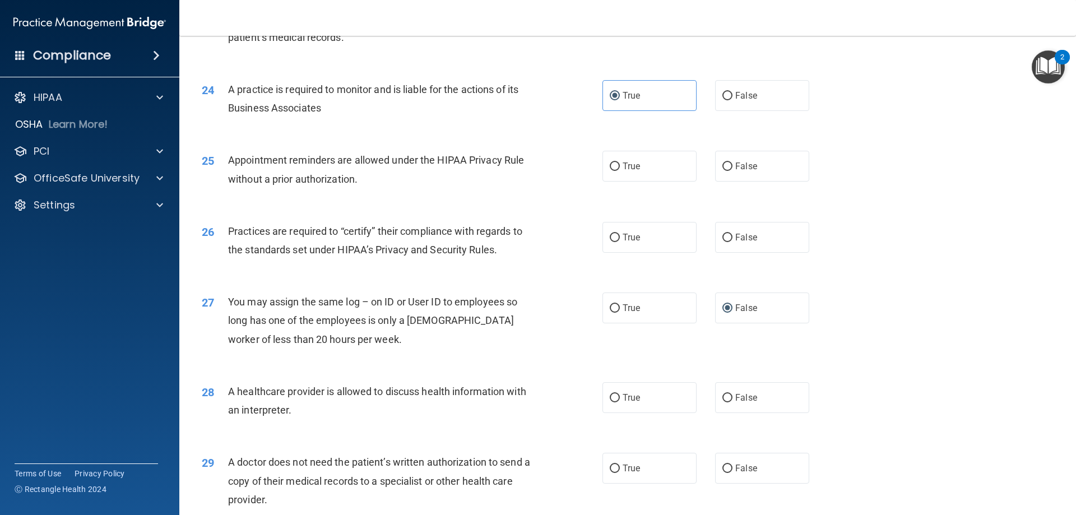
scroll to position [1961, 0]
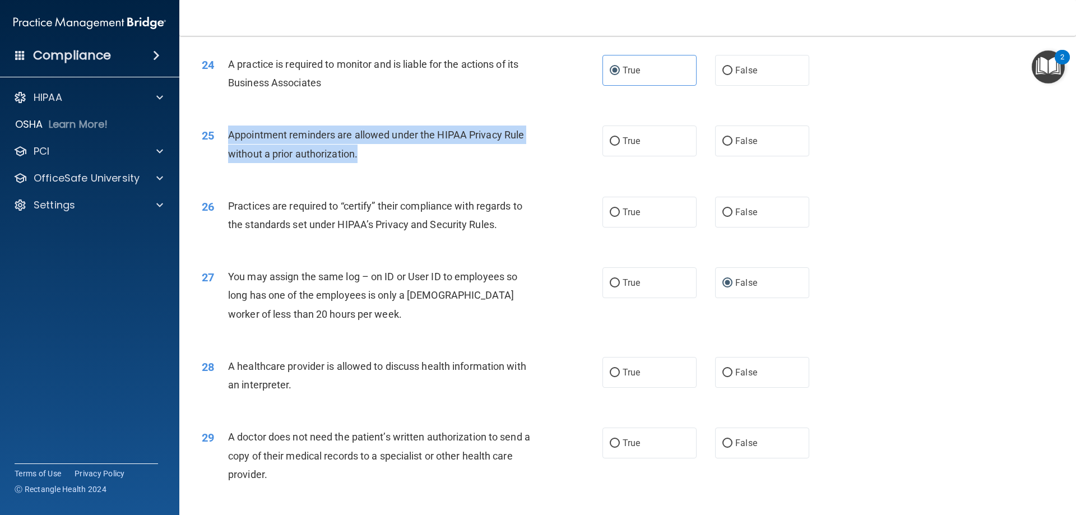
drag, startPoint x: 404, startPoint y: 154, endPoint x: 226, endPoint y: 133, distance: 178.8
click at [226, 133] on div "25 Appointment reminders are allowed under the HIPAA Privacy Rule without a pri…" at bounding box center [402, 147] width 434 height 43
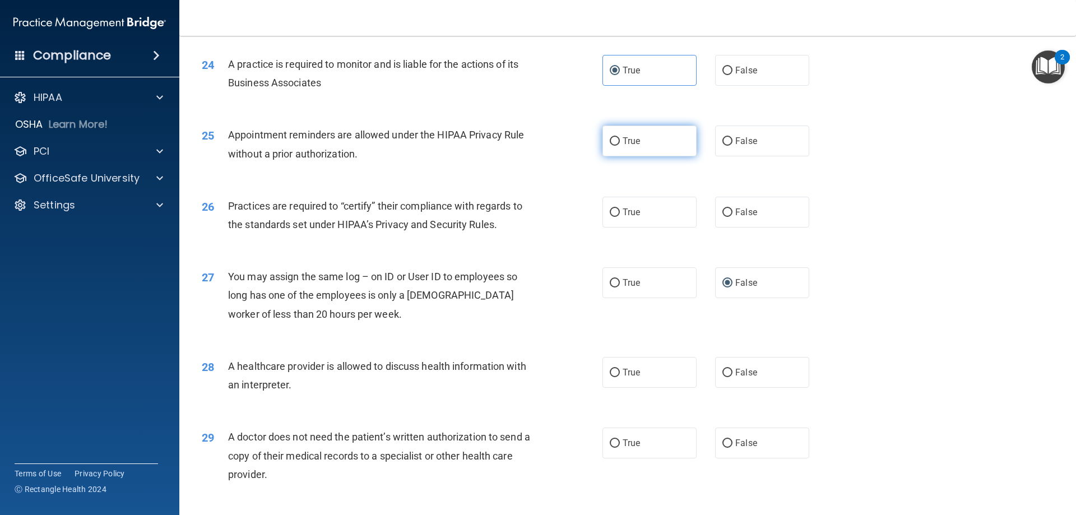
click at [628, 142] on span "True" at bounding box center [631, 141] width 17 height 11
click at [620, 142] on input "True" at bounding box center [615, 141] width 10 height 8
radio input "true"
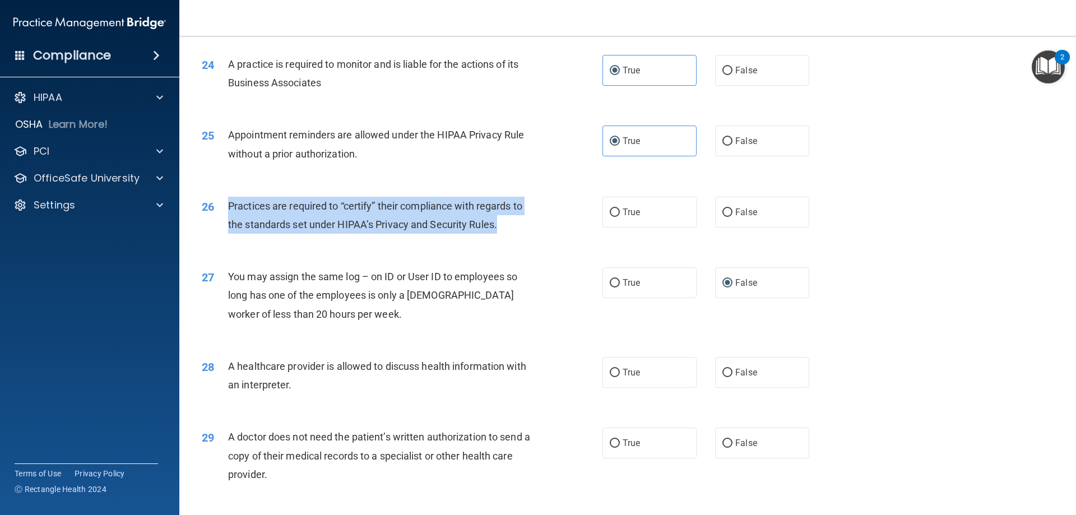
drag, startPoint x: 503, startPoint y: 226, endPoint x: 228, endPoint y: 201, distance: 275.7
click at [228, 201] on div "Practices are required to “certify” their compliance with regards to the standa…" at bounding box center [384, 215] width 313 height 37
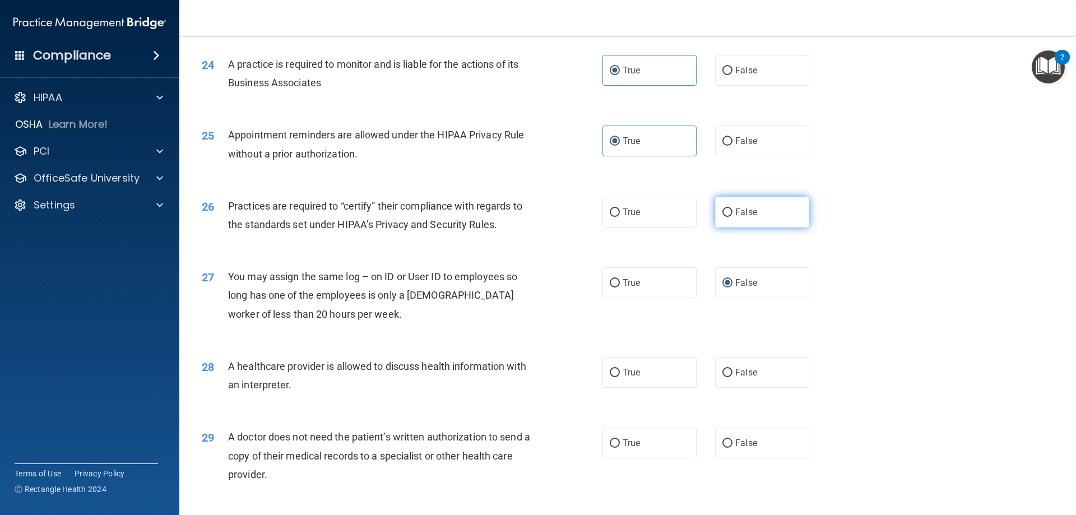
click at [757, 207] on label "False" at bounding box center [762, 212] width 94 height 31
click at [732, 208] on input "False" at bounding box center [727, 212] width 10 height 8
radio input "true"
drag, startPoint x: 378, startPoint y: 317, endPoint x: 305, endPoint y: 311, distance: 73.1
click at [305, 311] on div "You may assign the same log – on ID or User ID to employees so long has one of …" at bounding box center [384, 295] width 313 height 56
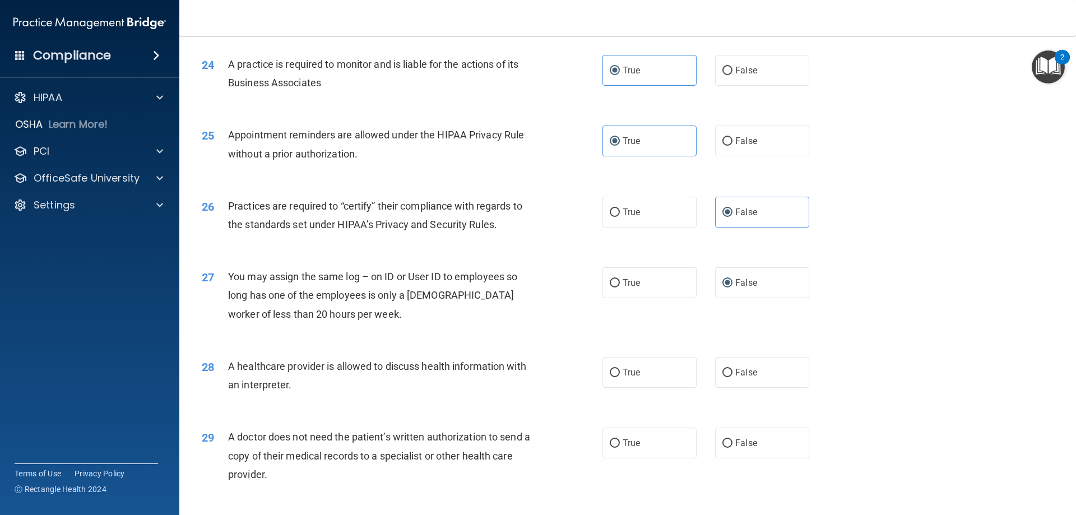
drag, startPoint x: 342, startPoint y: 364, endPoint x: 329, endPoint y: 377, distance: 18.6
click at [342, 364] on span "A healthcare provider is allowed to discuss health information with an interpre…" at bounding box center [377, 375] width 298 height 30
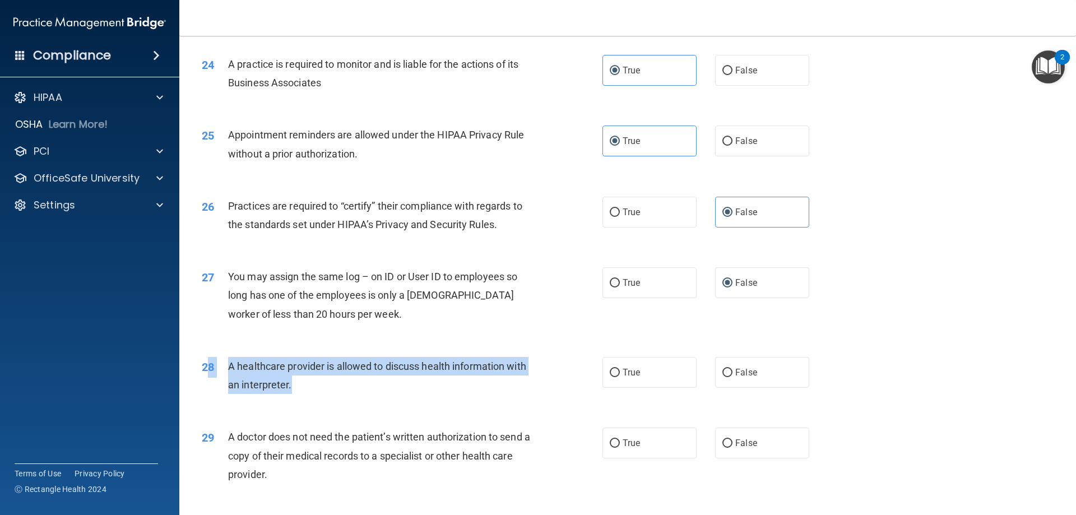
drag, startPoint x: 311, startPoint y: 386, endPoint x: 211, endPoint y: 371, distance: 101.4
click at [211, 371] on div "28 A healthcare provider is allowed to discuss health information with an inter…" at bounding box center [402, 378] width 434 height 43
click at [319, 384] on div "A healthcare provider is allowed to discuss health information with an interpre…" at bounding box center [384, 375] width 313 height 37
drag, startPoint x: 310, startPoint y: 386, endPoint x: 227, endPoint y: 373, distance: 84.6
click at [227, 373] on div "28 A healthcare provider is allowed to discuss health information with an inter…" at bounding box center [402, 378] width 434 height 43
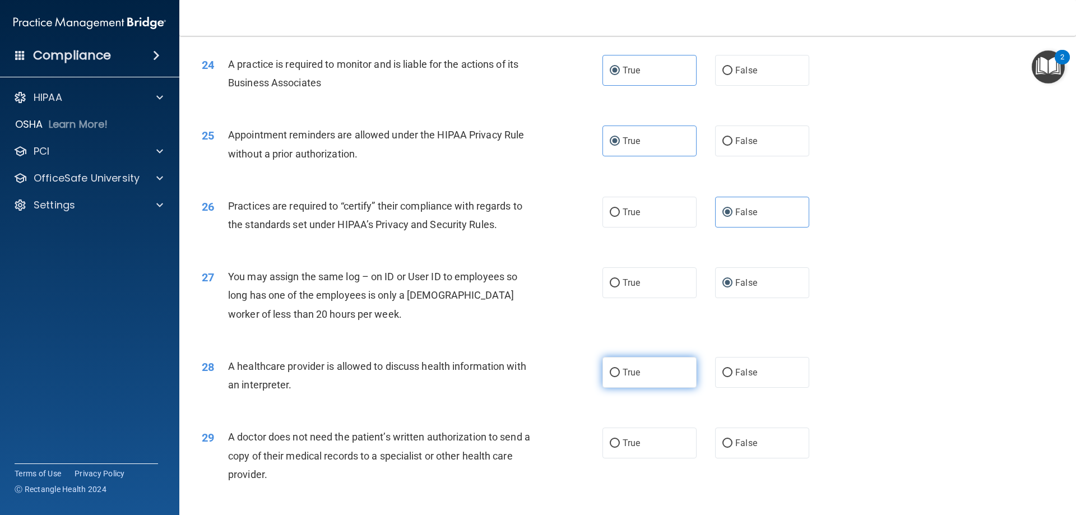
click at [623, 369] on span "True" at bounding box center [631, 372] width 17 height 11
click at [620, 369] on input "True" at bounding box center [615, 373] width 10 height 8
radio input "true"
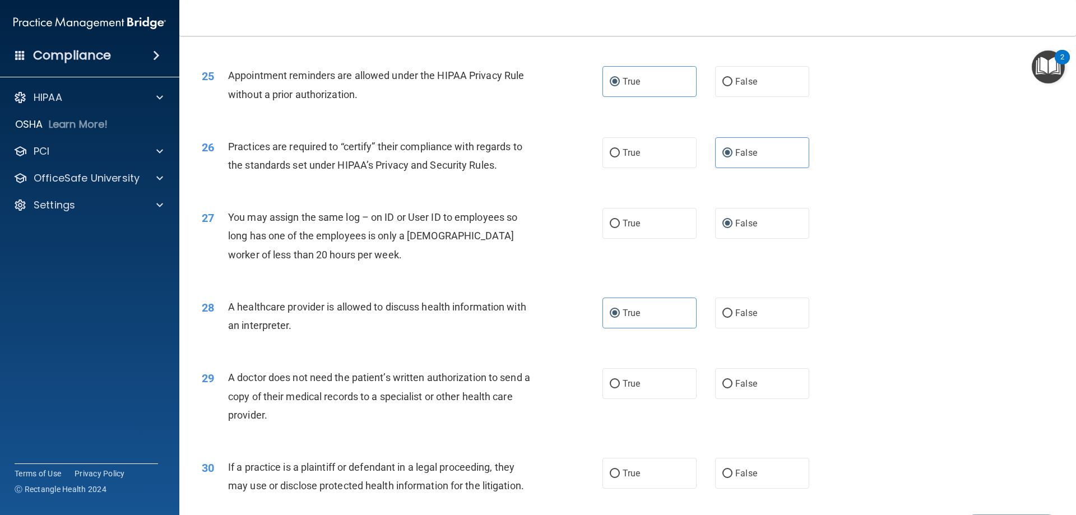
scroll to position [2094, 0]
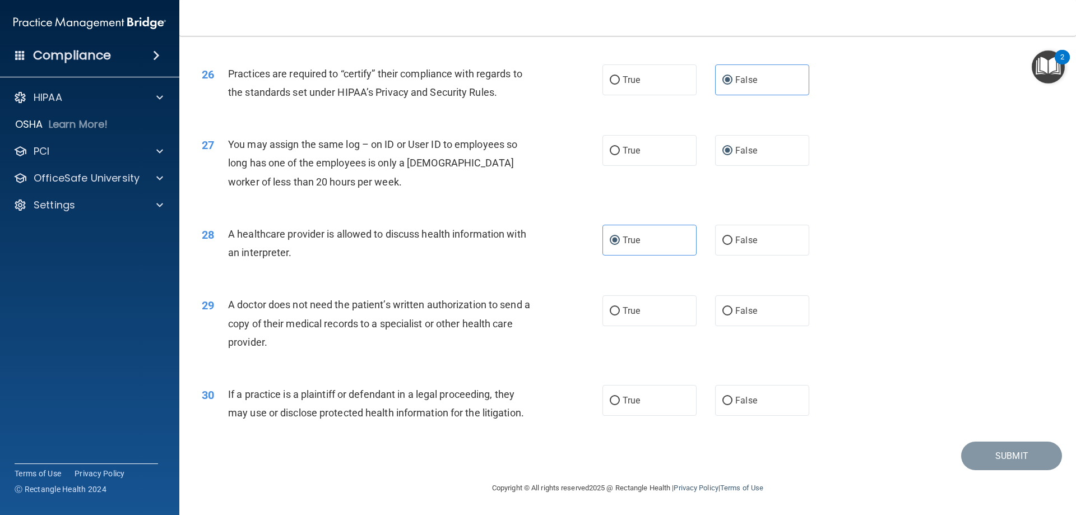
drag, startPoint x: 309, startPoint y: 342, endPoint x: 231, endPoint y: 307, distance: 86.0
click at [231, 307] on div "A doctor does not need the patient’s written authorization to send a copy of th…" at bounding box center [384, 323] width 313 height 56
click at [350, 316] on div "A doctor does not need the patient’s written authorization to send a copy of th…" at bounding box center [384, 323] width 313 height 56
click at [629, 319] on label "True" at bounding box center [649, 310] width 94 height 31
click at [620, 315] on input "True" at bounding box center [615, 311] width 10 height 8
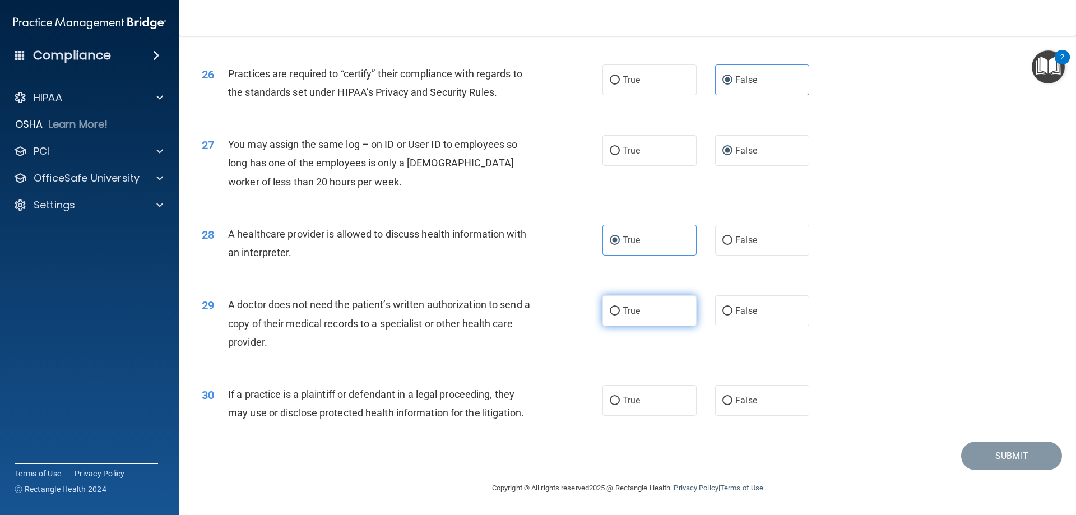
radio input "true"
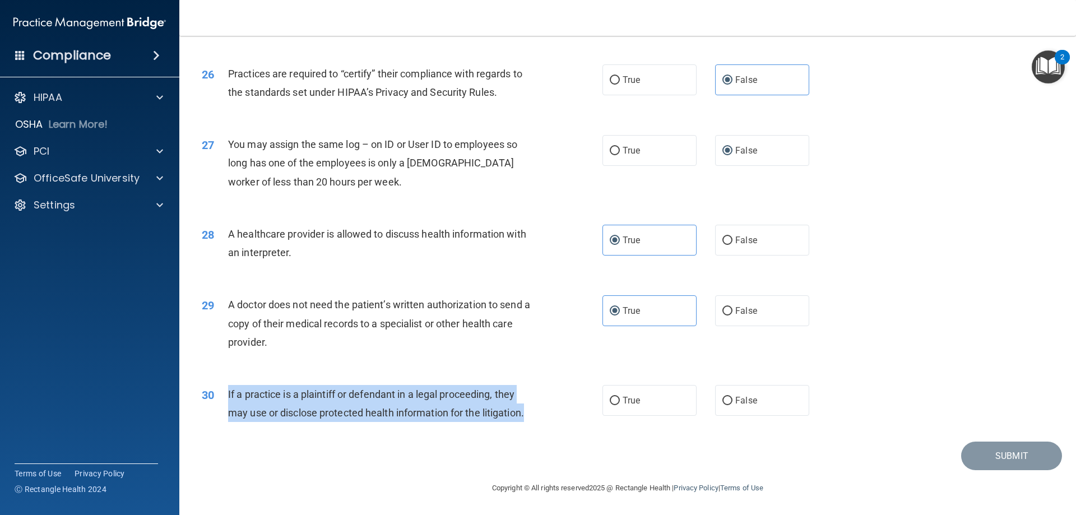
drag, startPoint x: 537, startPoint y: 411, endPoint x: 227, endPoint y: 397, distance: 310.2
click at [227, 397] on div "30 If a practice is a plaintiff or defendant in a legal proceeding, they may us…" at bounding box center [402, 406] width 434 height 43
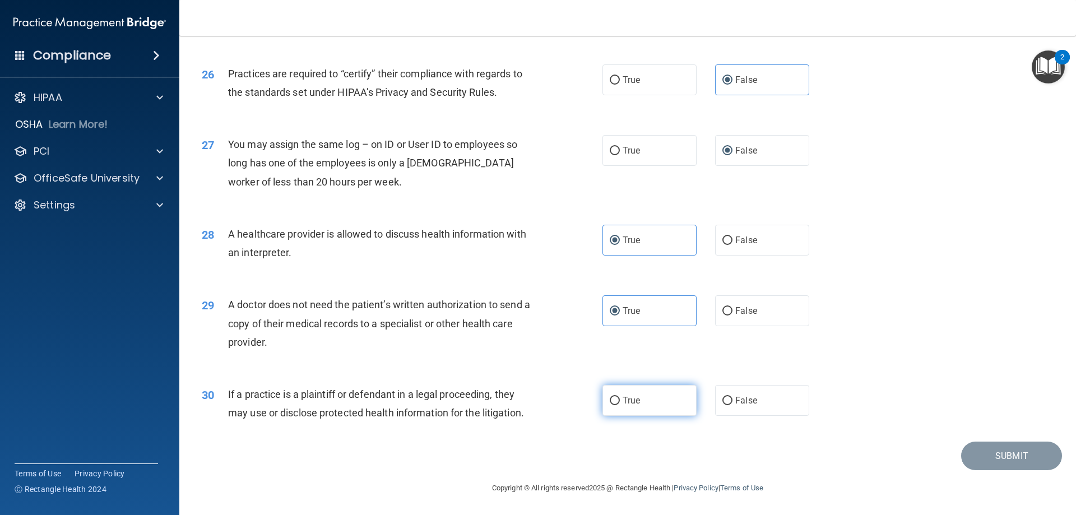
click at [628, 405] on span "True" at bounding box center [631, 400] width 17 height 11
click at [620, 405] on input "True" at bounding box center [615, 401] width 10 height 8
radio input "true"
click at [864, 338] on div "29 A doctor does not need the patient’s written authorization to send a copy of…" at bounding box center [627, 326] width 869 height 90
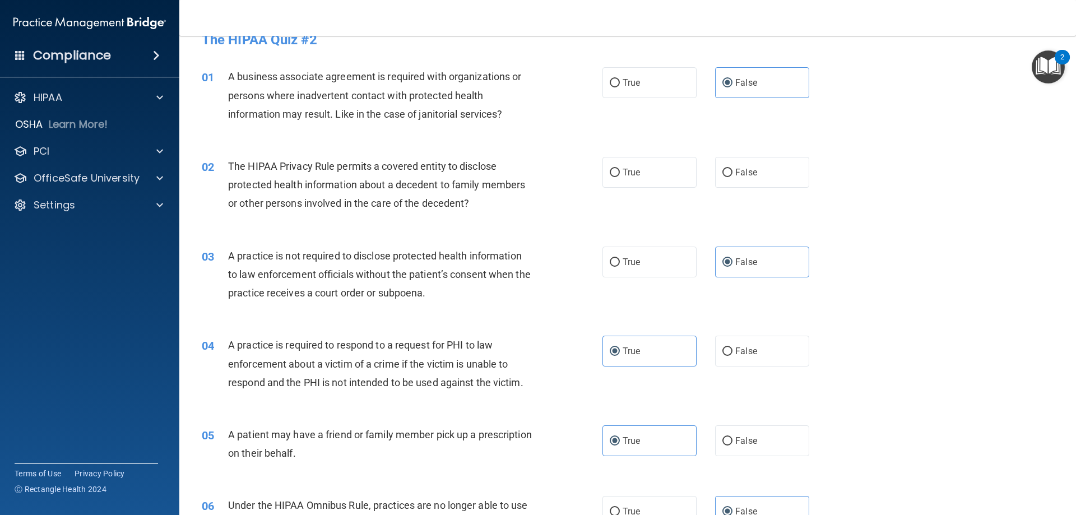
scroll to position [0, 0]
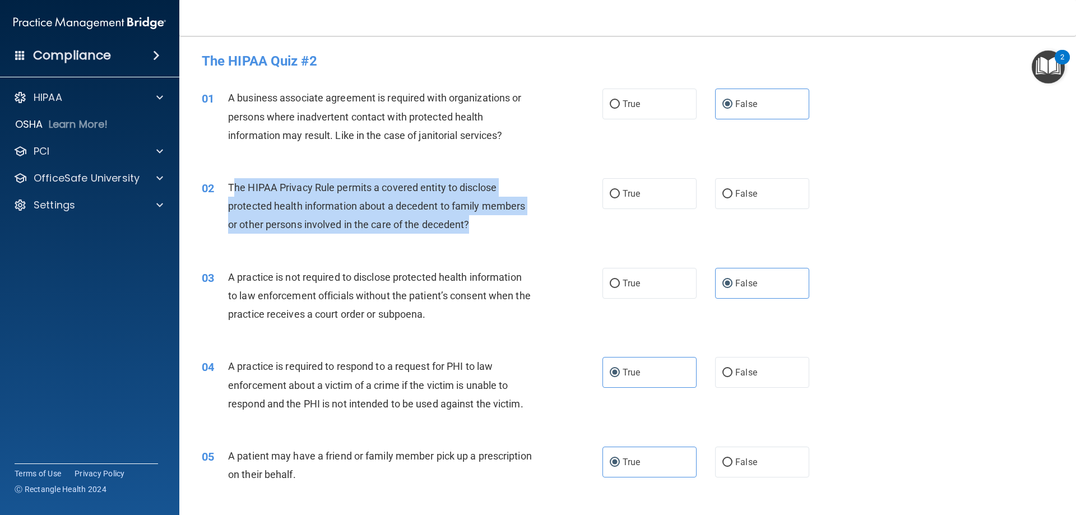
drag, startPoint x: 479, startPoint y: 220, endPoint x: 232, endPoint y: 187, distance: 248.8
click at [232, 187] on div "The HIPAA Privacy Rule permits a covered entity to disclose protected health in…" at bounding box center [384, 206] width 313 height 56
click at [391, 215] on div "The HIPAA Privacy Rule permits a covered entity to disclose protected health in…" at bounding box center [384, 206] width 313 height 56
drag, startPoint x: 480, startPoint y: 224, endPoint x: 226, endPoint y: 183, distance: 257.1
click at [226, 183] on div "02 The HIPAA Privacy Rule permits a covered entity to disclose protected health…" at bounding box center [402, 209] width 434 height 62
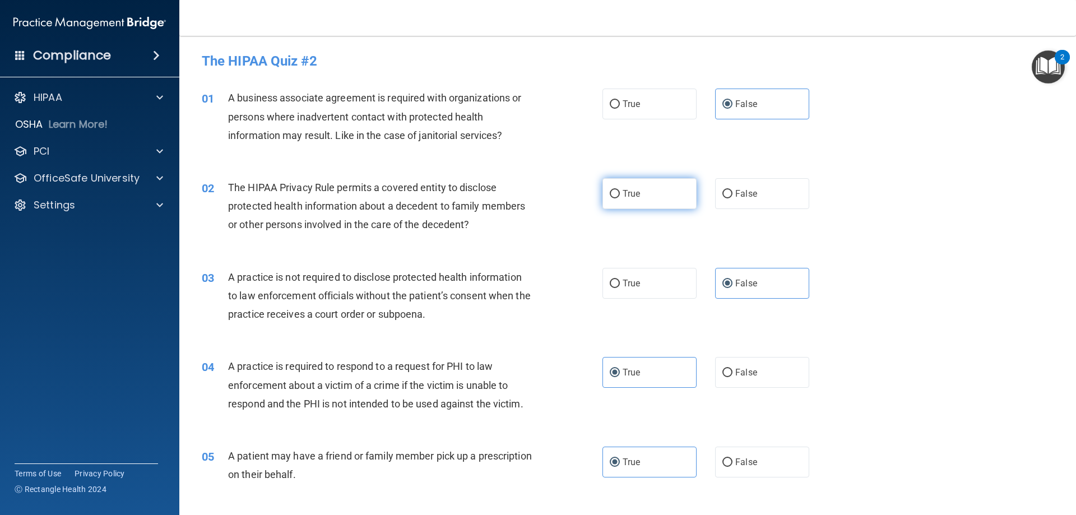
click at [632, 194] on span "True" at bounding box center [631, 193] width 17 height 11
click at [620, 194] on input "True" at bounding box center [615, 194] width 10 height 8
radio input "true"
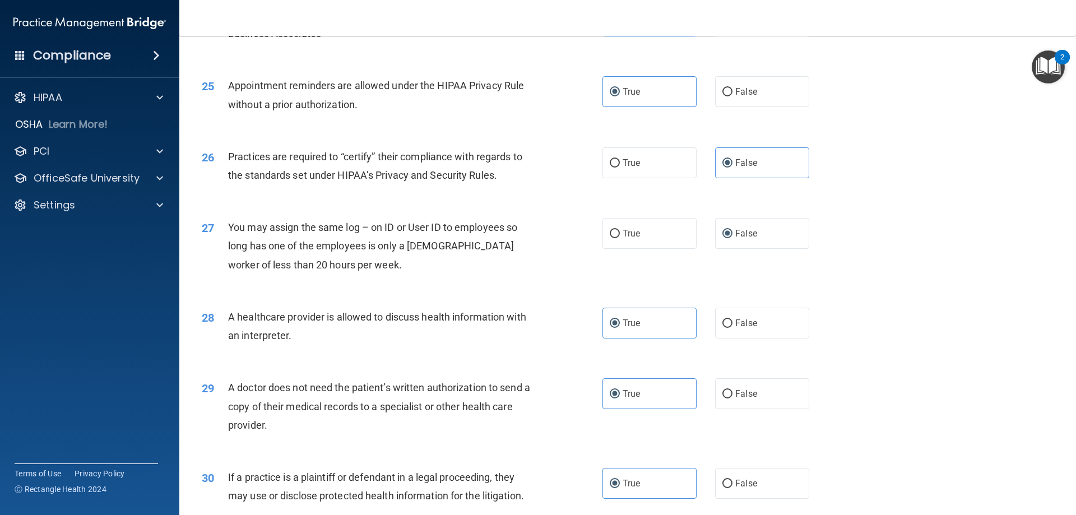
scroll to position [2094, 0]
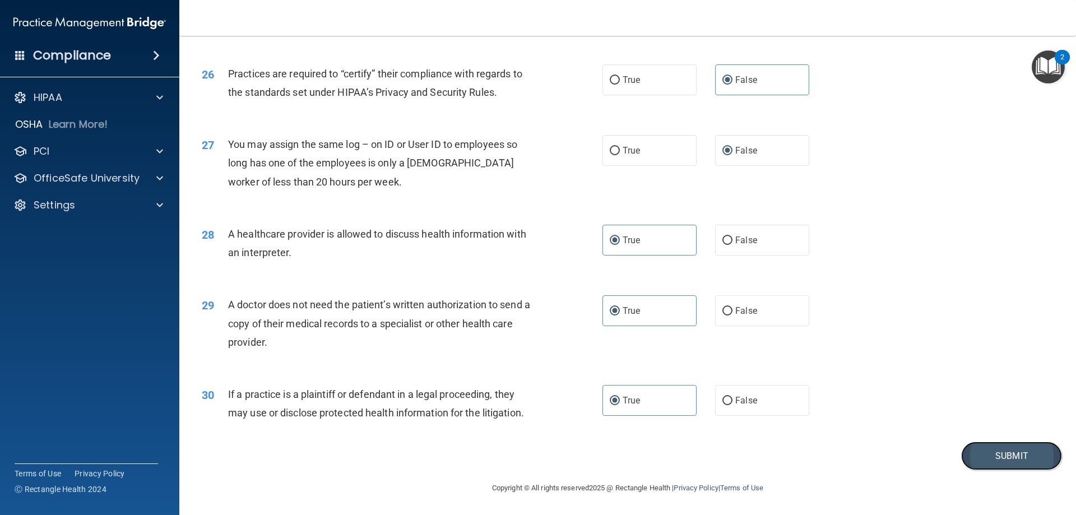
click at [1041, 447] on button "Submit" at bounding box center [1011, 456] width 101 height 29
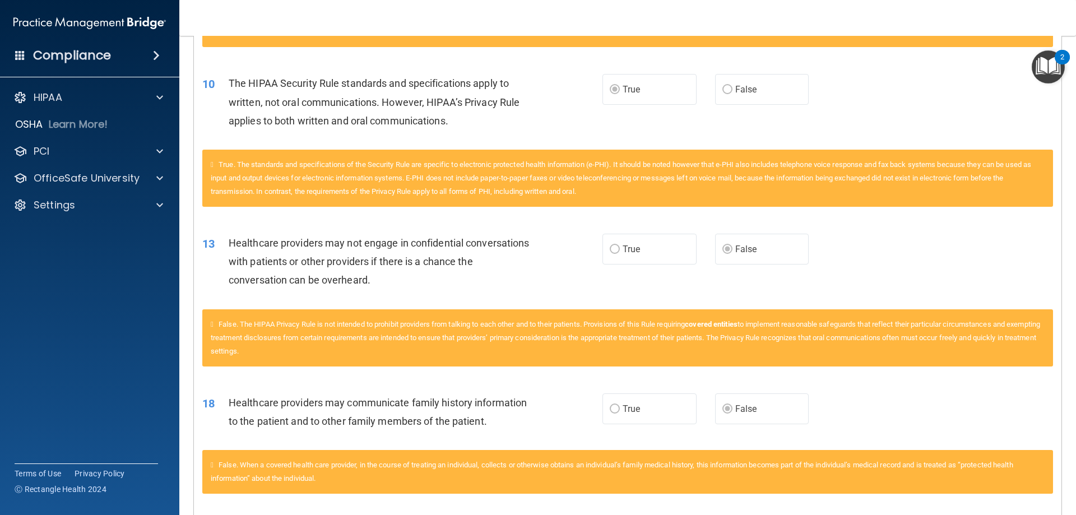
scroll to position [223, 0]
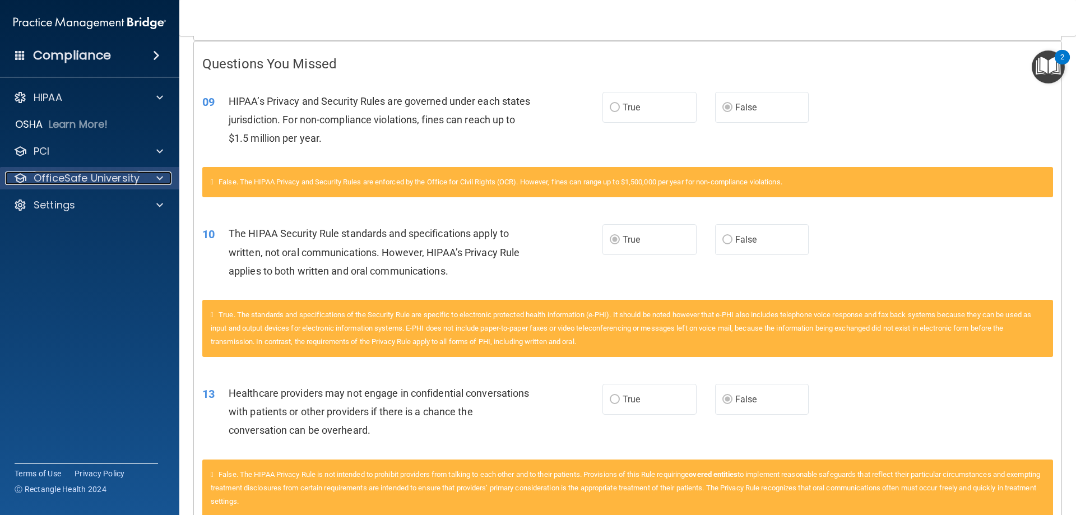
click at [146, 179] on div at bounding box center [158, 177] width 28 height 13
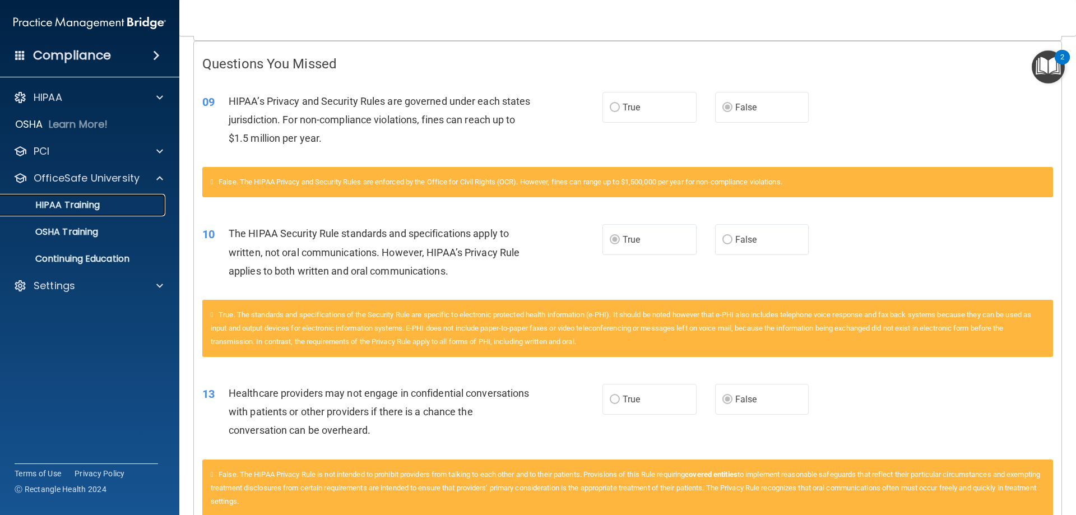
click at [110, 206] on div "HIPAA Training" at bounding box center [83, 204] width 153 height 11
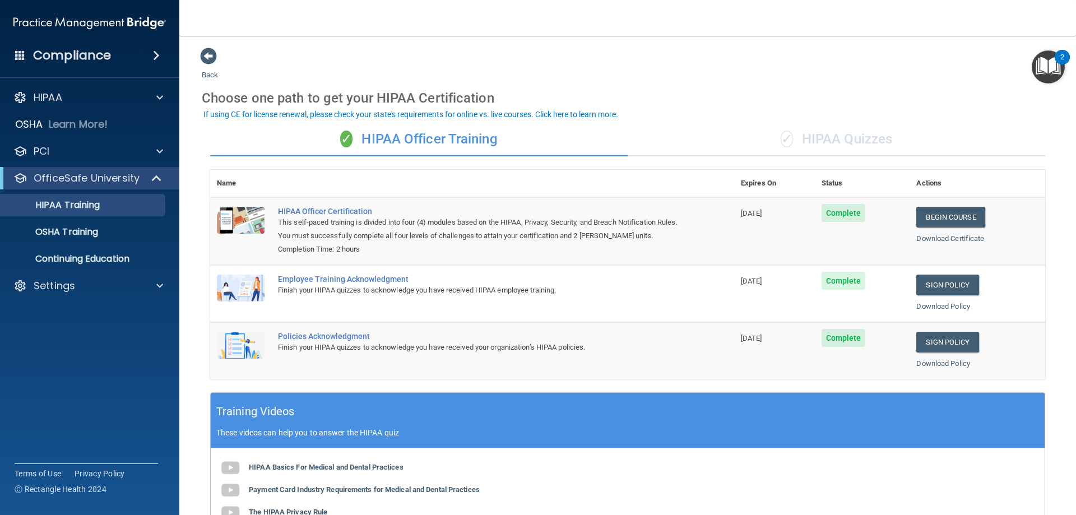
click at [813, 141] on div "✓ HIPAA Quizzes" at bounding box center [836, 140] width 417 height 34
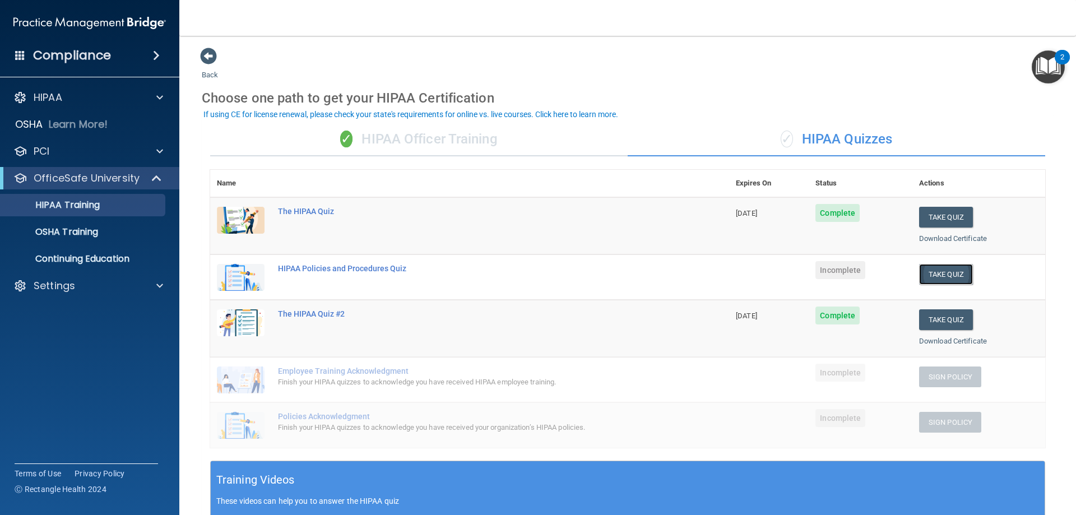
click at [929, 276] on button "Take Quiz" at bounding box center [946, 274] width 54 height 21
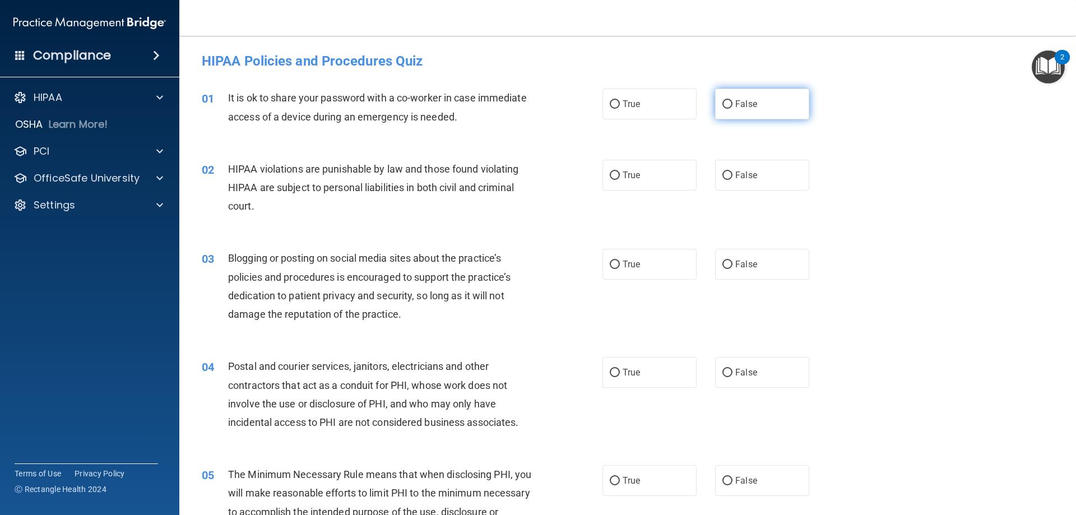
click at [765, 95] on label "False" at bounding box center [762, 104] width 94 height 31
click at [732, 100] on input "False" at bounding box center [727, 104] width 10 height 8
radio input "true"
click at [649, 175] on label "True" at bounding box center [649, 175] width 94 height 31
click at [620, 175] on input "True" at bounding box center [615, 175] width 10 height 8
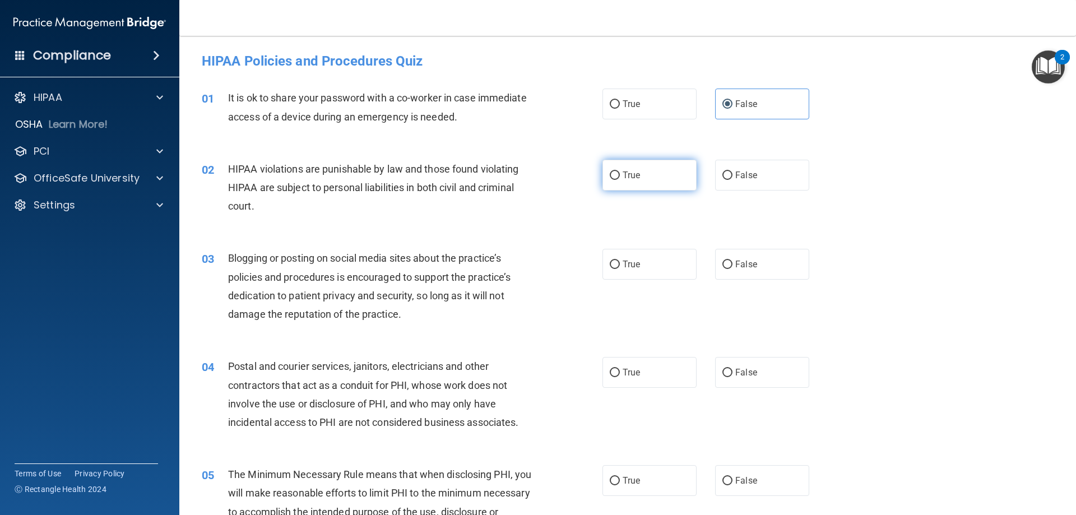
radio input "true"
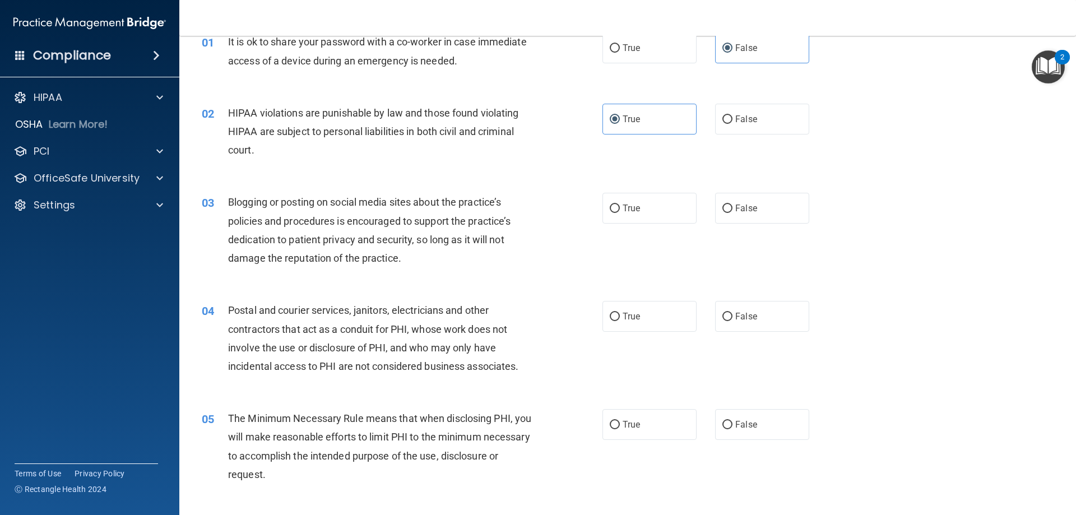
scroll to position [112, 0]
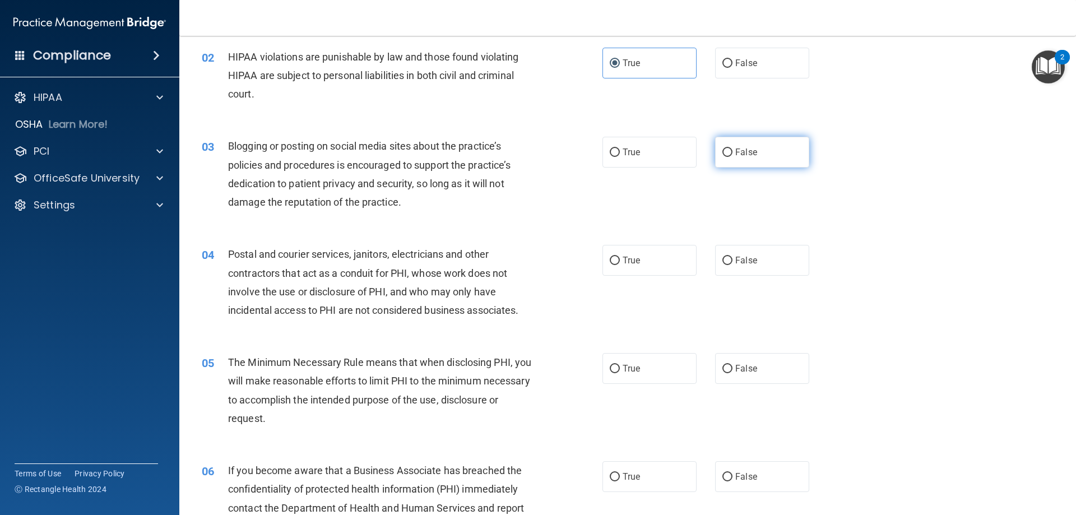
click at [738, 154] on span "False" at bounding box center [746, 152] width 22 height 11
click at [732, 154] on input "False" at bounding box center [727, 152] width 10 height 8
radio input "true"
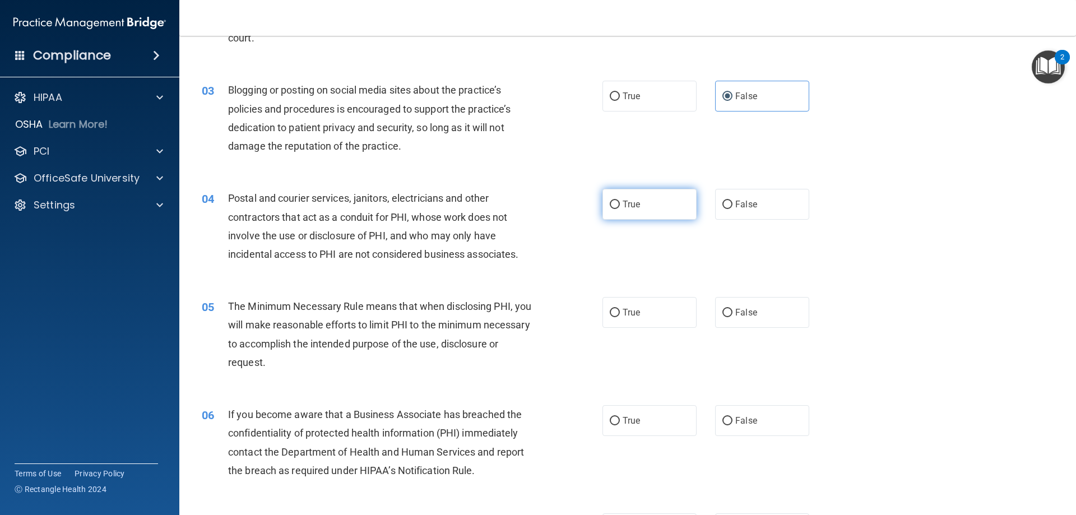
click at [623, 199] on span "True" at bounding box center [631, 204] width 17 height 11
click at [620, 201] on input "True" at bounding box center [615, 205] width 10 height 8
radio input "true"
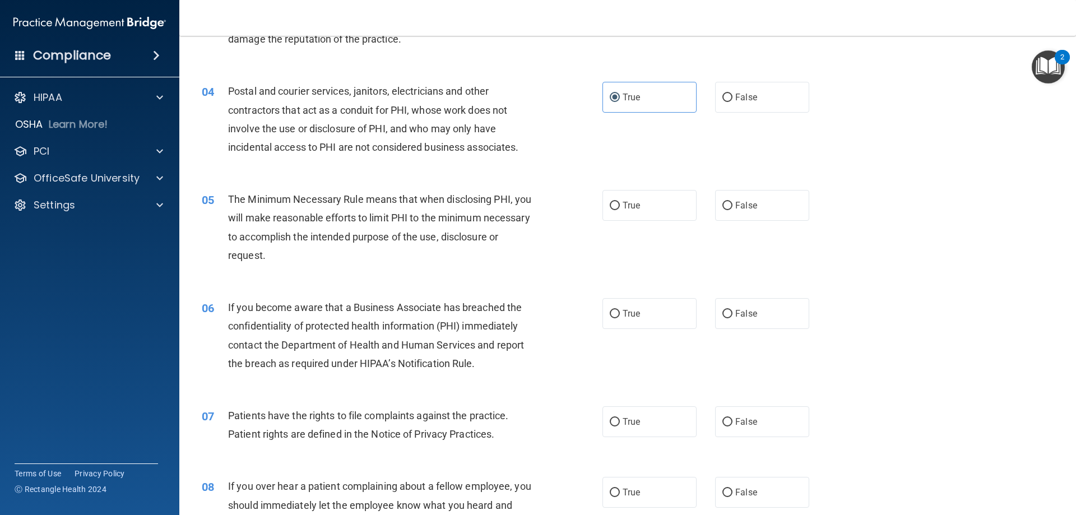
scroll to position [336, 0]
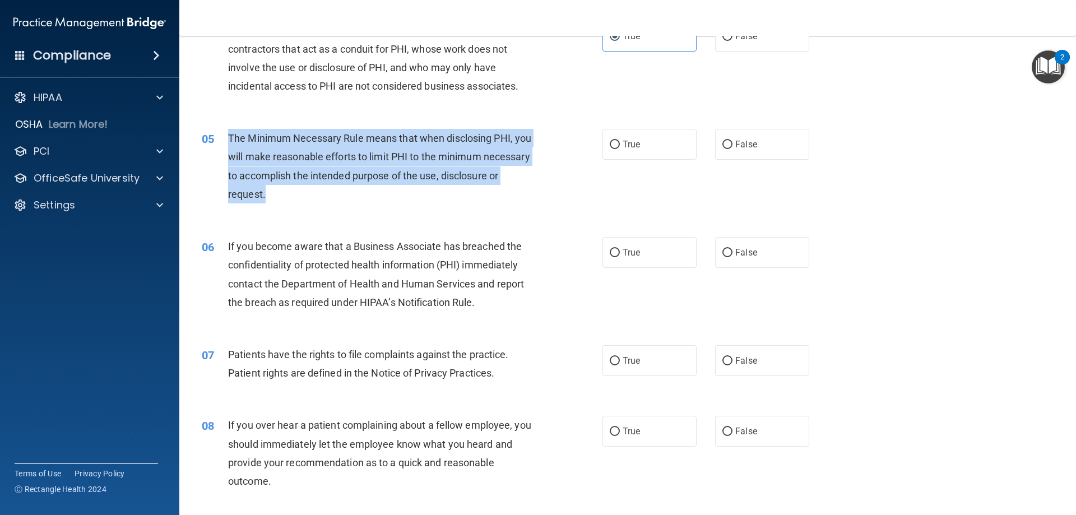
drag, startPoint x: 378, startPoint y: 191, endPoint x: 230, endPoint y: 141, distance: 156.5
click at [230, 141] on div "The Minimum Necessary Rule means that when disclosing PHI, you will make reason…" at bounding box center [384, 166] width 313 height 75
click at [556, 144] on div "05 The Minimum Necessary Rule means that when disclosing PHI, you will make rea…" at bounding box center [402, 169] width 434 height 80
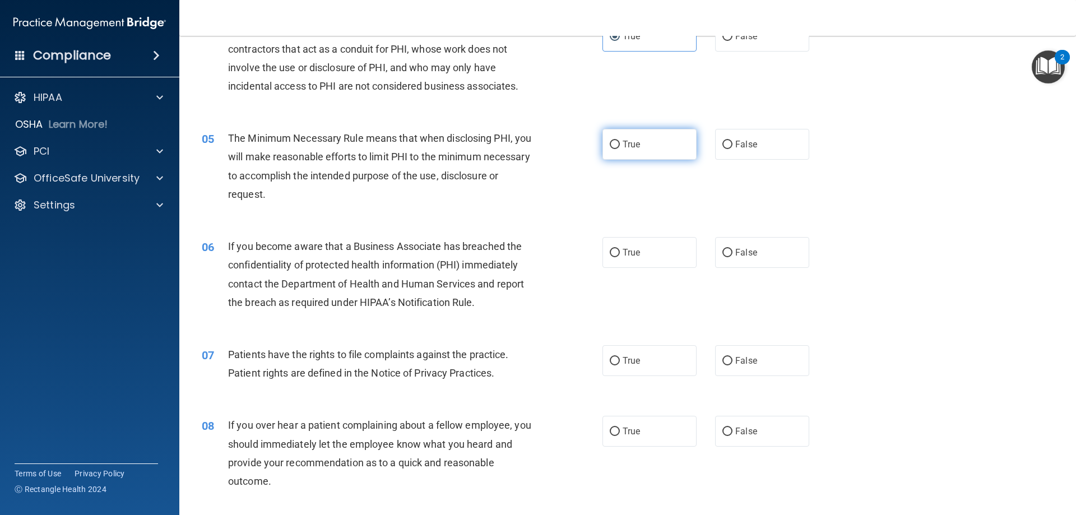
click at [617, 138] on label "True" at bounding box center [649, 144] width 94 height 31
click at [617, 141] on input "True" at bounding box center [615, 145] width 10 height 8
radio input "true"
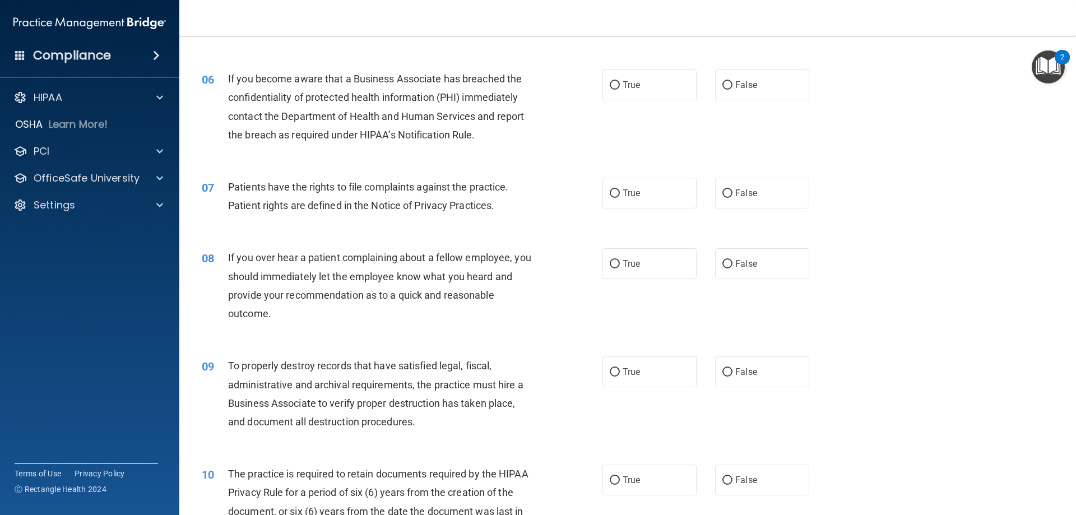
scroll to position [504, 0]
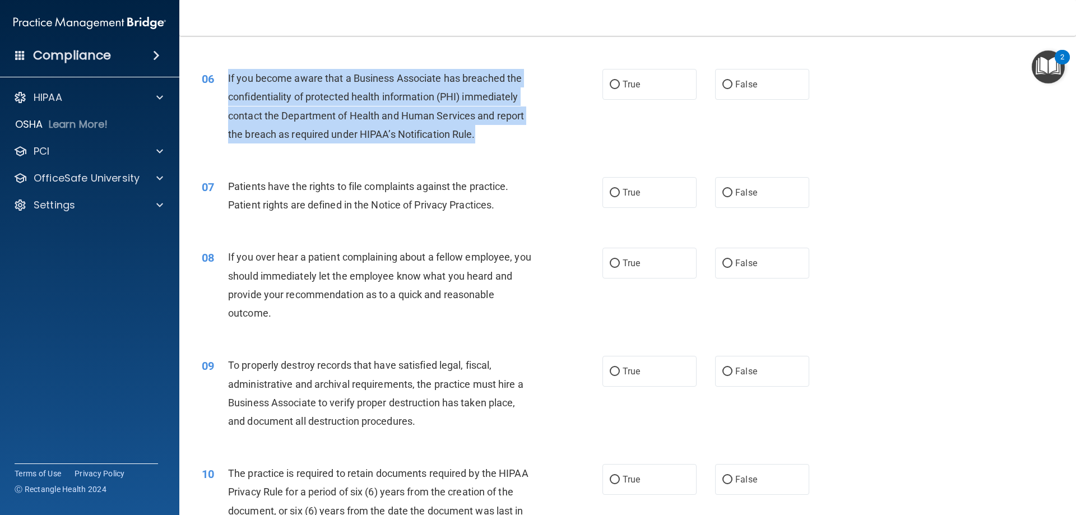
drag, startPoint x: 493, startPoint y: 134, endPoint x: 222, endPoint y: 78, distance: 276.4
click at [222, 78] on div "06 If you become aware that a Business Associate has breached the confidentiali…" at bounding box center [402, 109] width 434 height 80
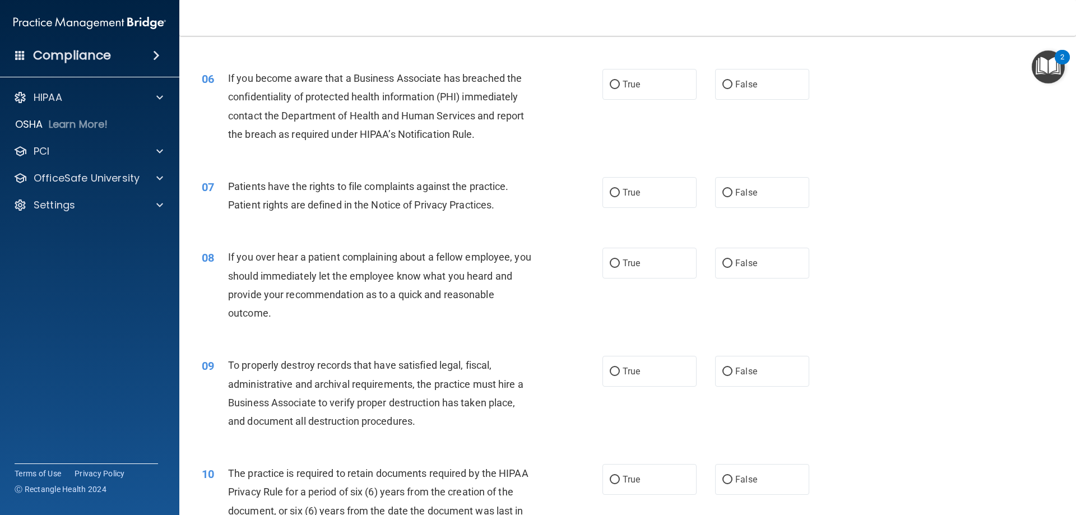
click at [815, 107] on div "06 If you become aware that a Business Associate has breached the confidentiali…" at bounding box center [627, 109] width 869 height 108
click at [626, 86] on span "True" at bounding box center [631, 84] width 17 height 11
click at [620, 86] on input "True" at bounding box center [615, 85] width 10 height 8
radio input "true"
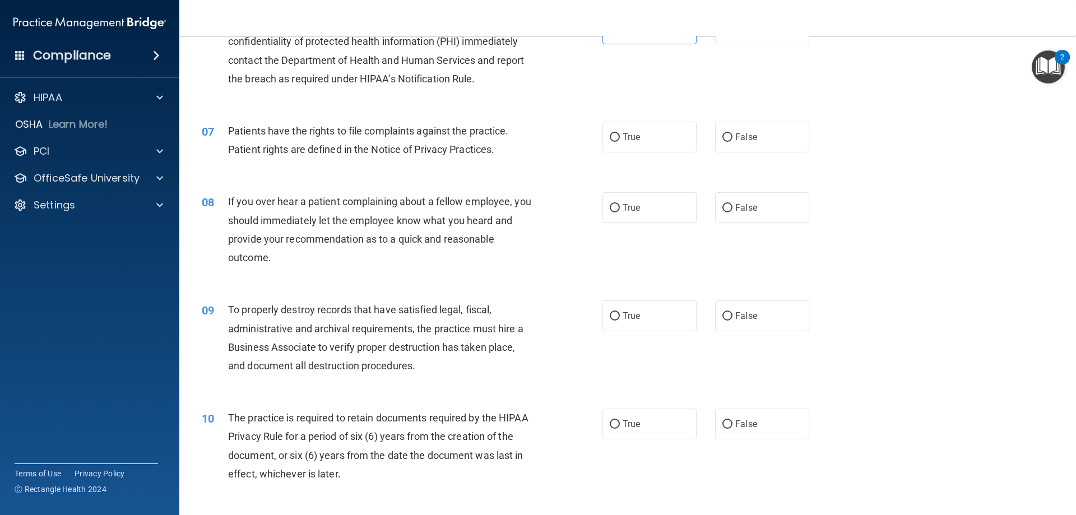
scroll to position [560, 0]
click at [625, 145] on label "True" at bounding box center [649, 136] width 94 height 31
click at [620, 141] on input "True" at bounding box center [615, 137] width 10 height 8
radio input "true"
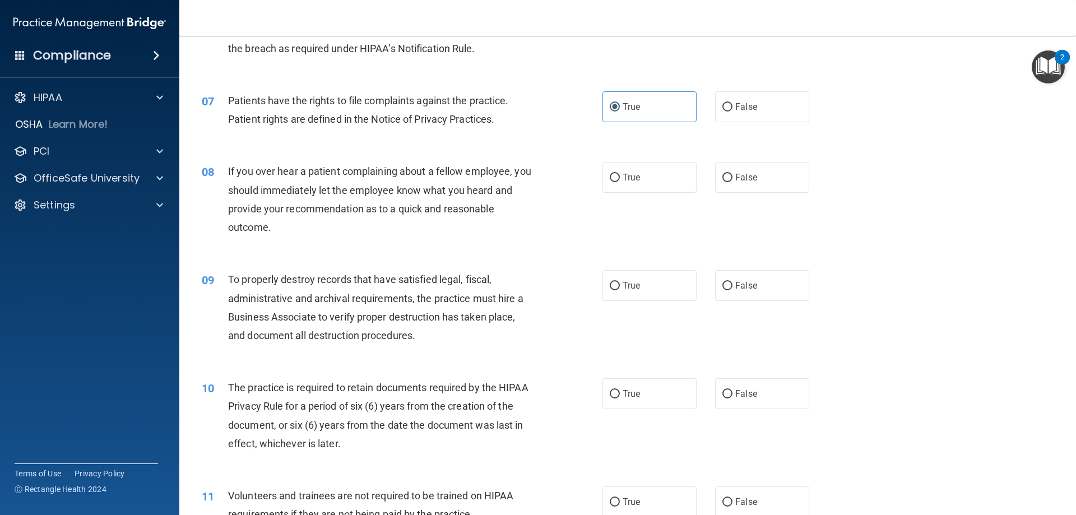
scroll to position [616, 0]
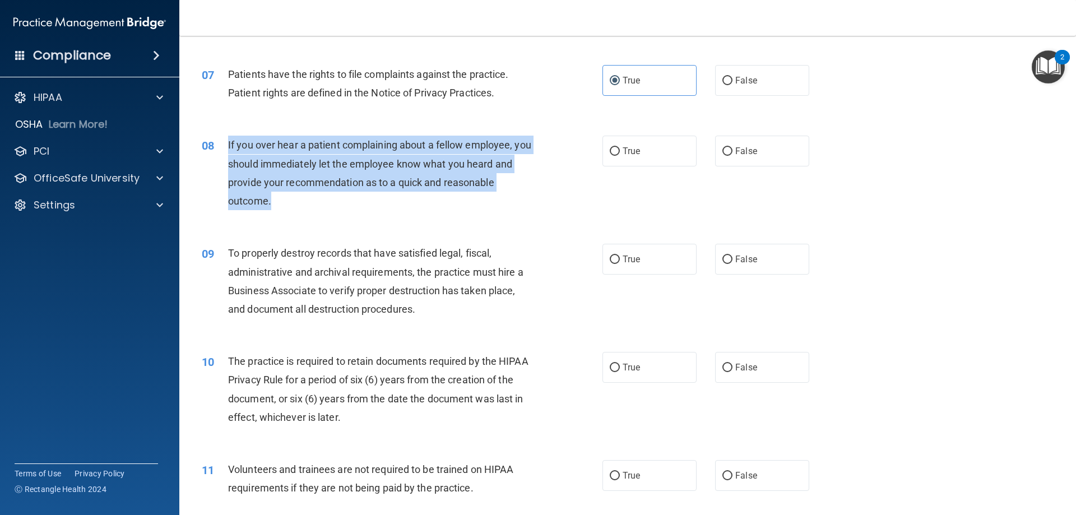
drag, startPoint x: 346, startPoint y: 193, endPoint x: 224, endPoint y: 159, distance: 126.3
click at [224, 159] on div "08 If you over hear a patient complaining about a fellow employee, you should i…" at bounding box center [402, 176] width 434 height 80
click at [406, 199] on div "If you over hear a patient complaining about a fellow employee, you should imme…" at bounding box center [384, 173] width 313 height 75
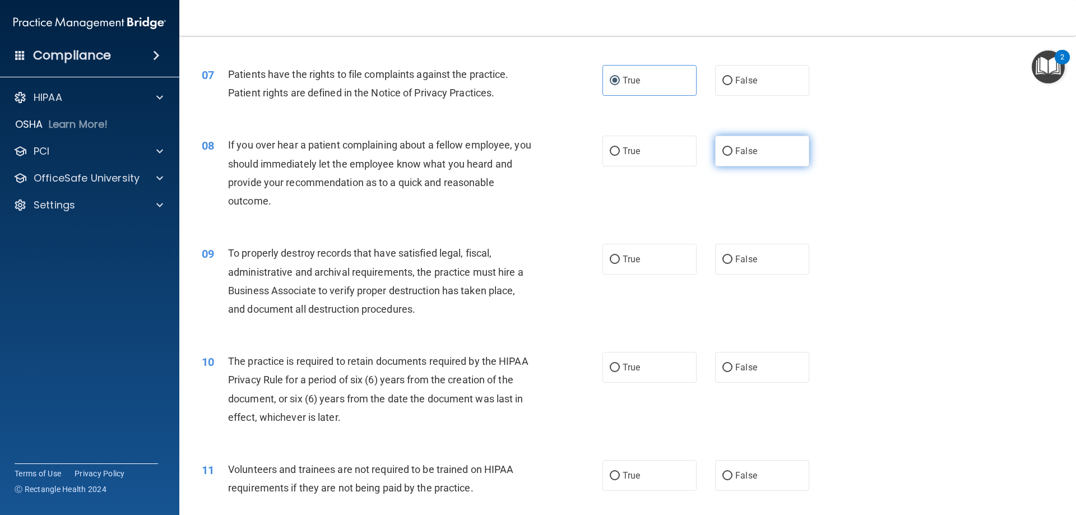
click at [728, 147] on label "False" at bounding box center [762, 151] width 94 height 31
click at [728, 147] on input "False" at bounding box center [727, 151] width 10 height 8
radio input "true"
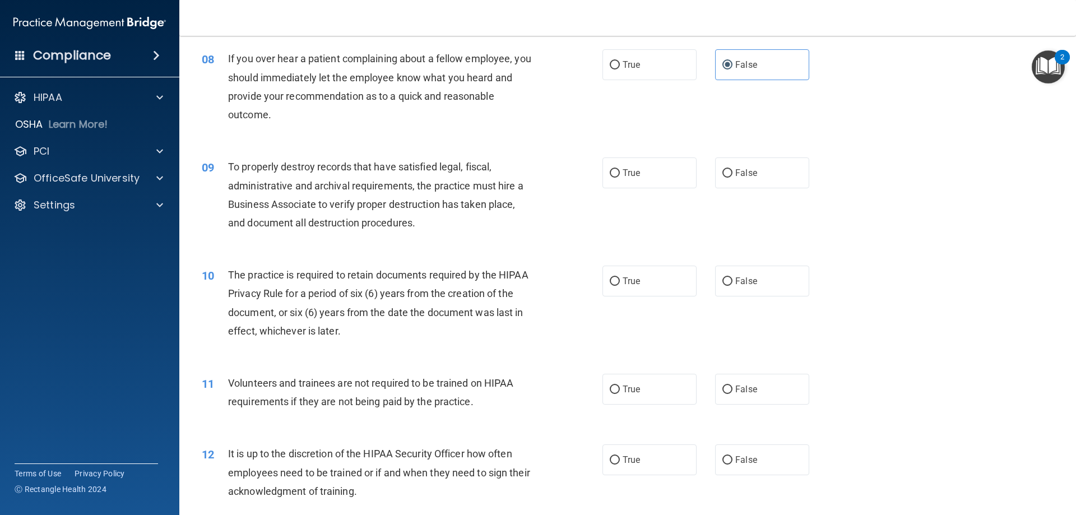
scroll to position [728, 0]
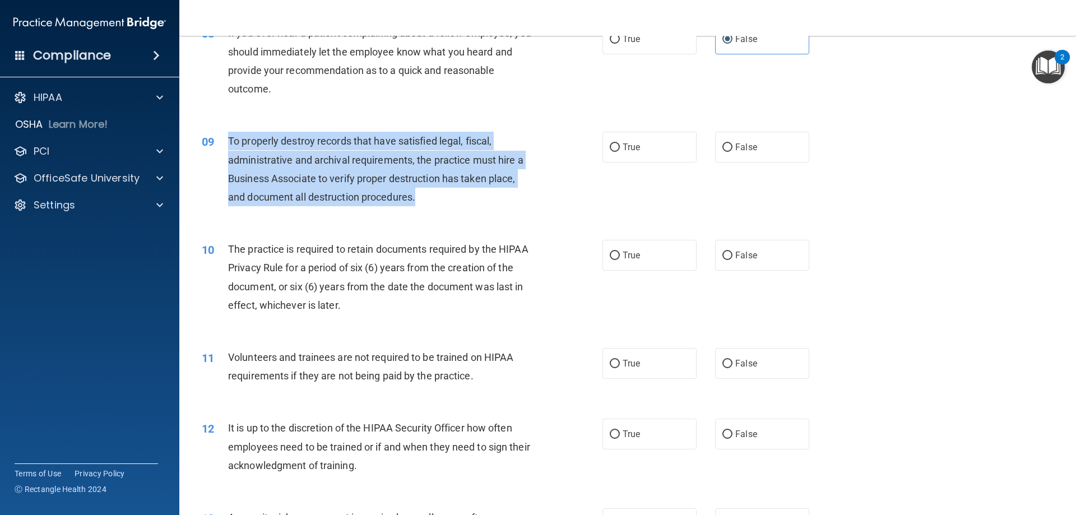
drag, startPoint x: 449, startPoint y: 192, endPoint x: 222, endPoint y: 142, distance: 232.4
click at [222, 142] on div "09 To properly destroy records that have satisfied legal, fiscal, administrativ…" at bounding box center [402, 172] width 434 height 80
click at [470, 181] on span "To properly destroy records that have satisfied legal, fiscal, administrative a…" at bounding box center [375, 169] width 295 height 68
drag, startPoint x: 465, startPoint y: 195, endPoint x: 230, endPoint y: 141, distance: 240.5
click at [230, 141] on div "To properly destroy records that have satisfied legal, fiscal, administrative a…" at bounding box center [384, 169] width 313 height 75
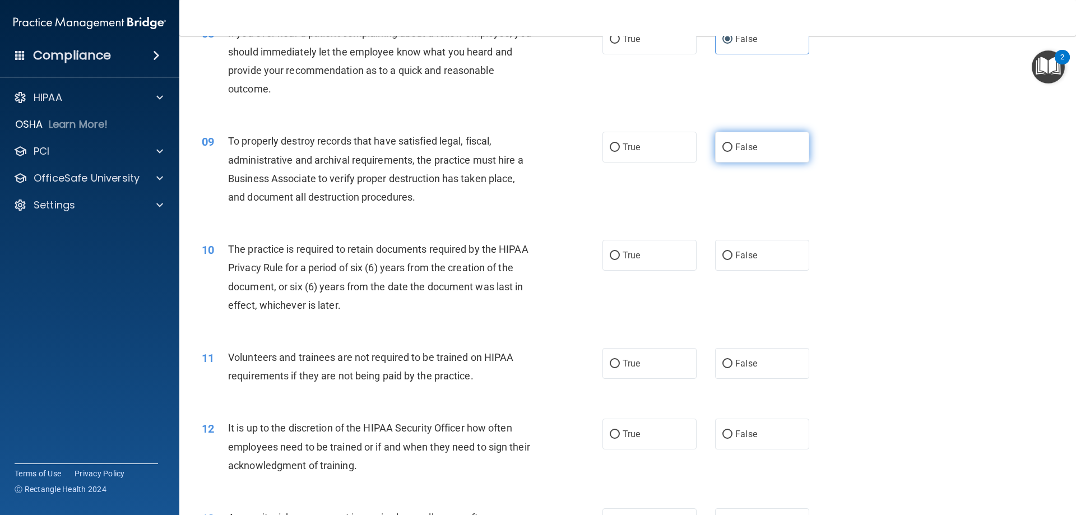
click at [764, 144] on label "False" at bounding box center [762, 147] width 94 height 31
click at [732, 144] on input "False" at bounding box center [727, 147] width 10 height 8
radio input "true"
click at [860, 179] on div "09 To properly destroy records that have satisfied legal, fiscal, administrativ…" at bounding box center [627, 172] width 869 height 108
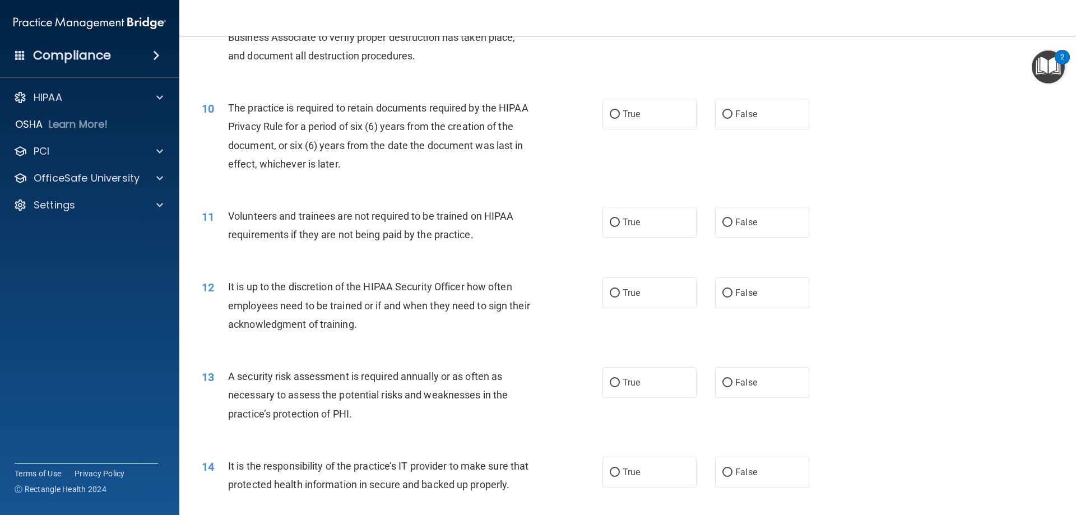
scroll to position [897, 0]
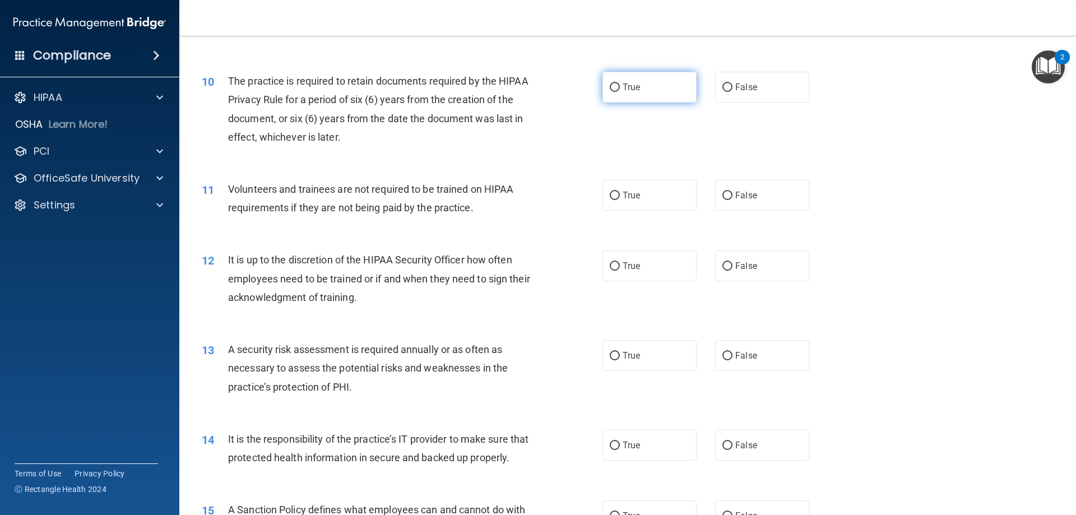
click at [664, 99] on label "True" at bounding box center [649, 87] width 94 height 31
click at [620, 92] on input "True" at bounding box center [615, 87] width 10 height 8
radio input "true"
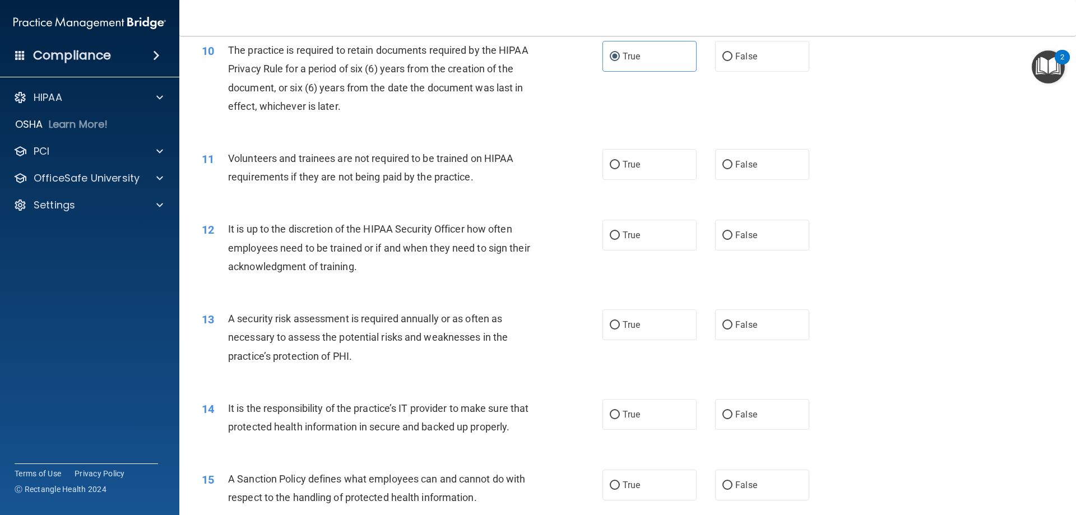
scroll to position [953, 0]
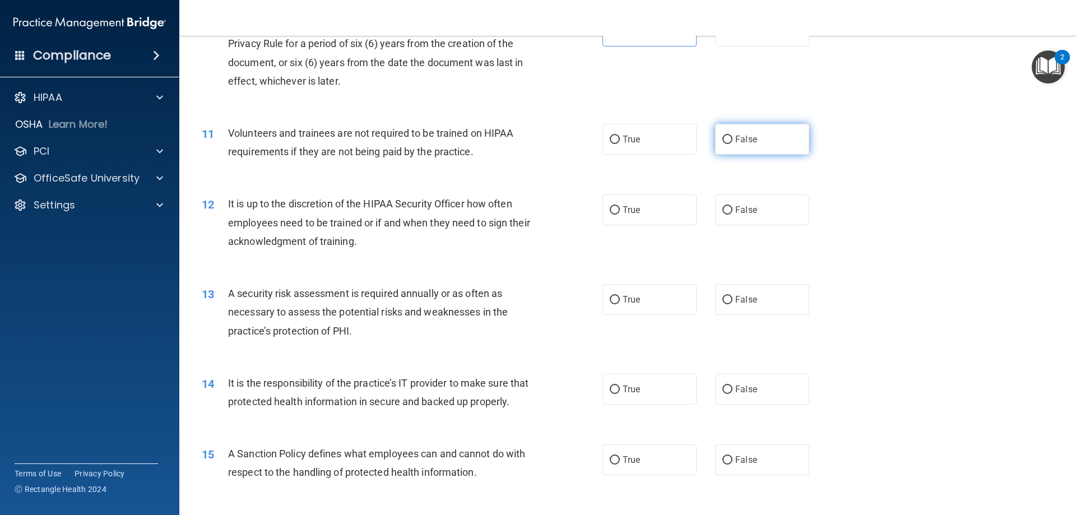
click at [748, 142] on span "False" at bounding box center [746, 139] width 22 height 11
click at [732, 142] on input "False" at bounding box center [727, 140] width 10 height 8
radio input "true"
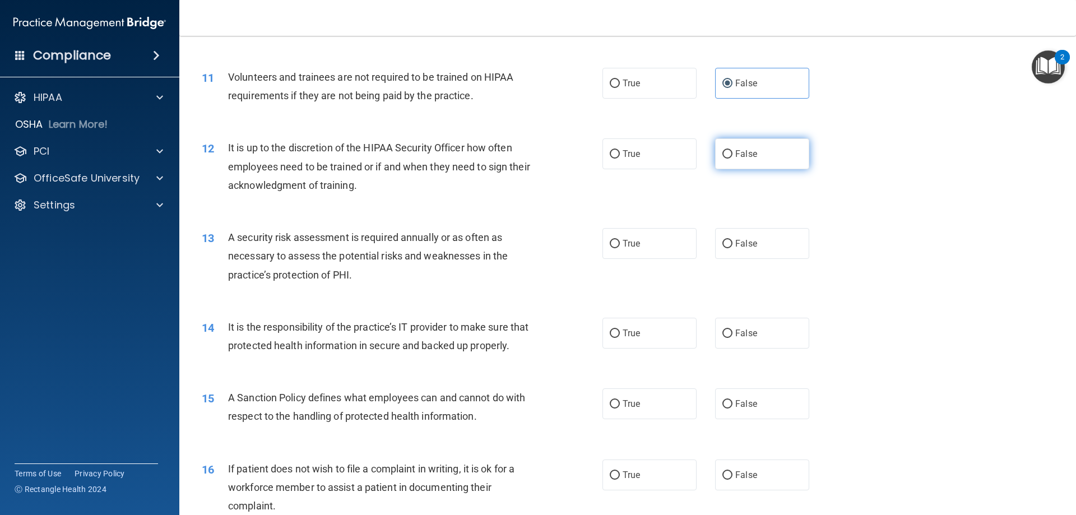
click at [757, 164] on label "False" at bounding box center [762, 153] width 94 height 31
click at [732, 159] on input "False" at bounding box center [727, 154] width 10 height 8
radio input "true"
click at [627, 240] on span "True" at bounding box center [631, 243] width 17 height 11
click at [620, 240] on input "True" at bounding box center [615, 244] width 10 height 8
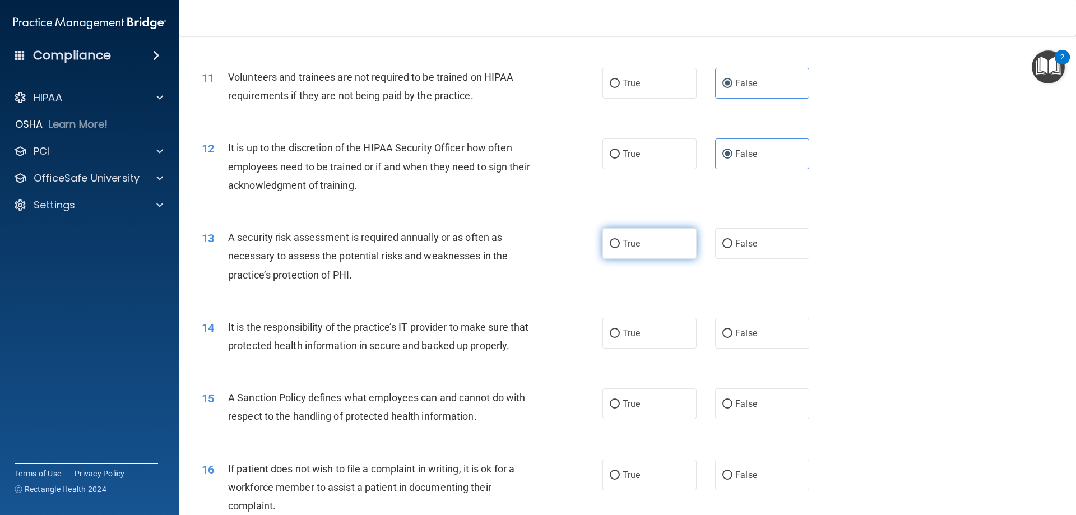
radio input "true"
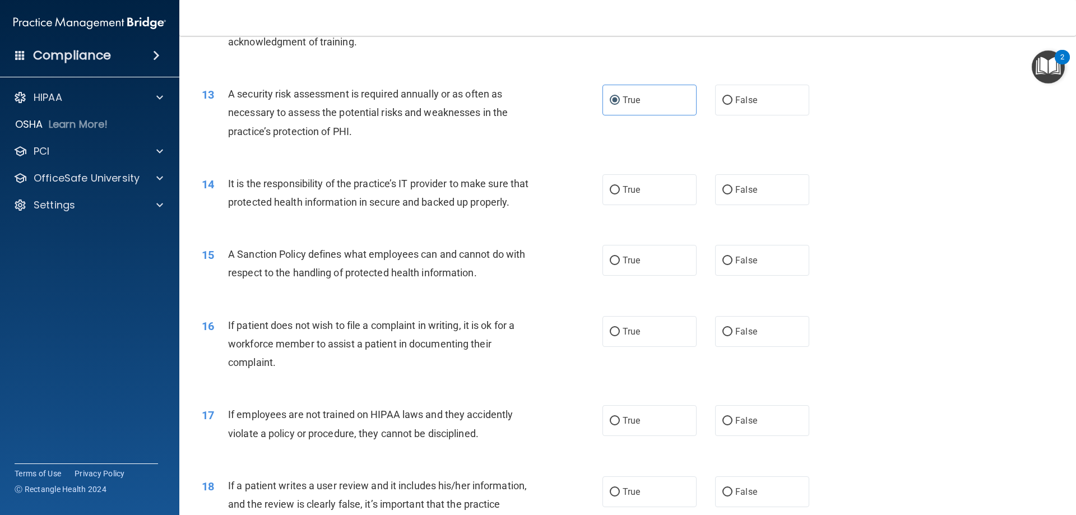
scroll to position [1177, 0]
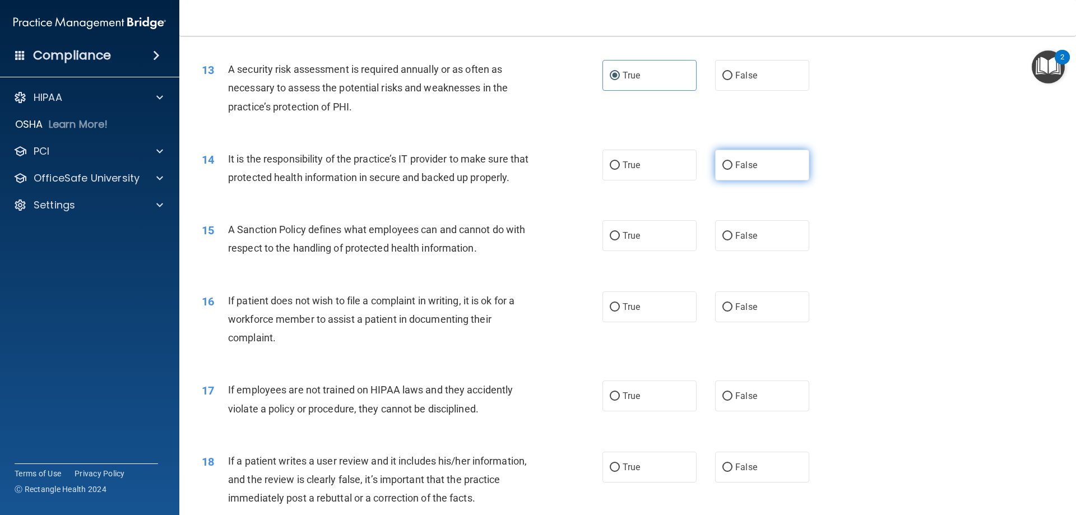
click at [715, 167] on label "False" at bounding box center [762, 165] width 94 height 31
click at [722, 167] on input "False" at bounding box center [727, 165] width 10 height 8
radio input "true"
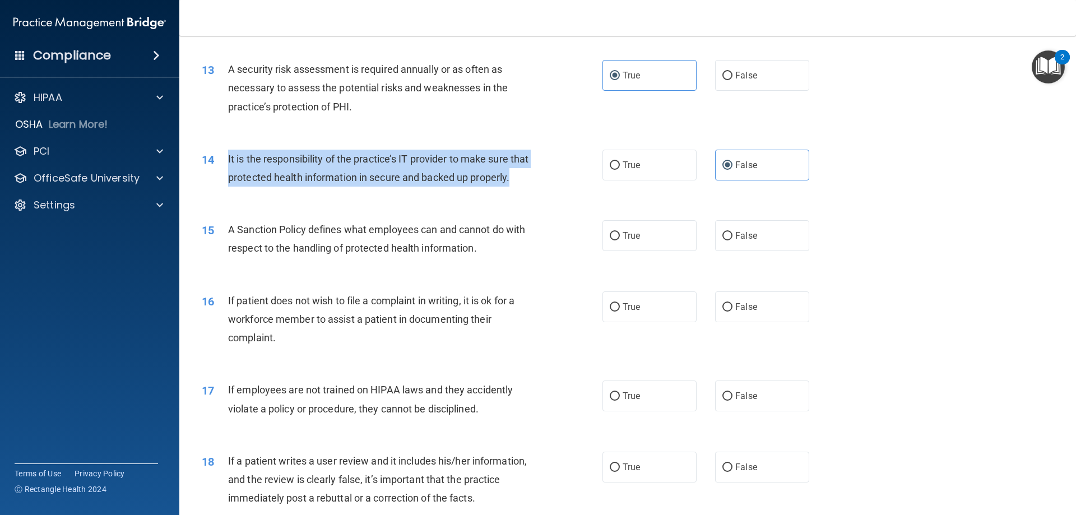
drag, startPoint x: 278, startPoint y: 199, endPoint x: 224, endPoint y: 164, distance: 64.8
click at [224, 164] on div "14 It is the responsibility of the practice’s IT provider to make sure that pro…" at bounding box center [402, 171] width 434 height 43
click at [524, 192] on div "14 It is the responsibility of the practice’s IT provider to make sure that pro…" at bounding box center [402, 171] width 434 height 43
click at [406, 192] on div "14 It is the responsibility of the practice’s IT provider to make sure that pro…" at bounding box center [402, 171] width 434 height 43
drag, startPoint x: 292, startPoint y: 202, endPoint x: 220, endPoint y: 167, distance: 79.7
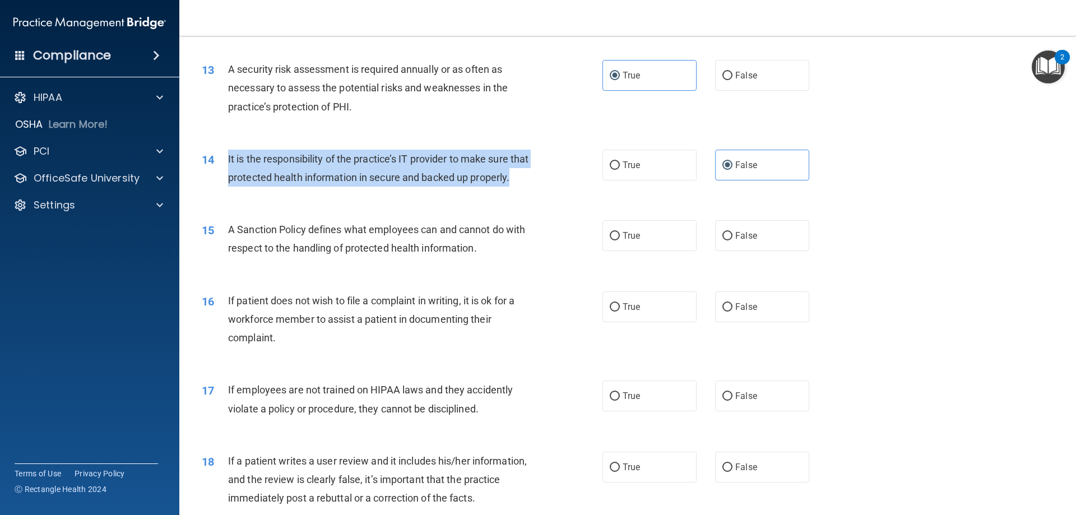
click at [220, 167] on div "14 It is the responsibility of the practice’s IT provider to make sure that pro…" at bounding box center [402, 171] width 434 height 43
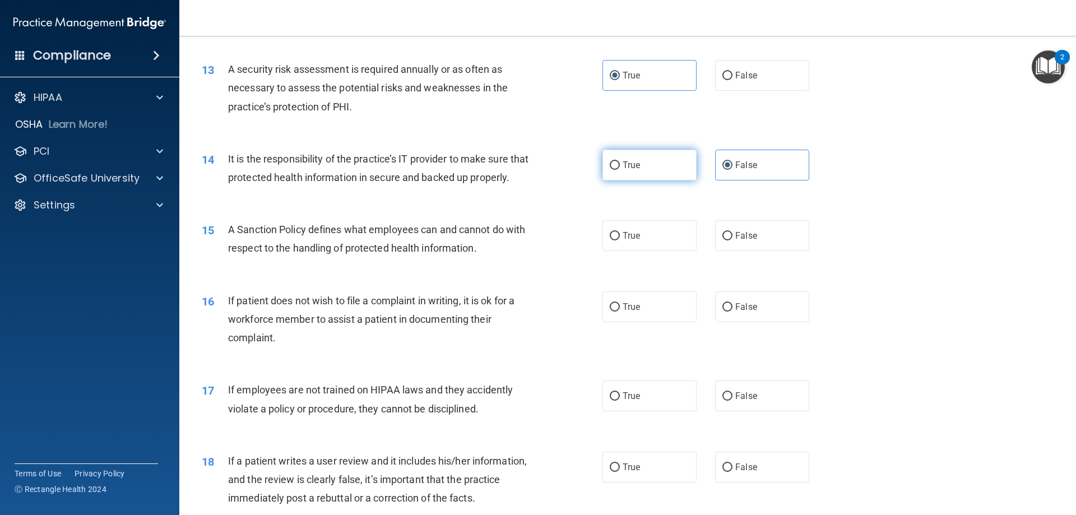
click at [665, 179] on label "True" at bounding box center [649, 165] width 94 height 31
click at [620, 170] on input "True" at bounding box center [615, 165] width 10 height 8
radio input "true"
radio input "false"
